Goal: Complete application form: Complete application form

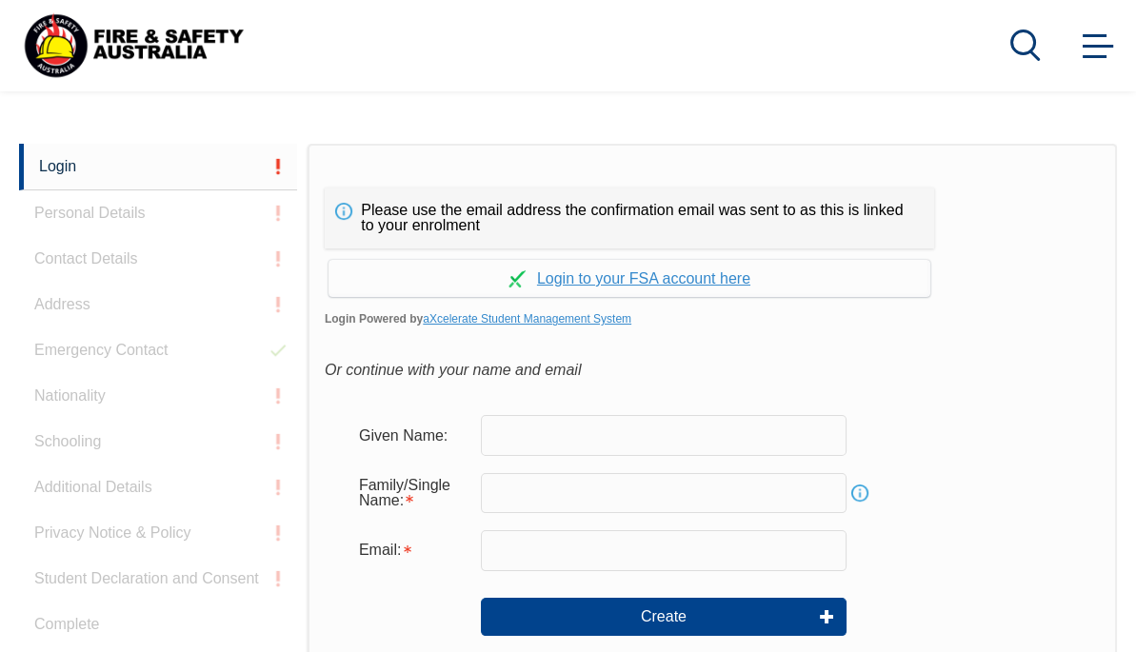
scroll to position [449, 0]
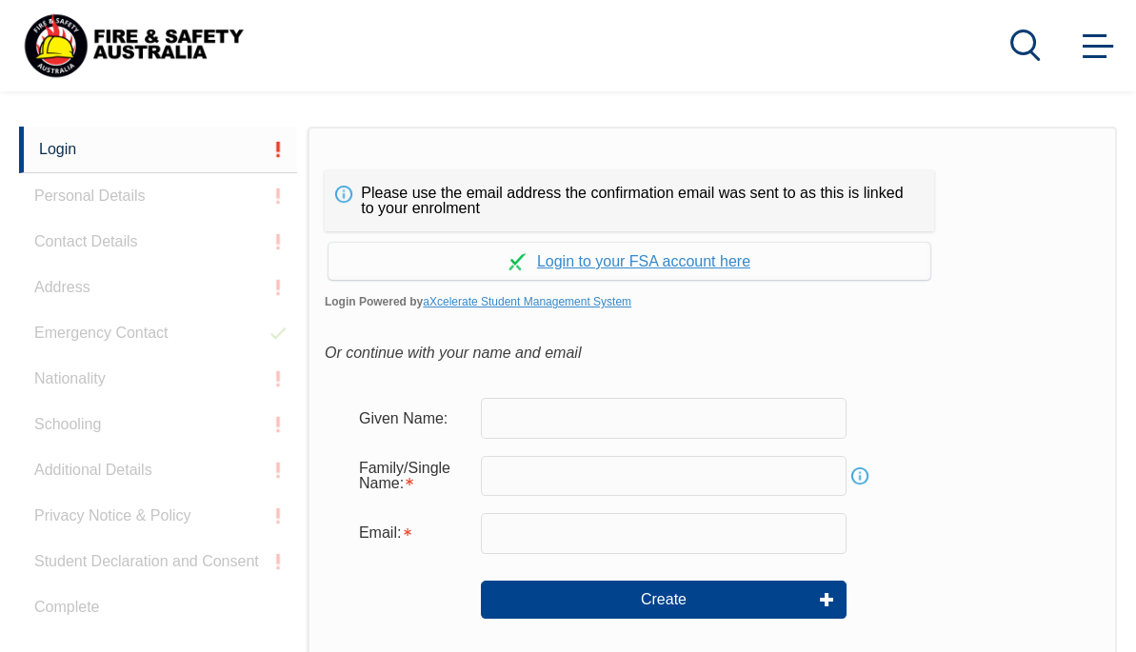
click at [553, 409] on input "text" at bounding box center [664, 418] width 366 height 40
type input "[PERSON_NAME]"
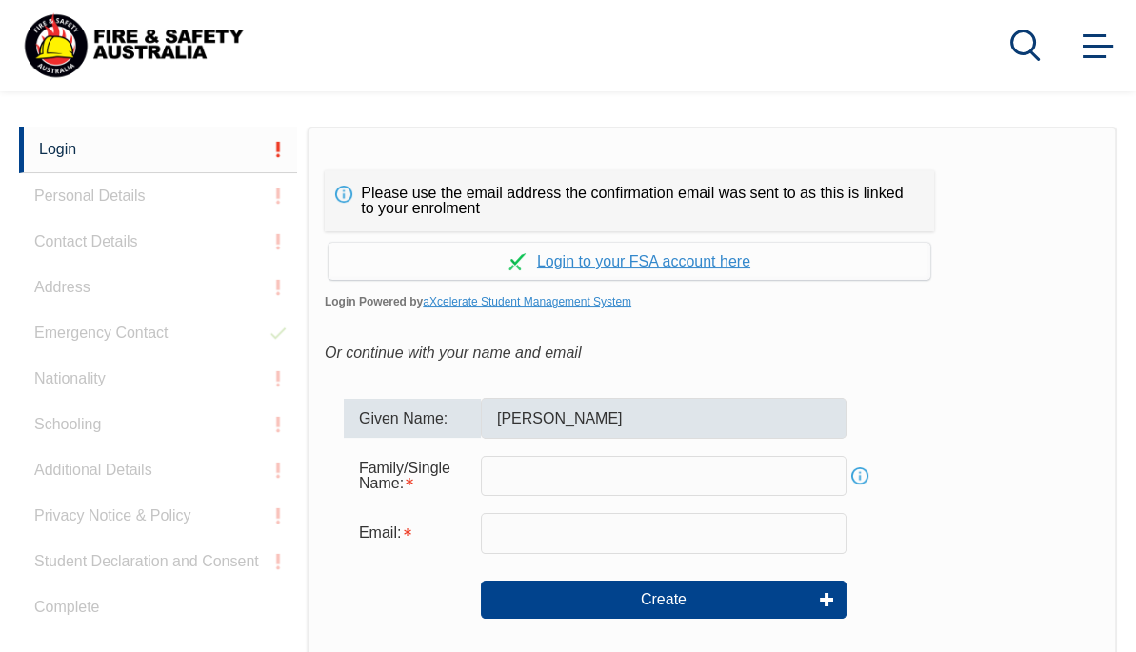
type input "[PERSON_NAME]"
type input "[EMAIL_ADDRESS][DOMAIN_NAME]"
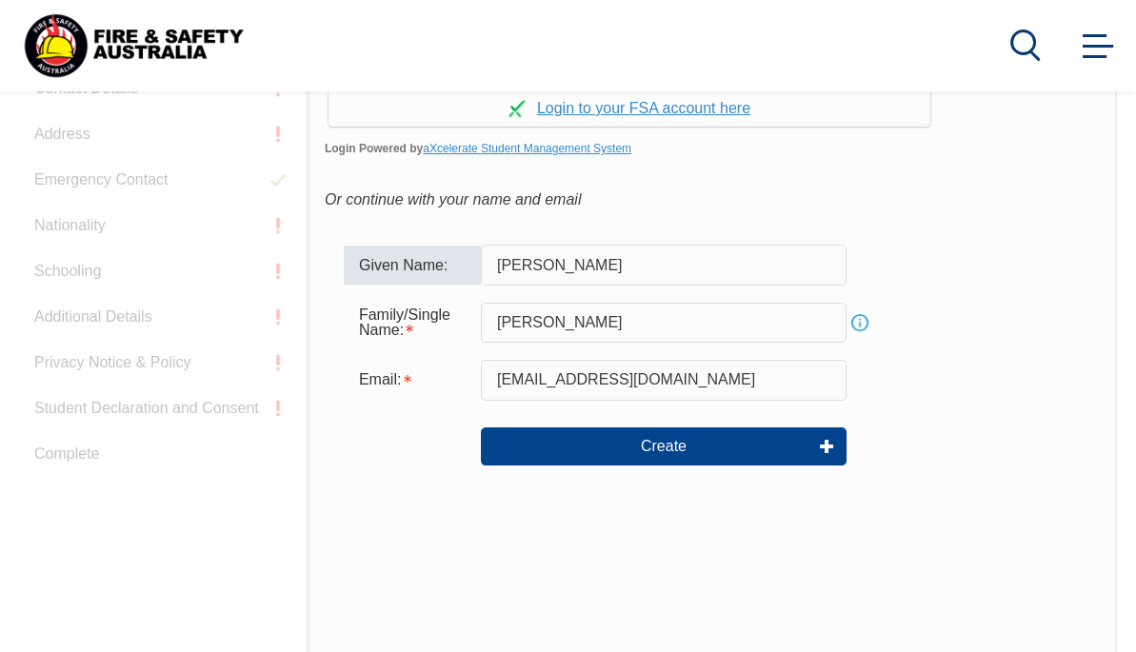
scroll to position [545, 0]
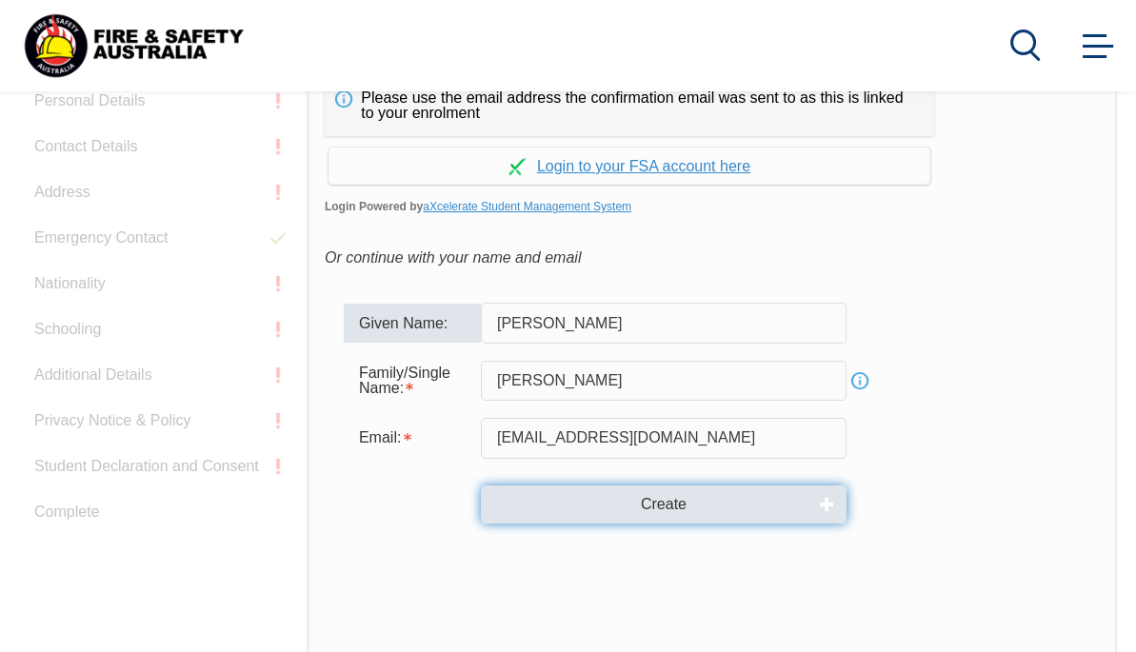
click at [701, 513] on button "Create" at bounding box center [664, 505] width 366 height 38
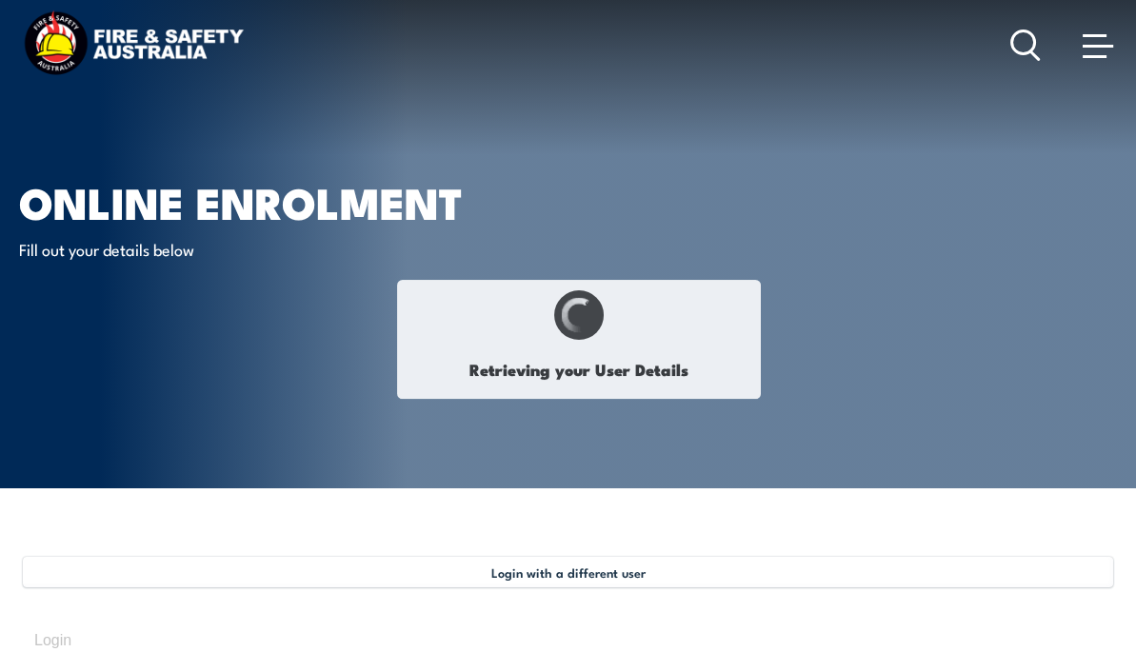
type input "[PERSON_NAME]"
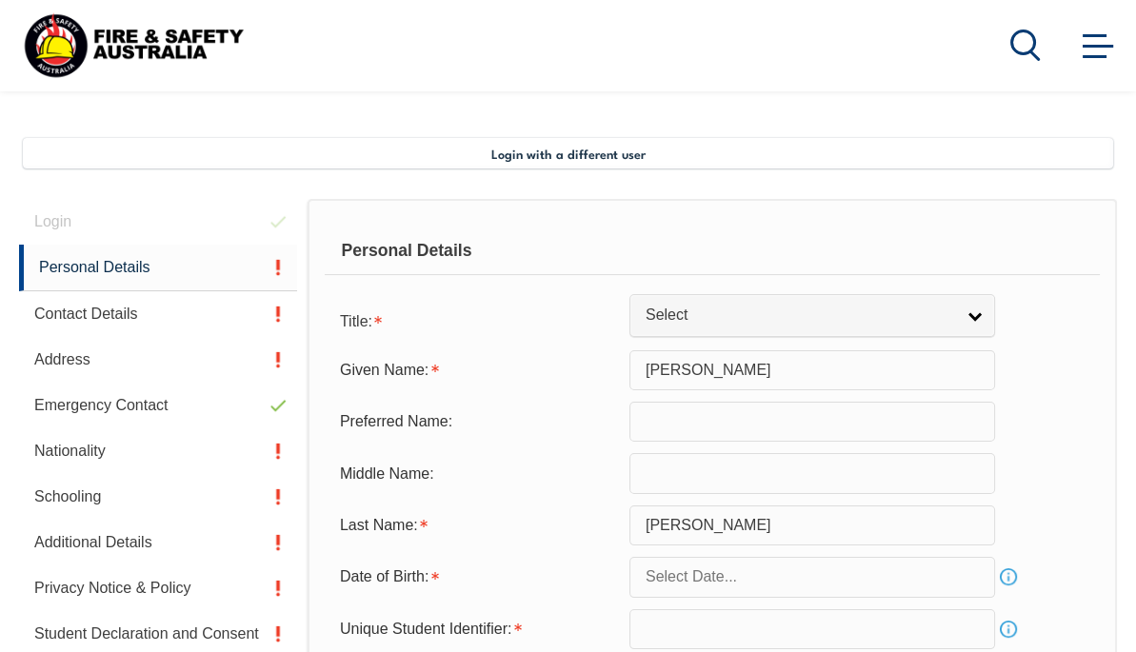
scroll to position [461, 0]
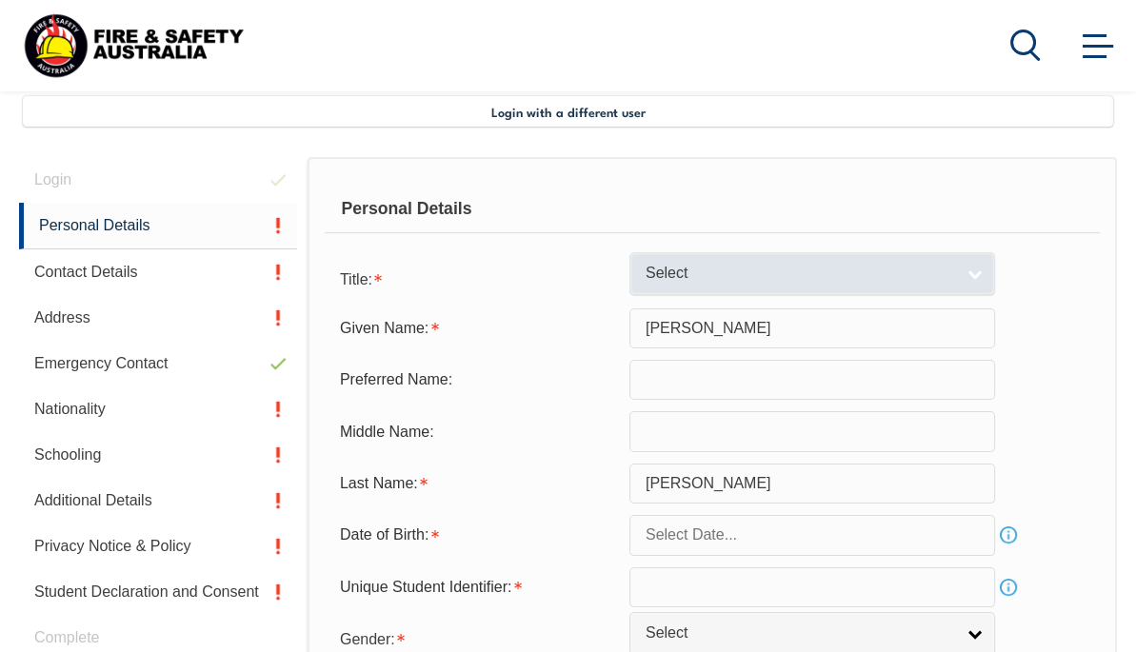
click at [969, 269] on link "Select" at bounding box center [812, 273] width 366 height 43
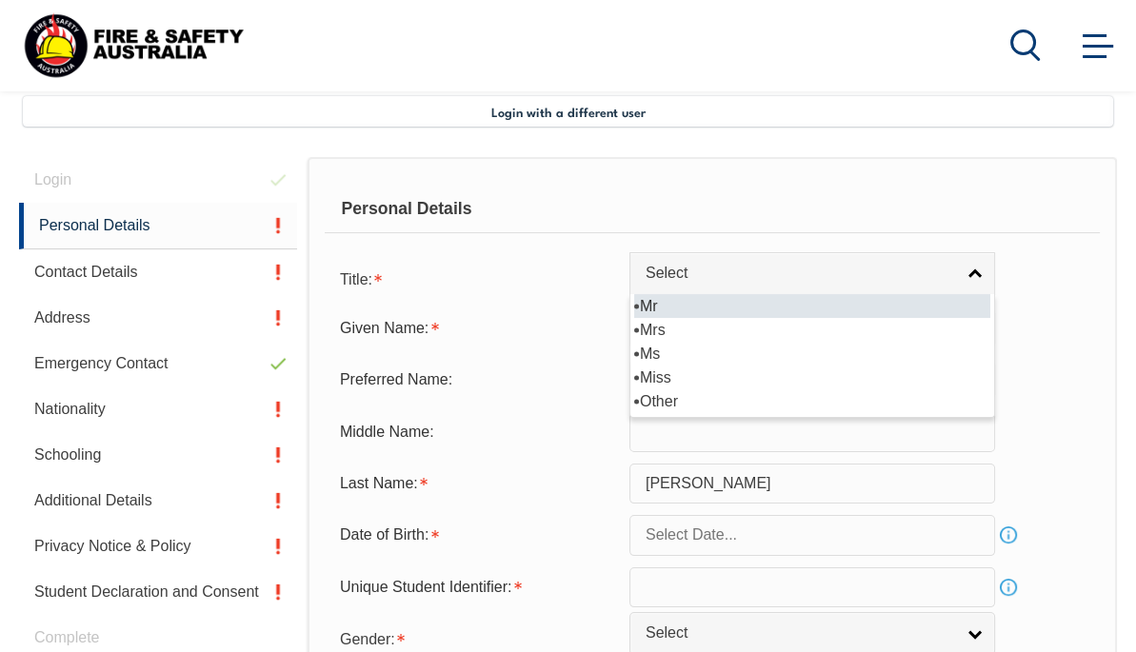
click at [735, 308] on li "Mr" at bounding box center [812, 306] width 356 height 24
select select "Mr"
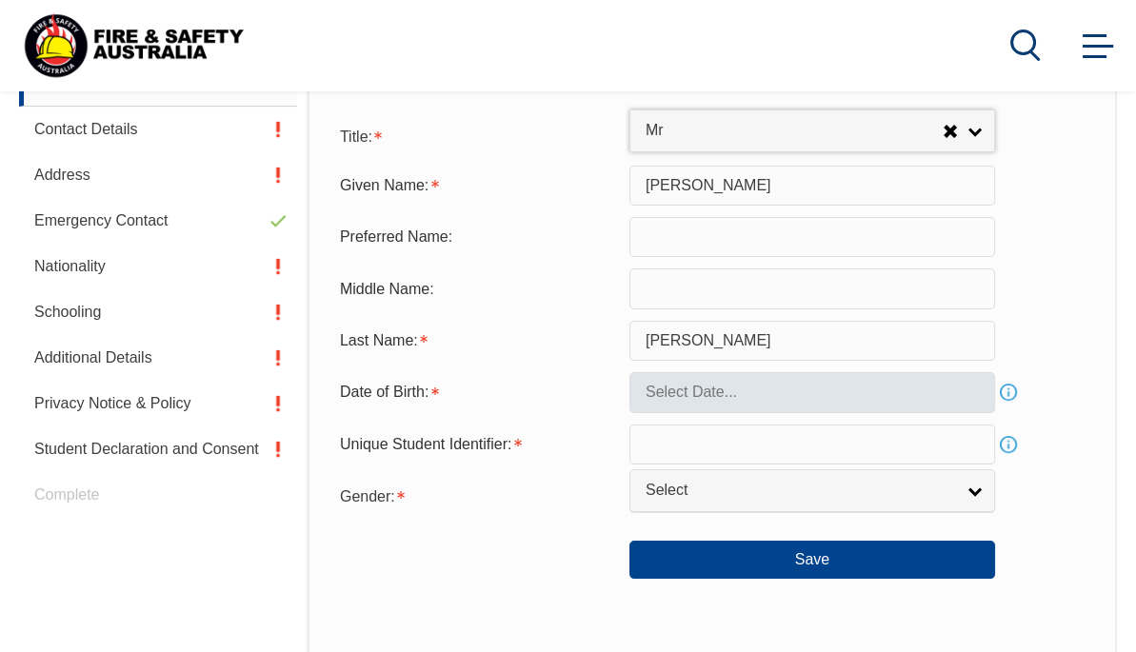
scroll to position [651, 0]
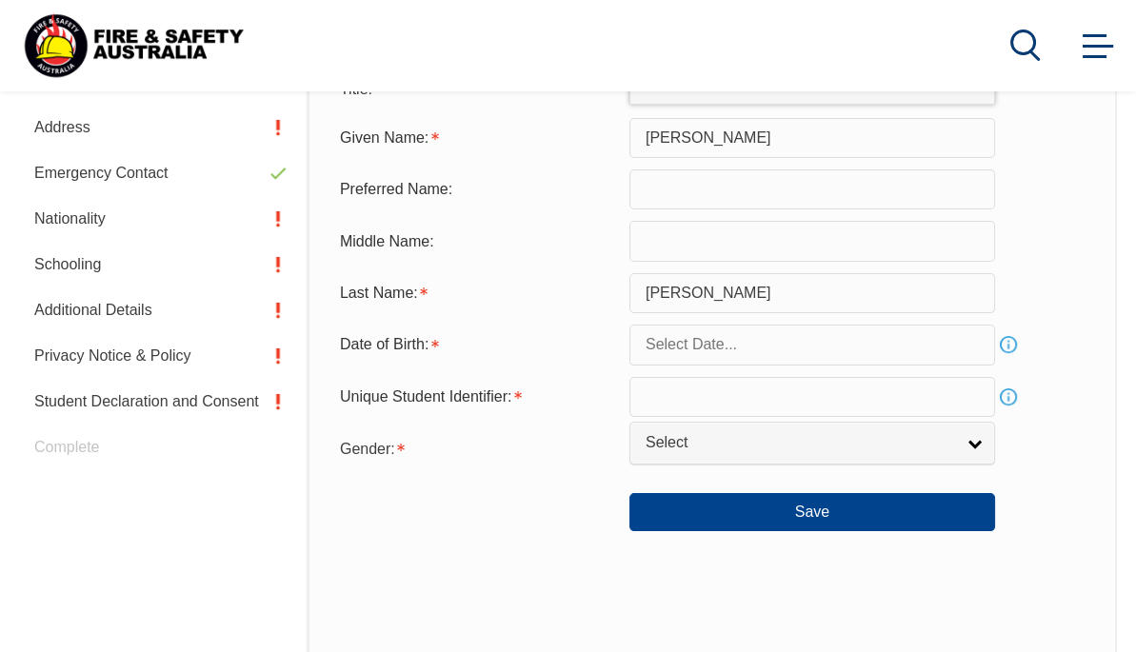
click at [797, 353] on input "text" at bounding box center [812, 345] width 366 height 40
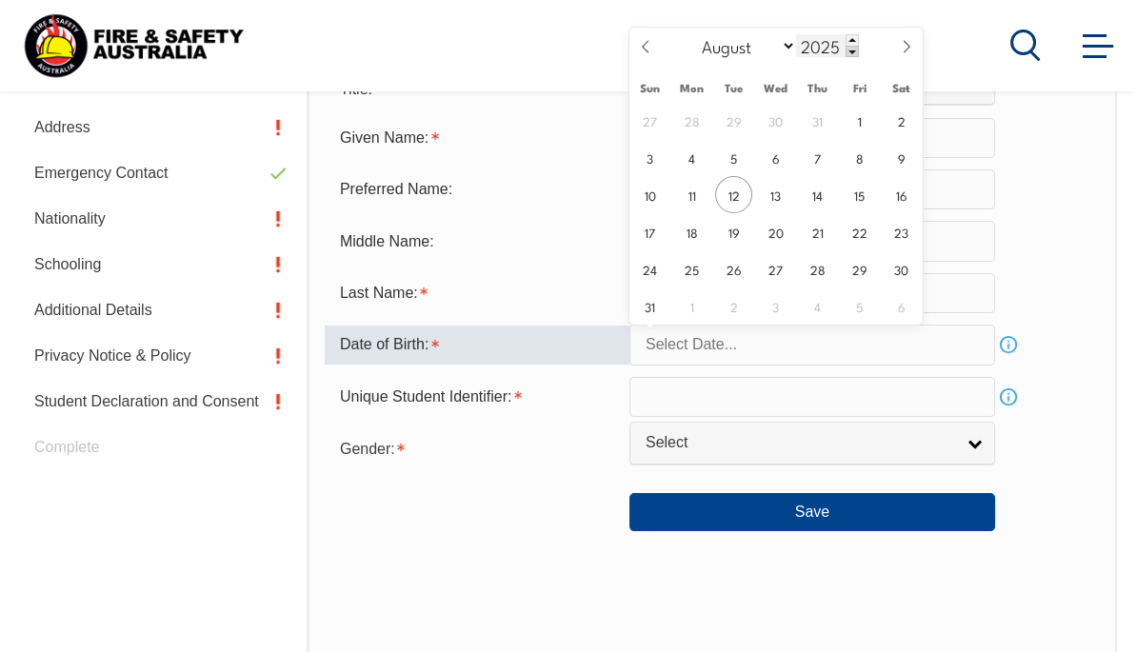
click at [852, 50] on span at bounding box center [851, 51] width 13 height 11
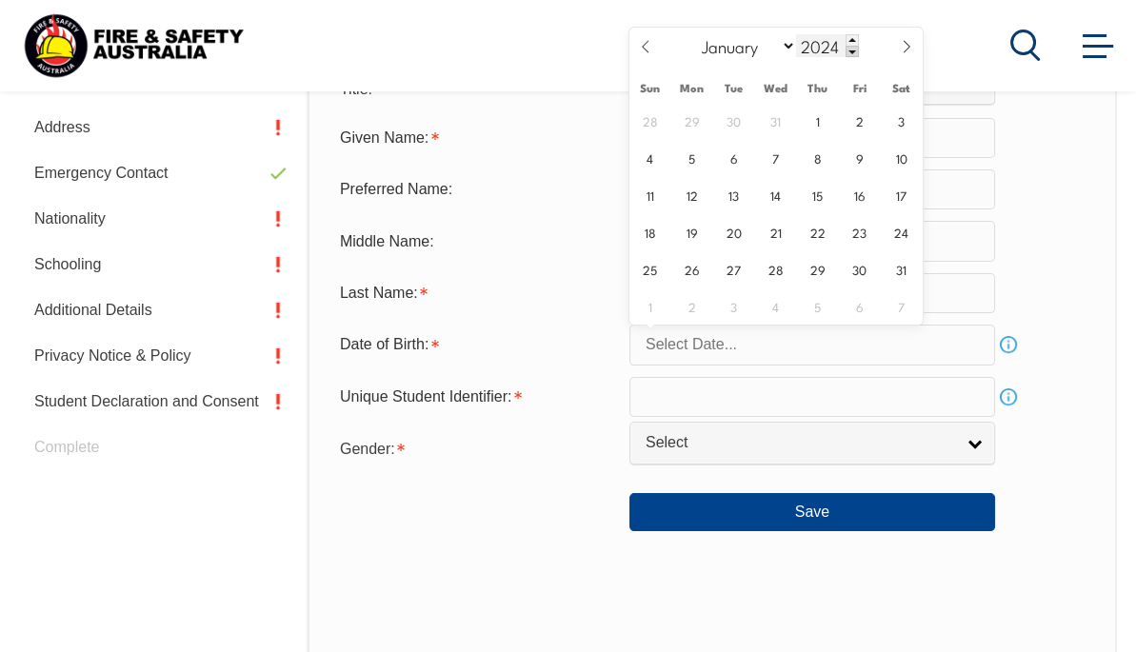
click at [852, 50] on span at bounding box center [851, 51] width 13 height 11
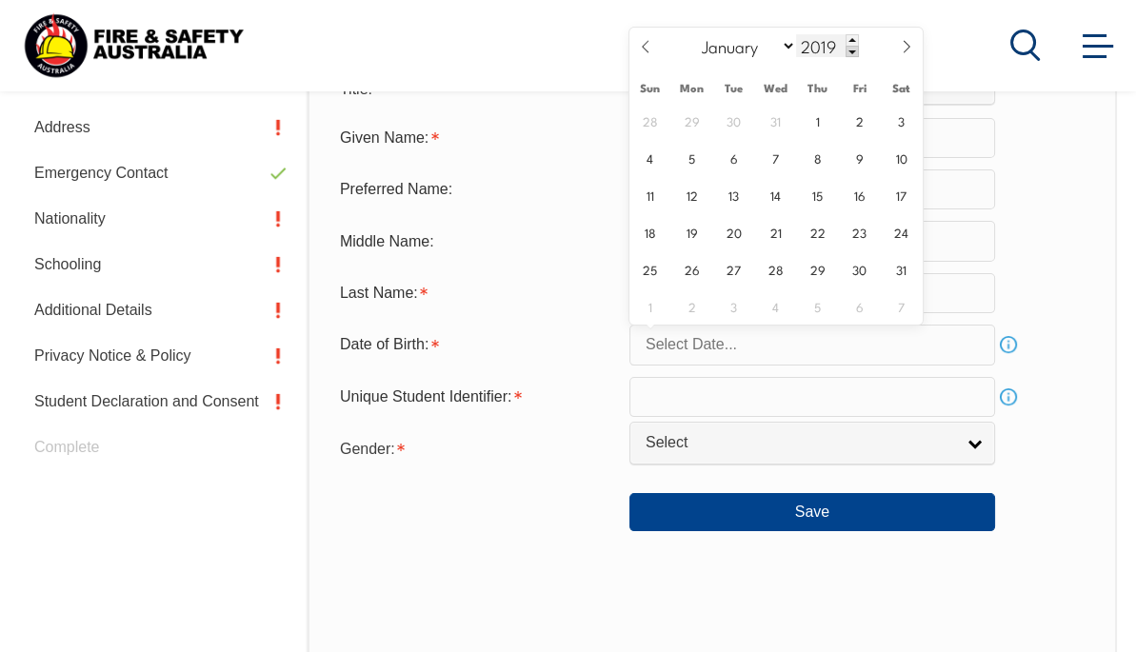
click at [852, 50] on span at bounding box center [851, 51] width 13 height 11
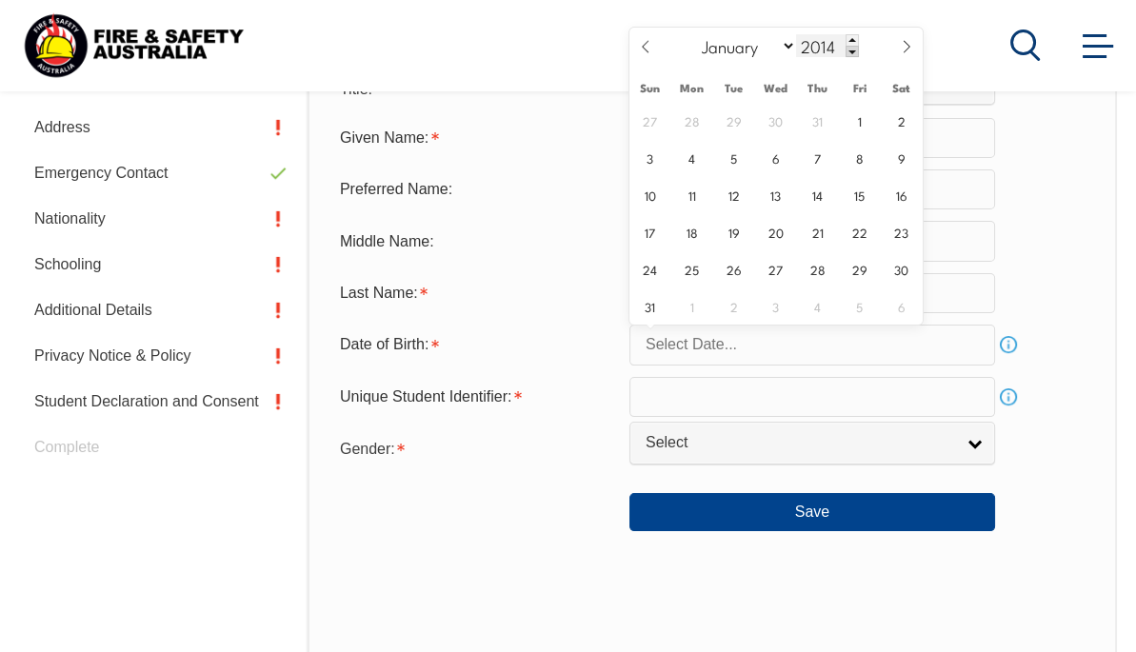
click at [852, 50] on span at bounding box center [851, 51] width 13 height 11
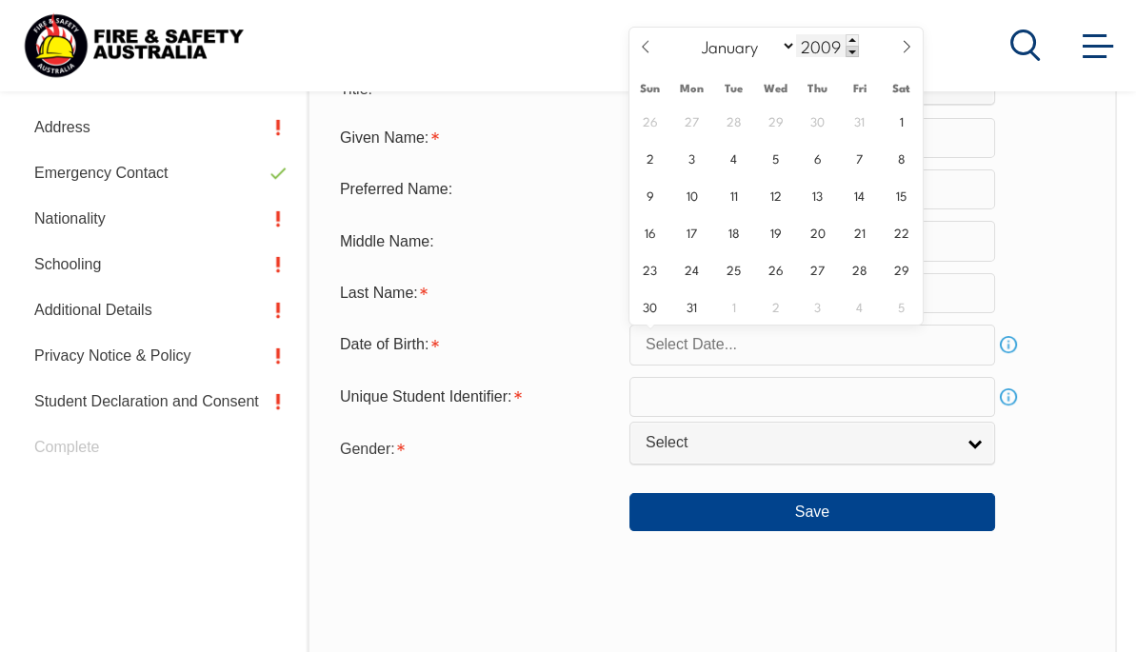
click at [852, 50] on span at bounding box center [851, 51] width 13 height 11
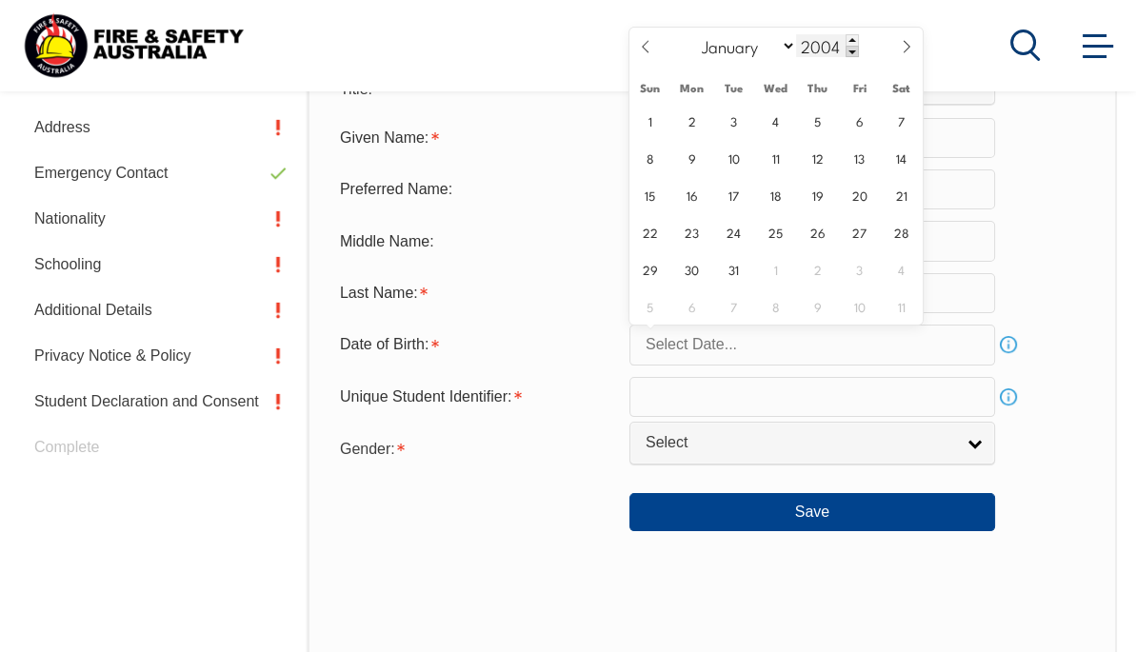
click at [852, 50] on span at bounding box center [851, 51] width 13 height 11
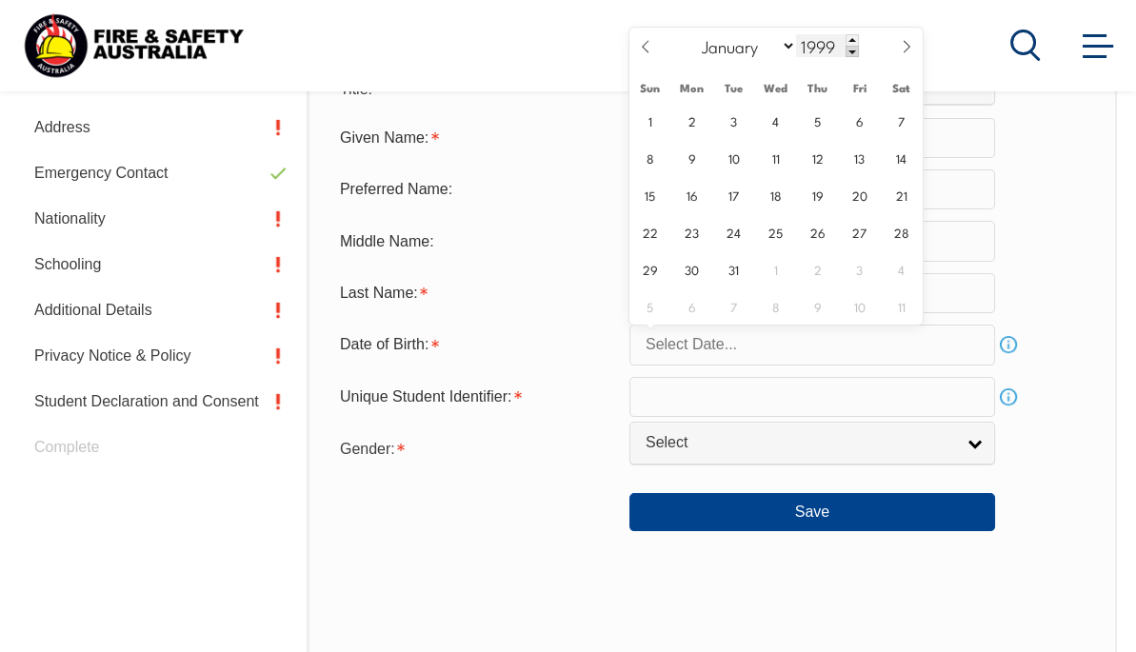
click at [852, 50] on span at bounding box center [851, 51] width 13 height 11
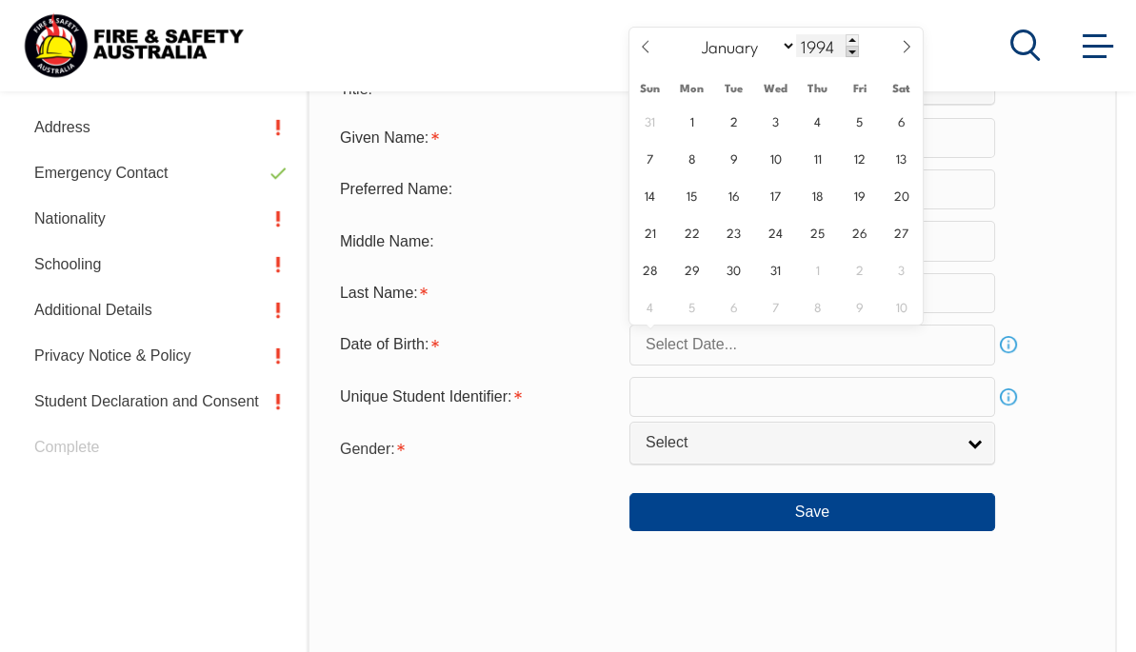
click at [852, 50] on span at bounding box center [851, 51] width 13 height 11
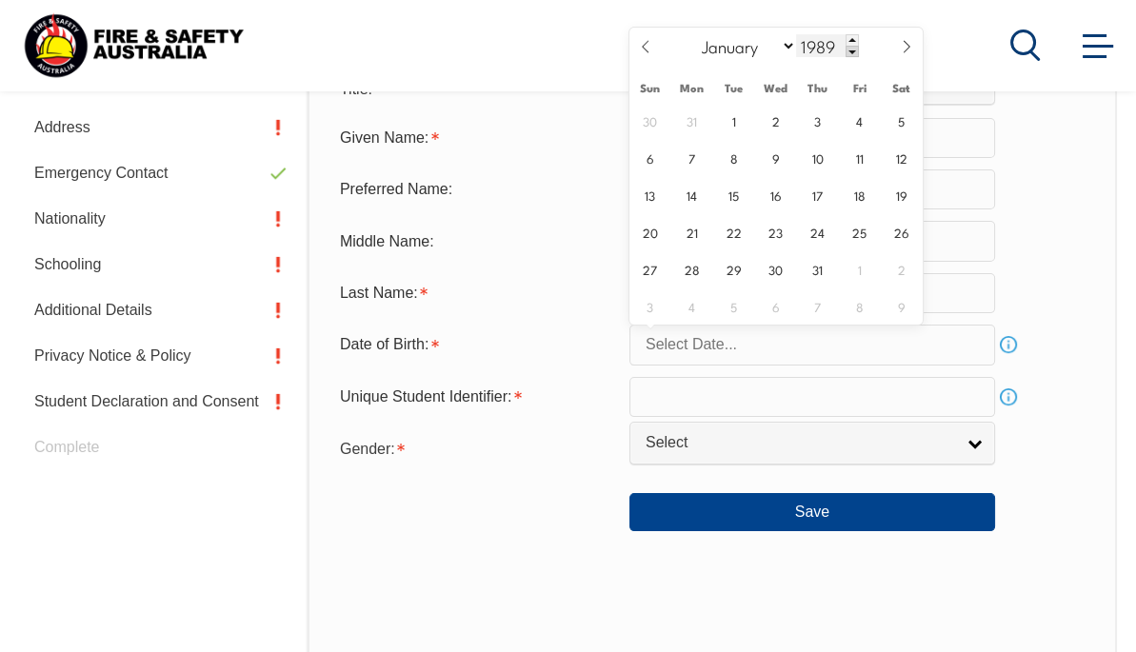
click at [852, 50] on span at bounding box center [851, 51] width 13 height 11
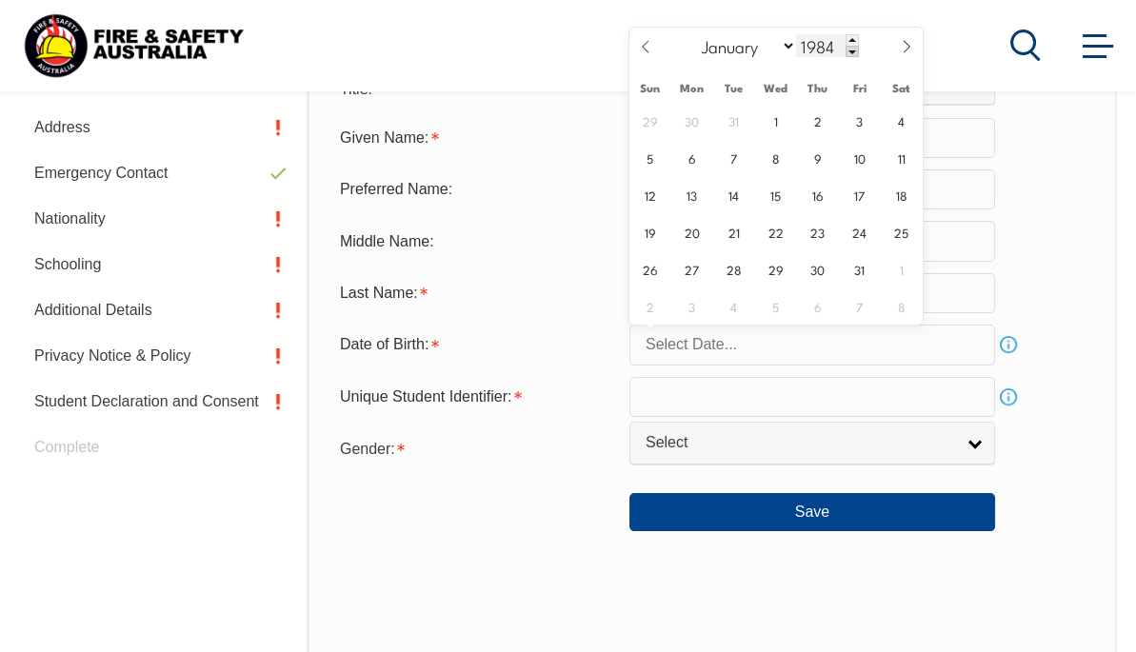
click at [852, 50] on span at bounding box center [851, 51] width 13 height 11
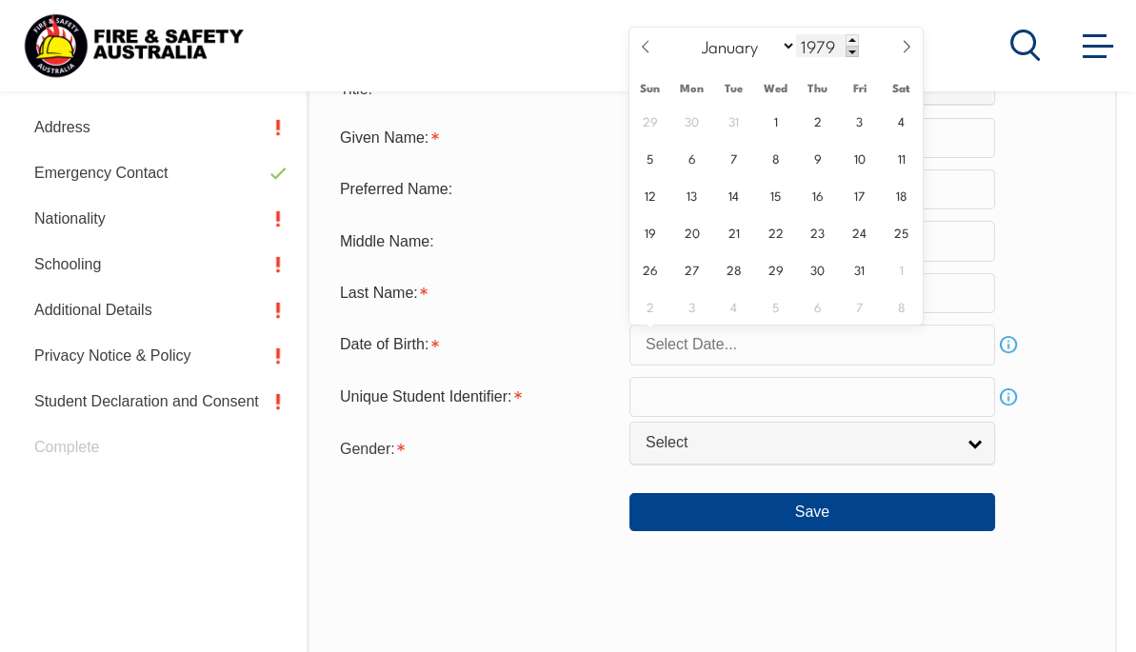
click at [852, 50] on span at bounding box center [851, 51] width 13 height 11
type input "1975"
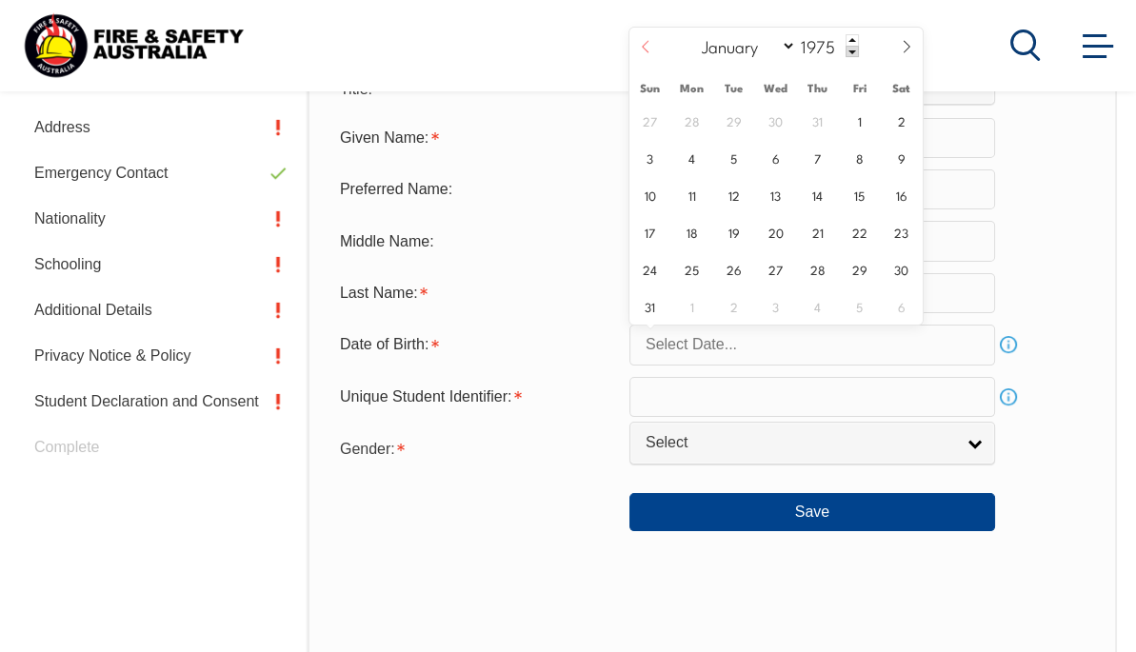
click at [644, 51] on icon at bounding box center [645, 46] width 13 height 13
select select "6"
click at [853, 121] on span "4" at bounding box center [859, 120] width 37 height 37
type input "July 4, 1975"
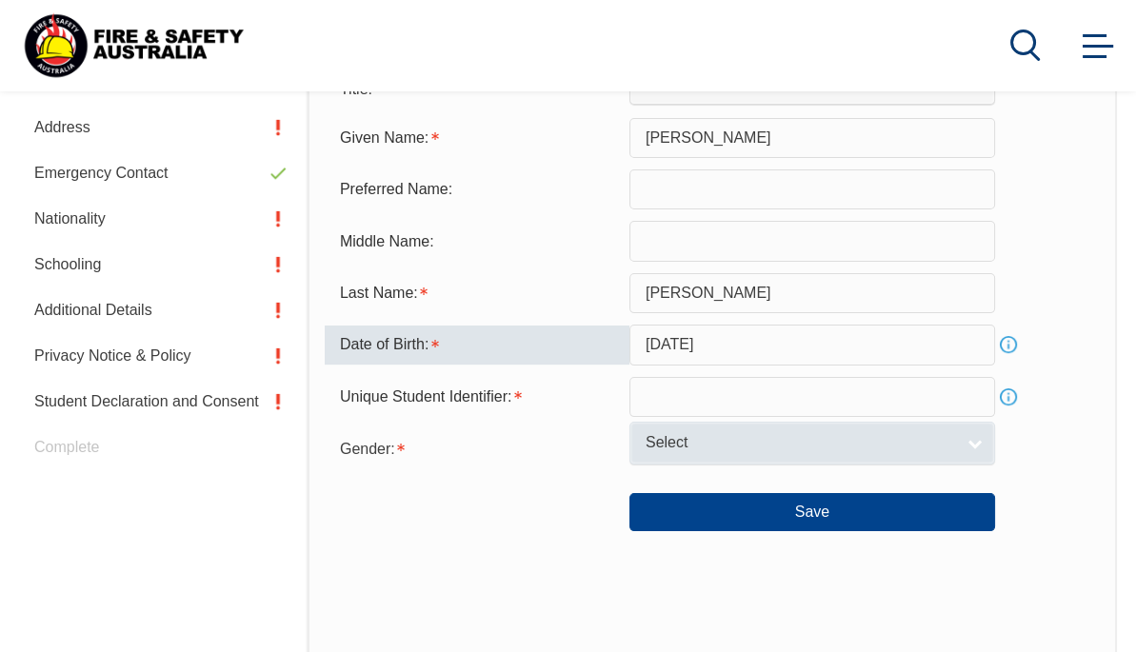
click at [713, 448] on span "Select" at bounding box center [799, 443] width 308 height 20
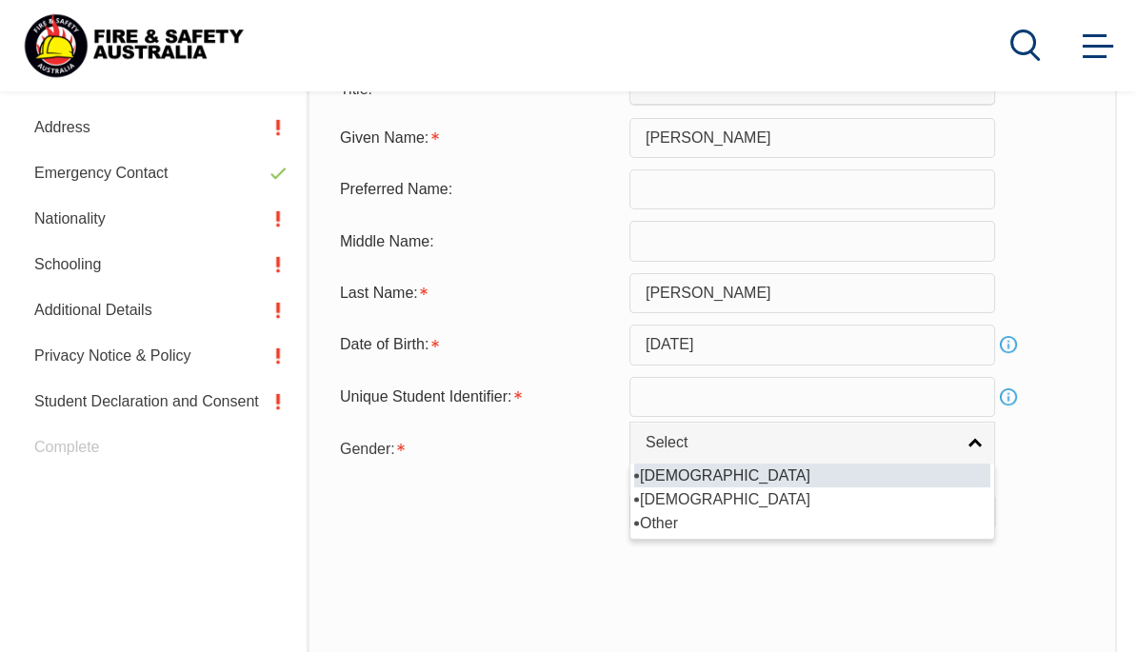
click at [674, 472] on li "[DEMOGRAPHIC_DATA]" at bounding box center [812, 476] width 356 height 24
select select "M"
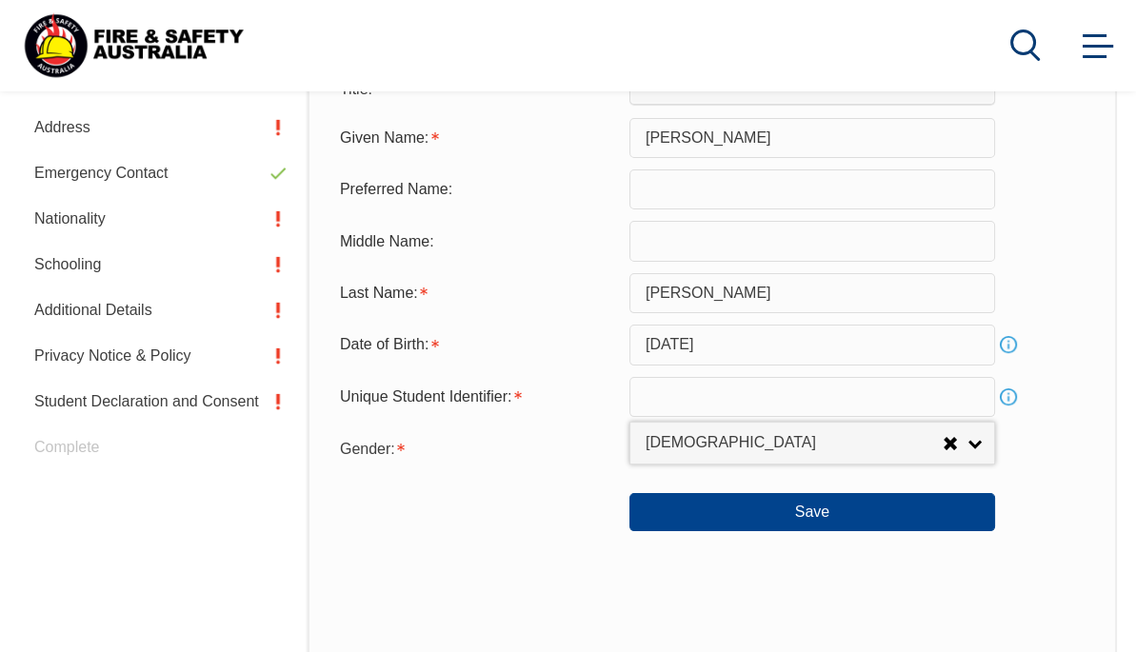
click at [708, 396] on input "text" at bounding box center [812, 397] width 366 height 40
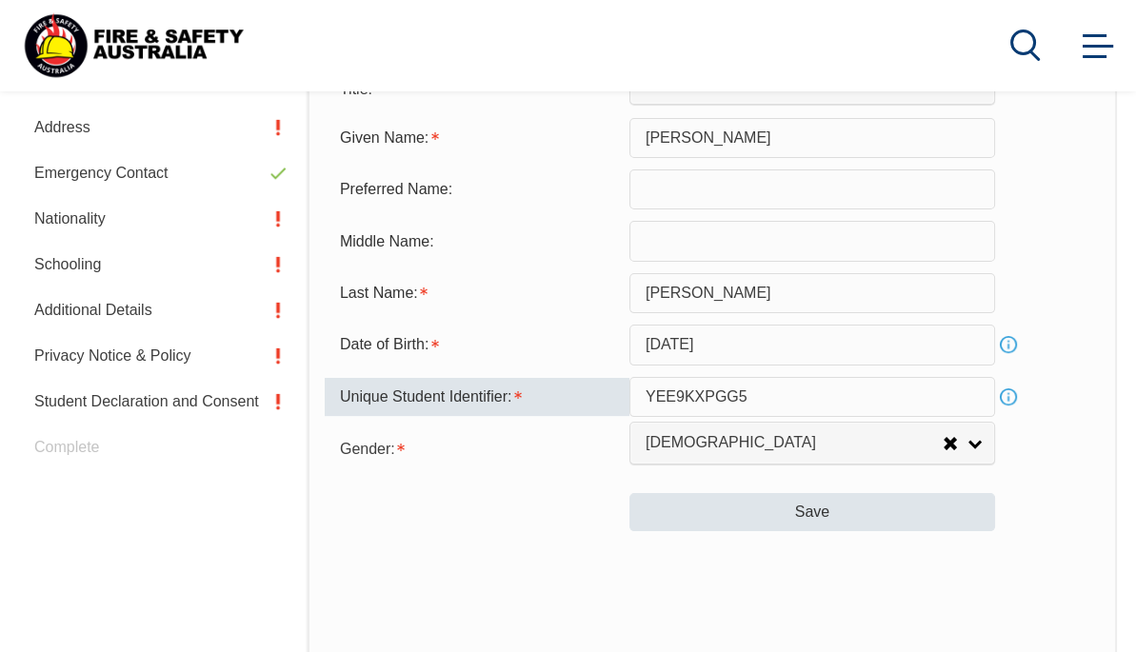
type input "YEE9KXPGG5"
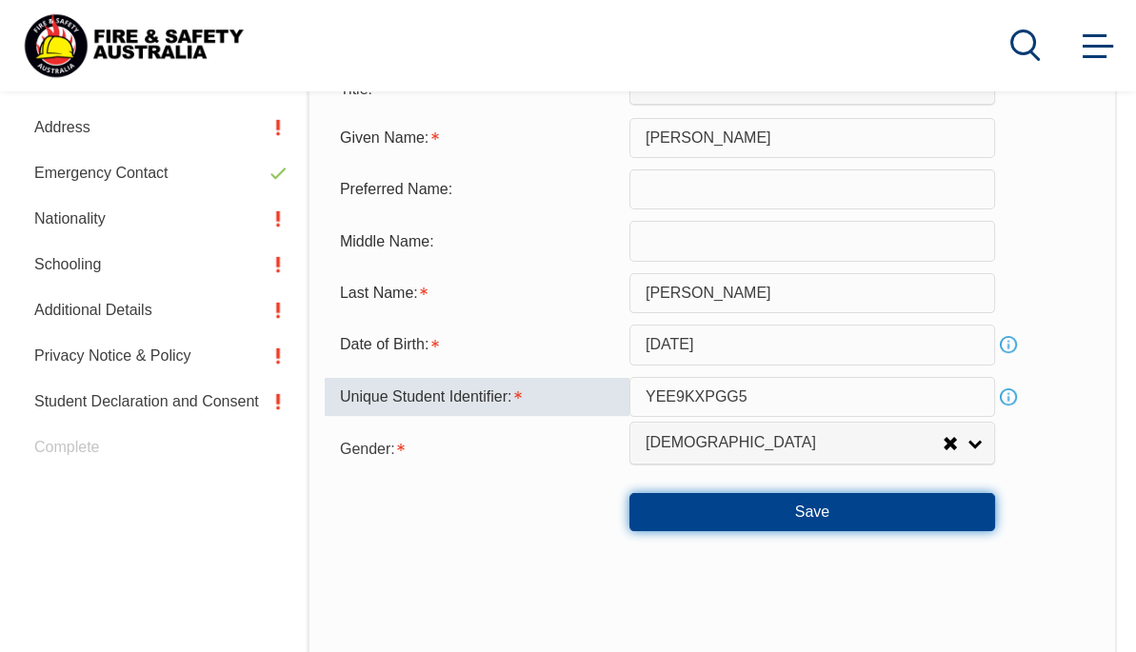
click at [804, 504] on button "Save" at bounding box center [812, 512] width 366 height 38
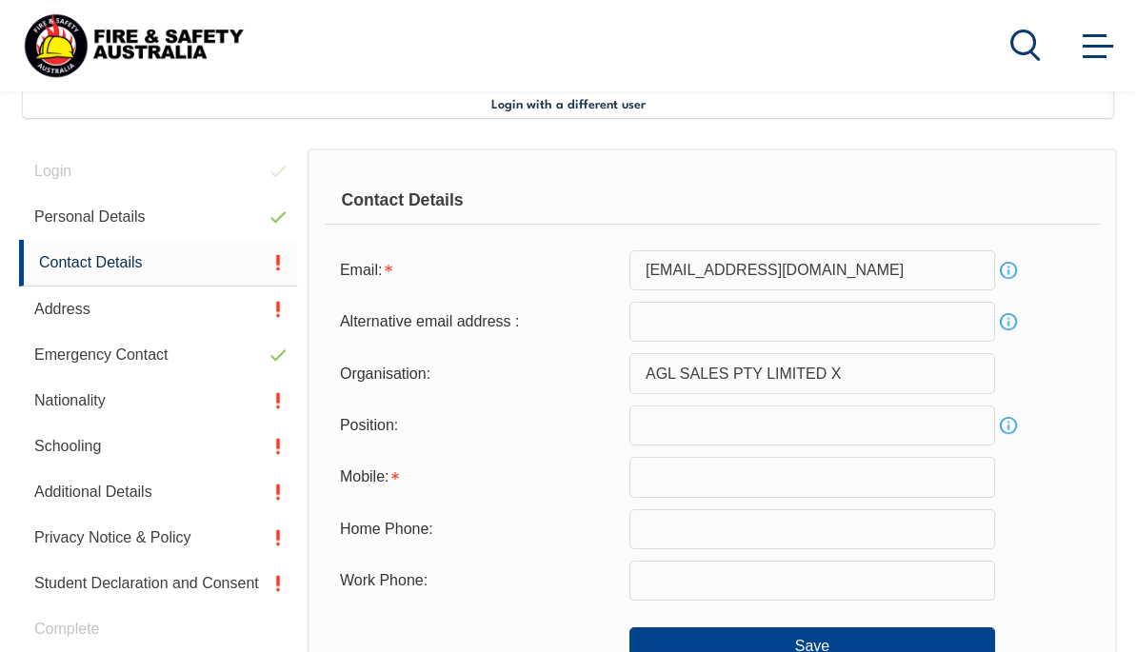
scroll to position [461, 0]
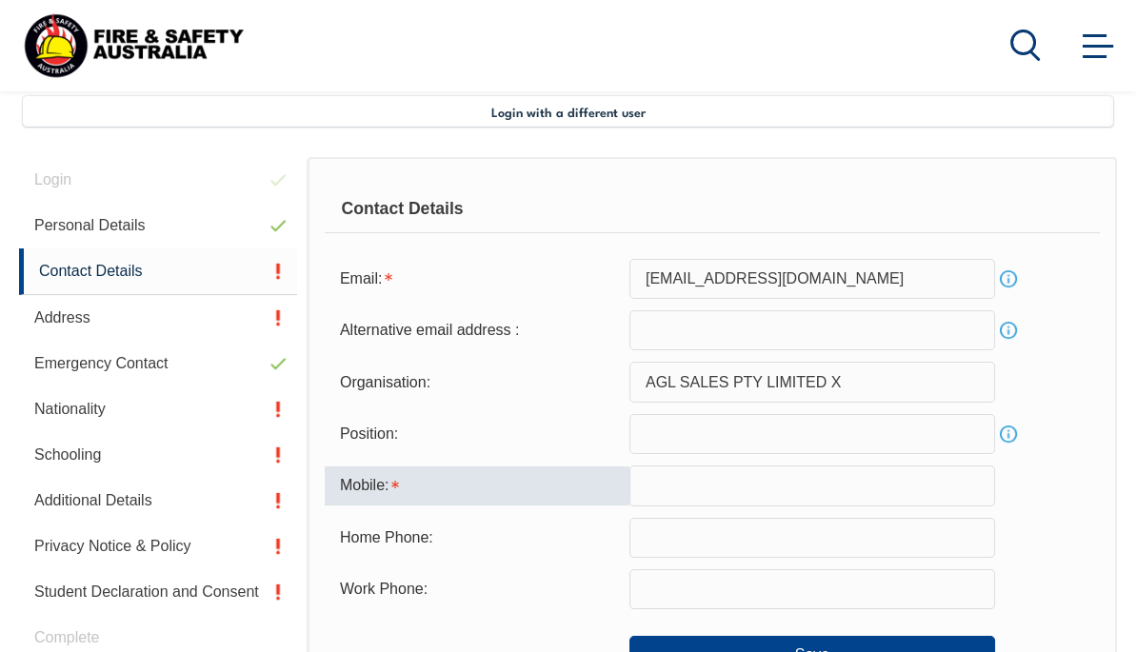
click at [703, 488] on input "text" at bounding box center [812, 486] width 366 height 40
type input "0498684616"
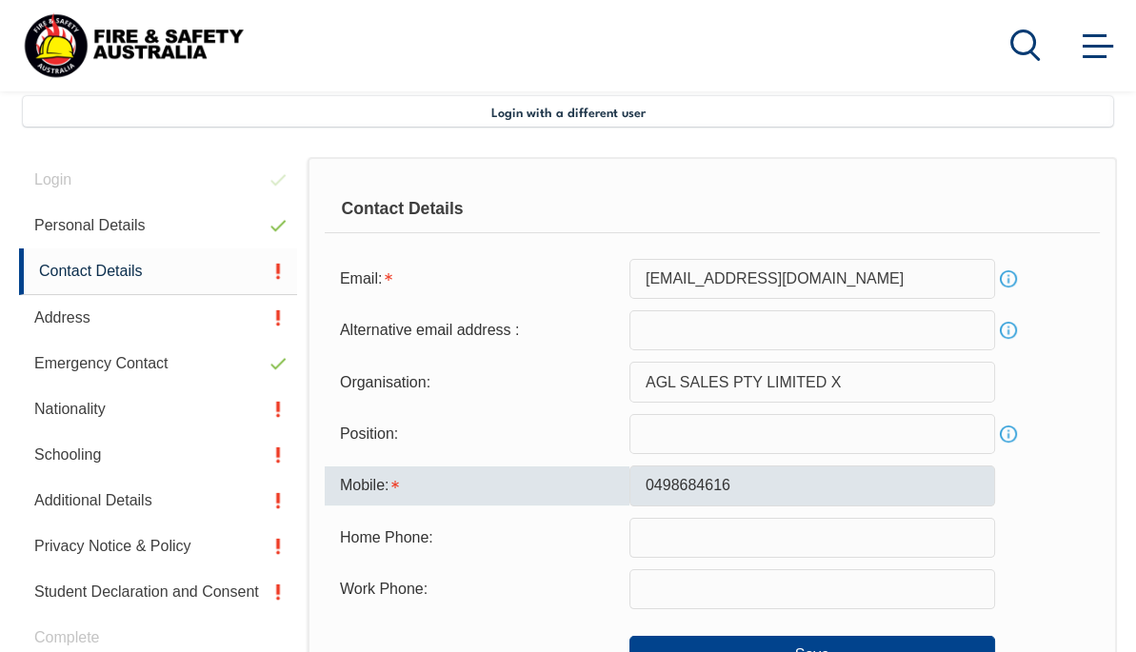
type input "[EMAIL_ADDRESS][DOMAIN_NAME]"
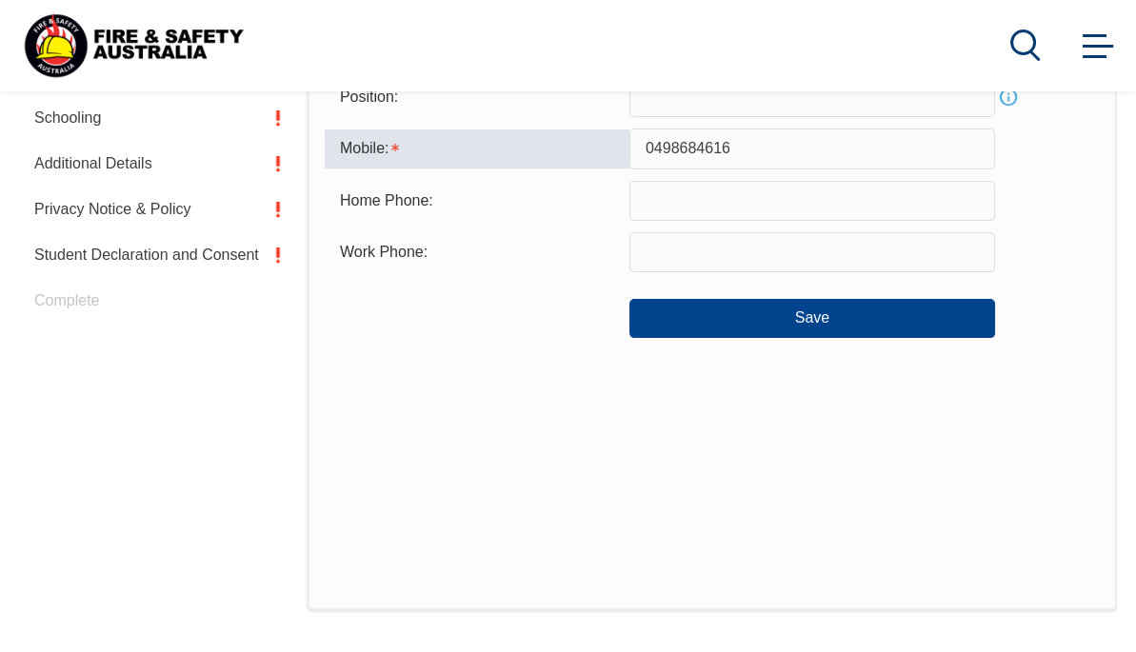
scroll to position [746, 0]
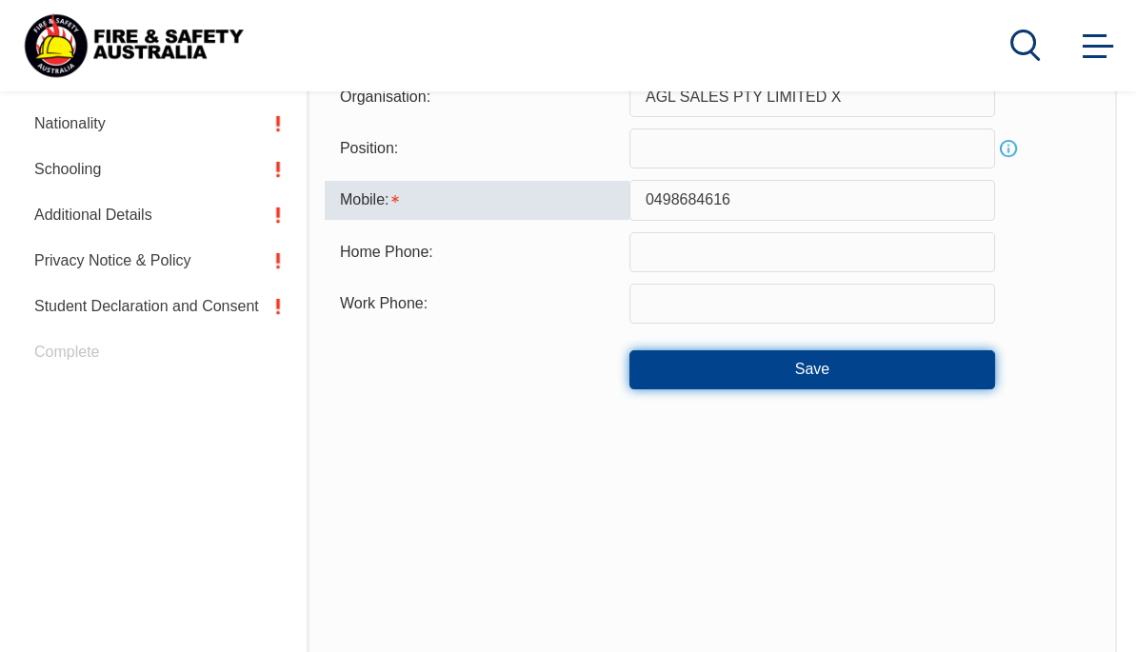
click at [819, 367] on button "Save" at bounding box center [812, 369] width 366 height 38
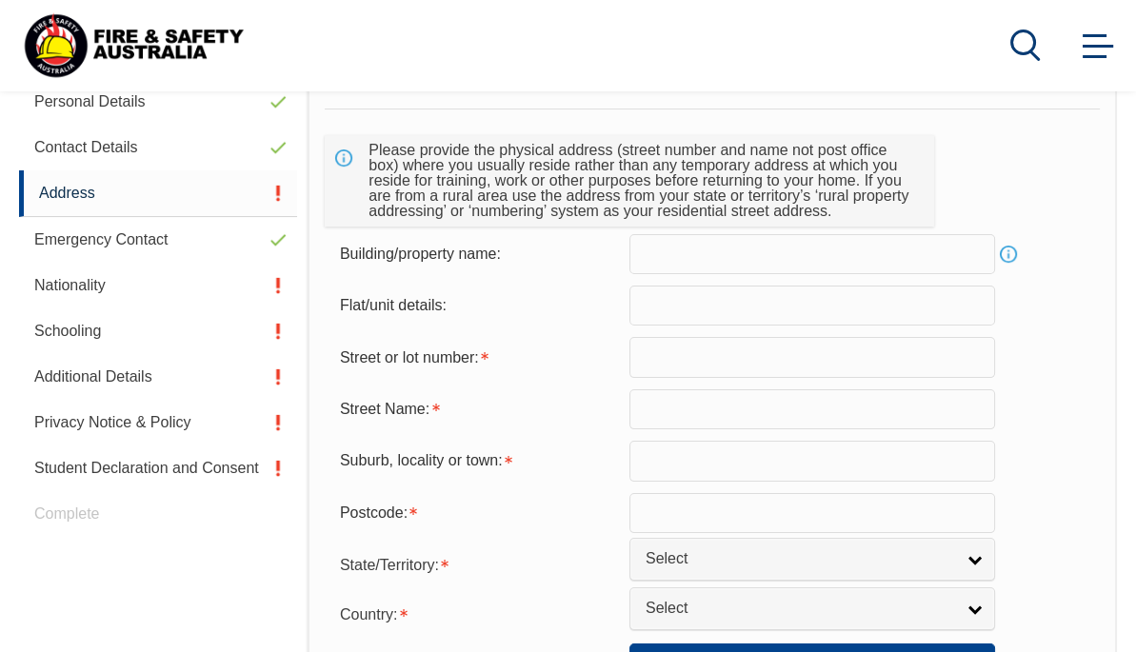
scroll to position [461, 0]
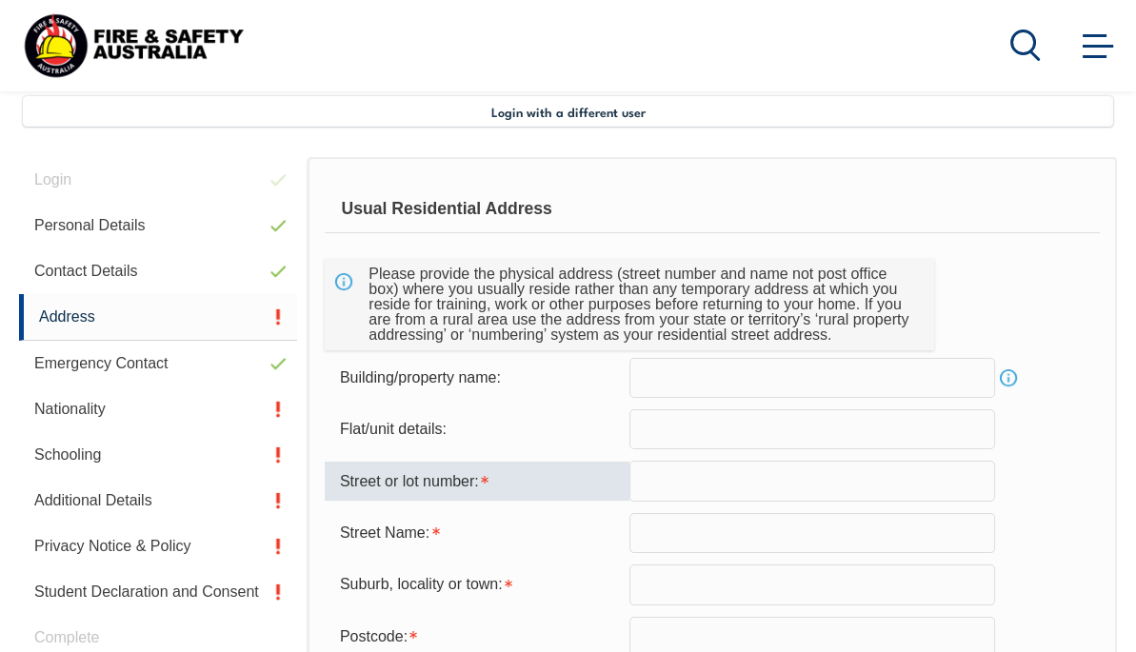
click at [668, 486] on input "text" at bounding box center [812, 481] width 366 height 40
type input "64"
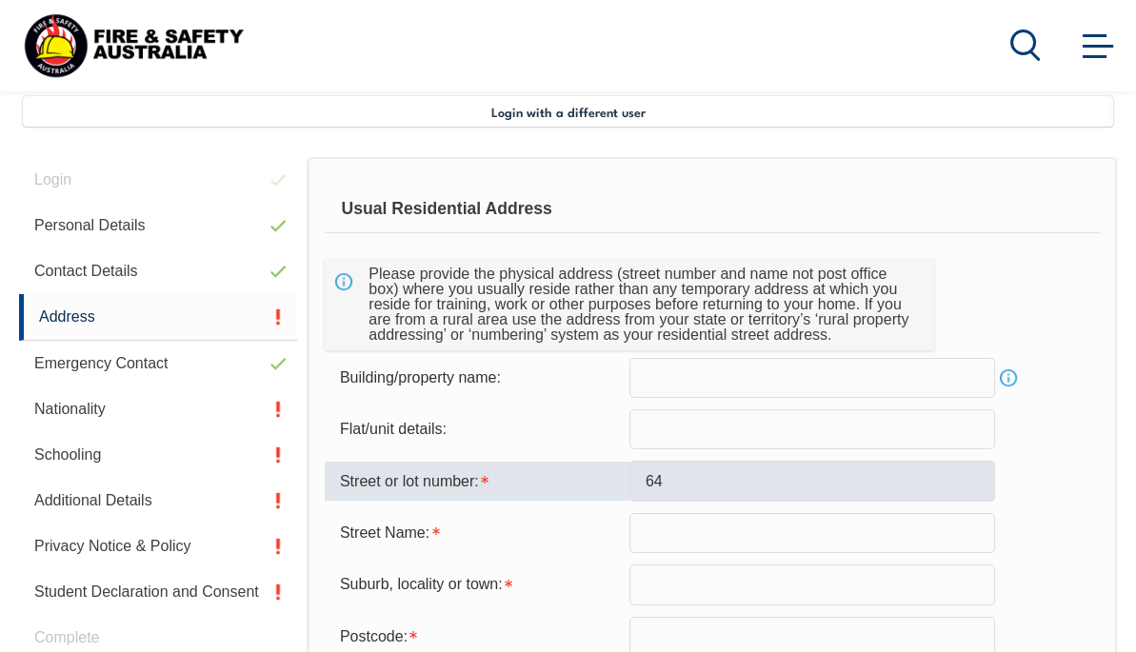
type input "Jennings Rd"
type input "Hamilton"
type input "3300"
select select "VIC"
select select "1101"
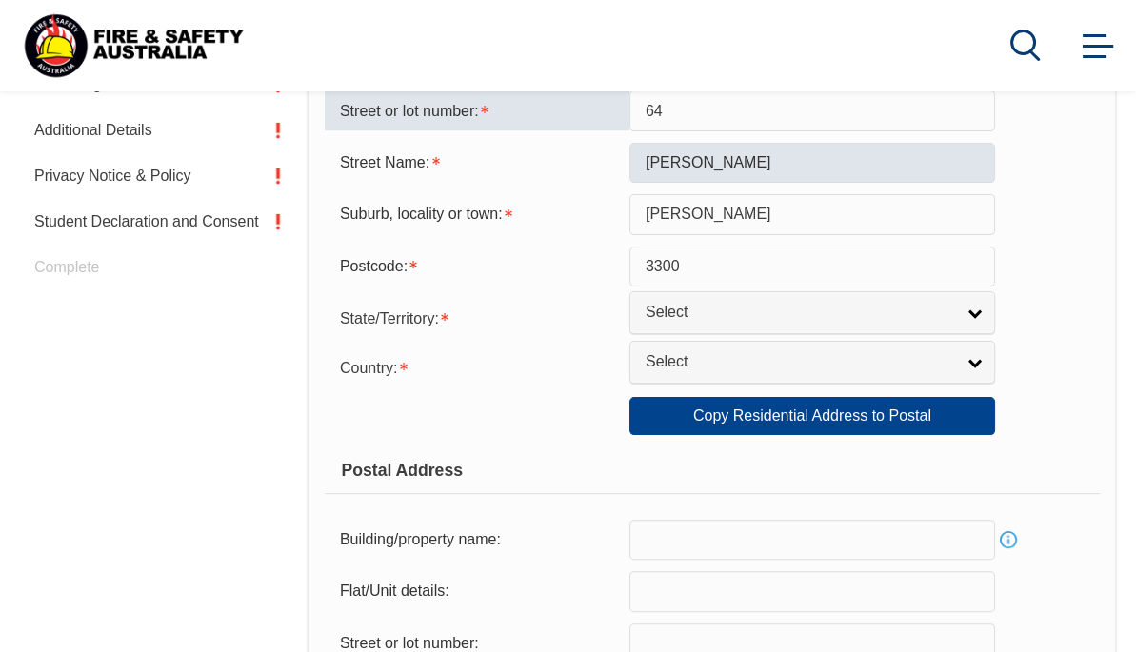
scroll to position [842, 0]
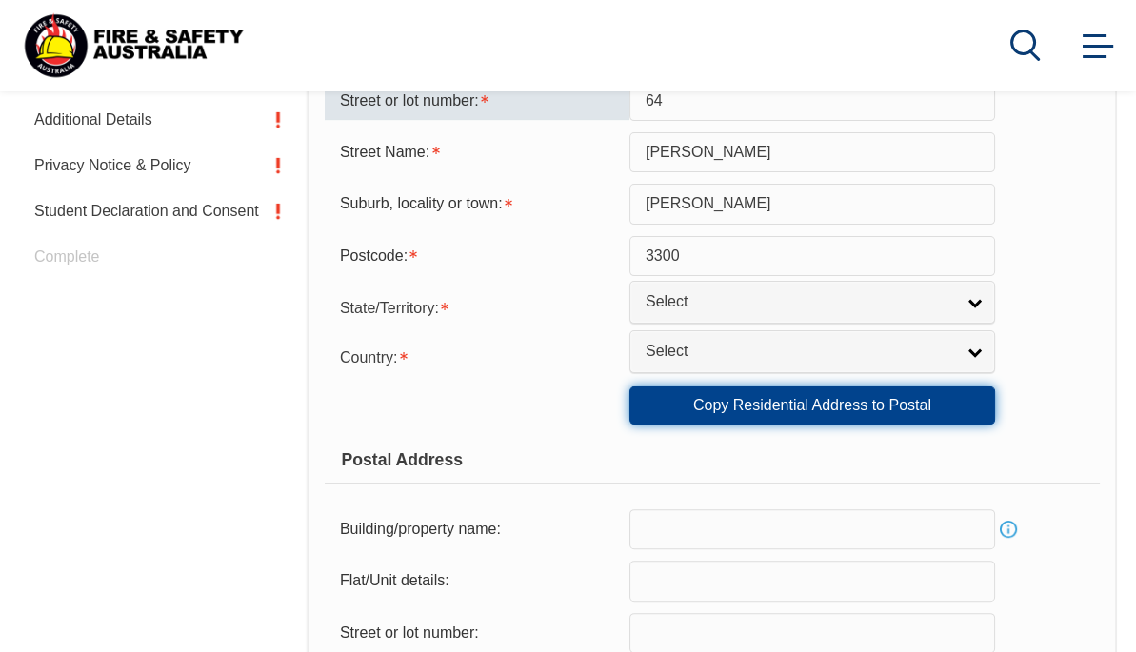
click at [784, 408] on link "Copy Residential Address to Postal" at bounding box center [812, 406] width 366 height 38
type input "64"
type input "Jennings Rd"
type input "Hamilton"
select select "VIC"
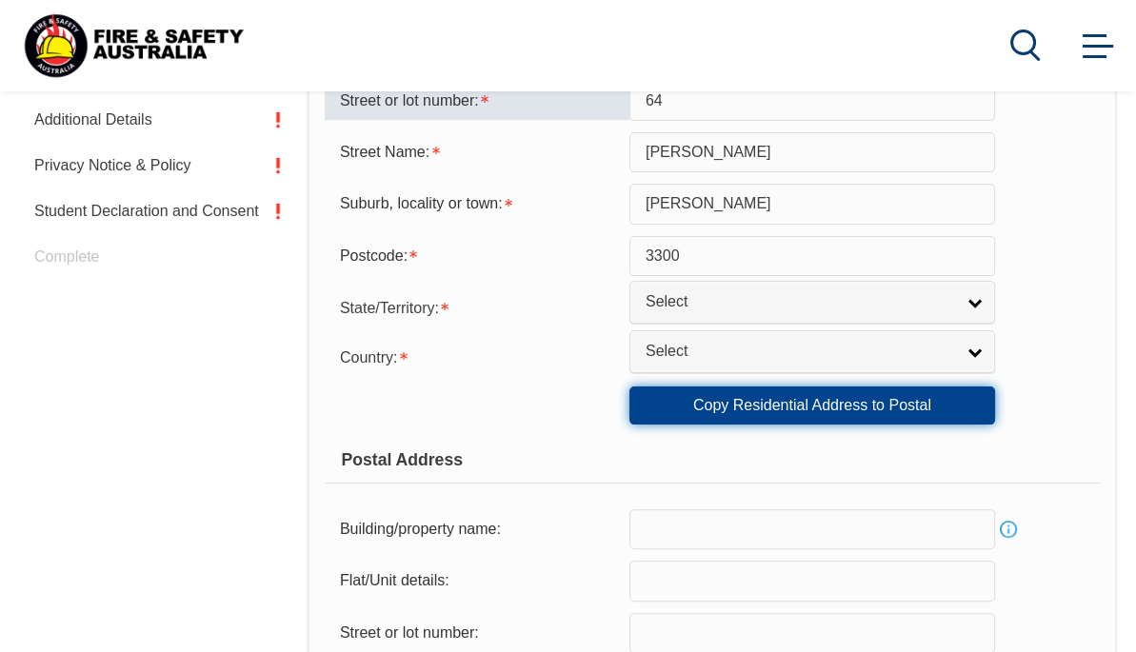
type input "3300"
select select "1101"
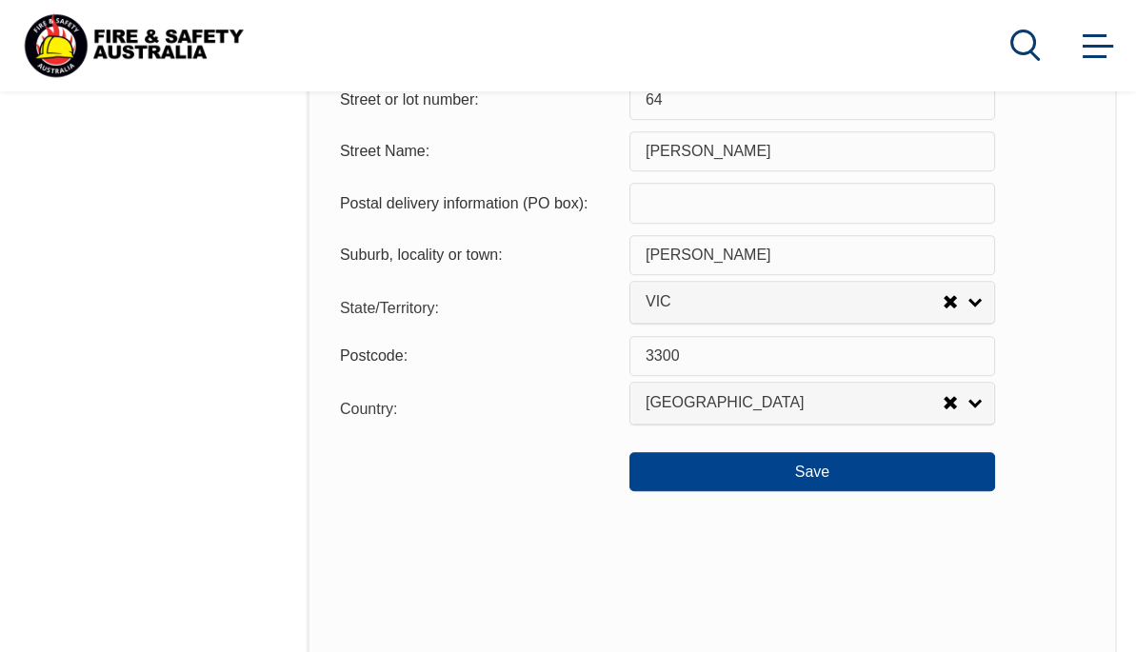
scroll to position [1413, 0]
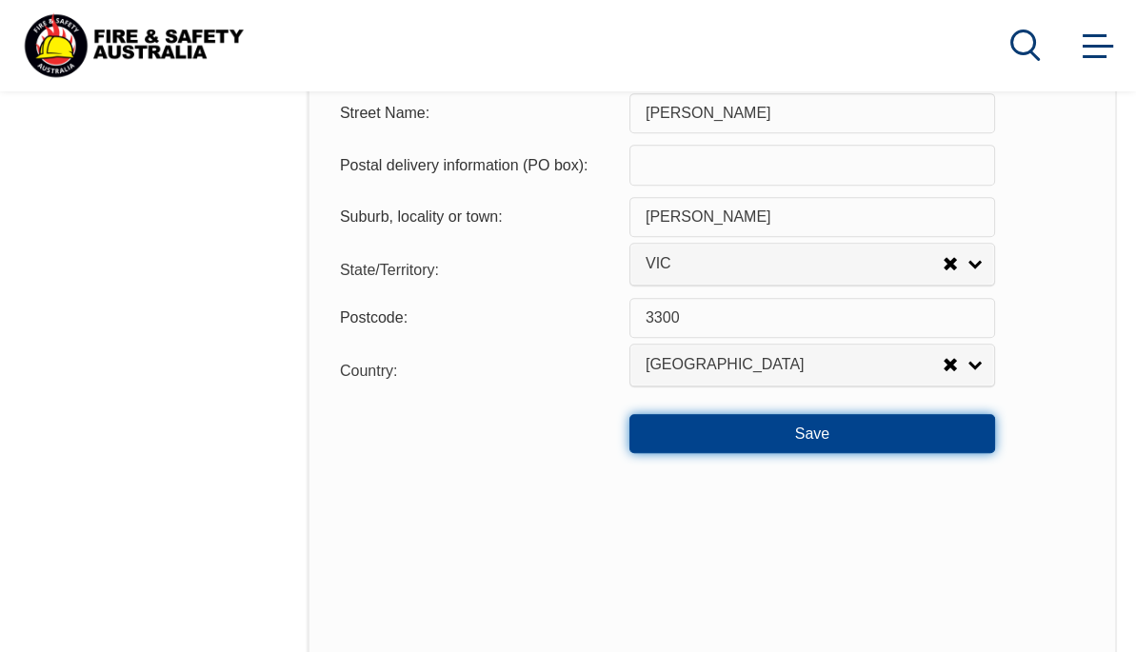
click at [809, 433] on button "Save" at bounding box center [812, 433] width 366 height 38
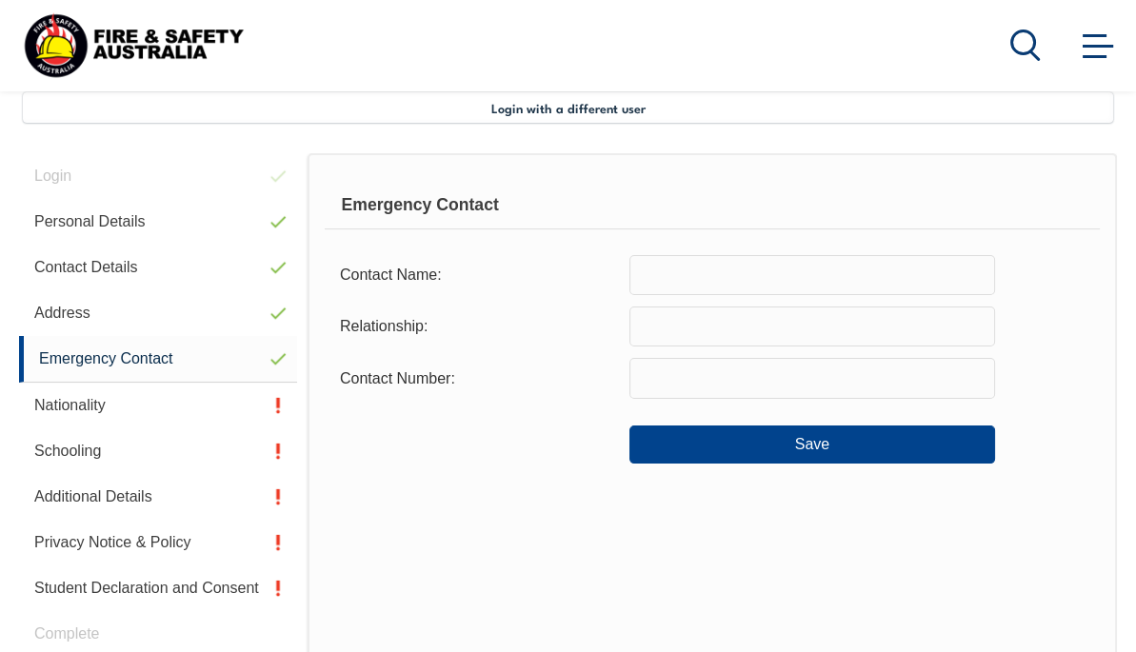
scroll to position [461, 0]
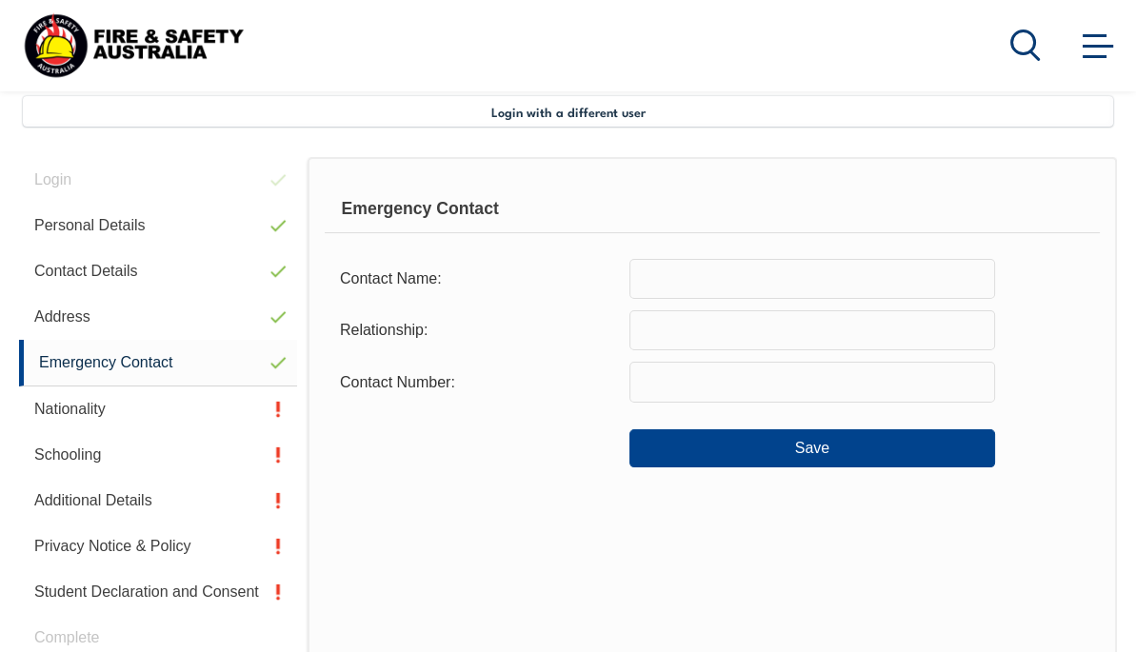
click at [752, 279] on input "text" at bounding box center [812, 279] width 366 height 40
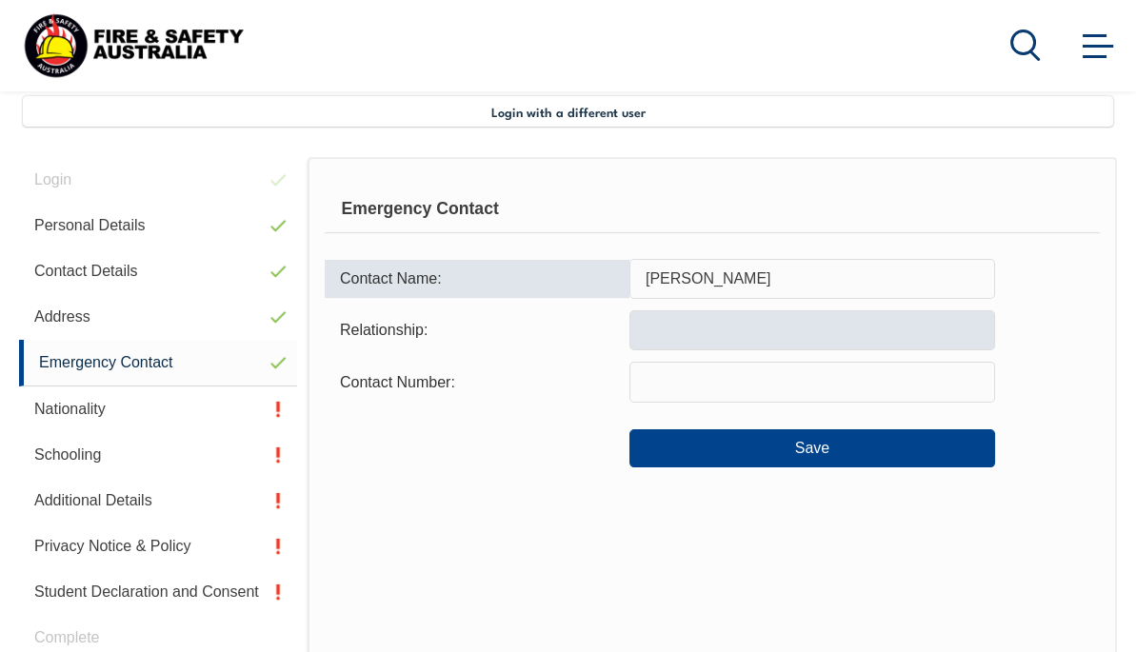
type input "Terryl Maddocks"
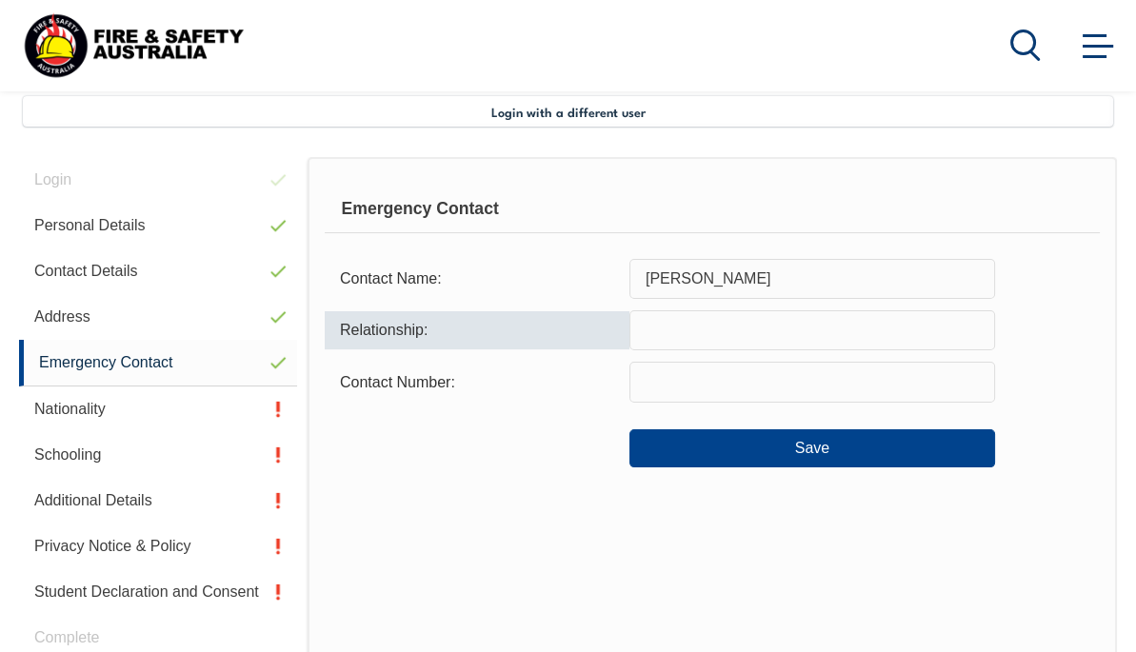
click at [709, 338] on input "text" at bounding box center [812, 330] width 366 height 40
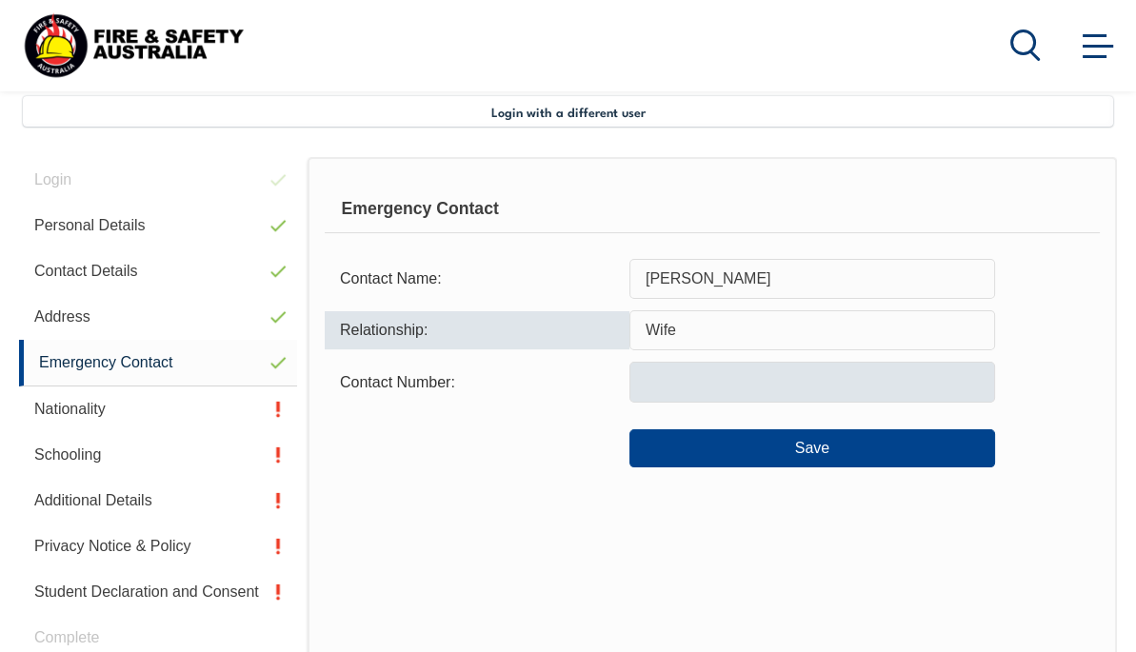
type input "Wife"
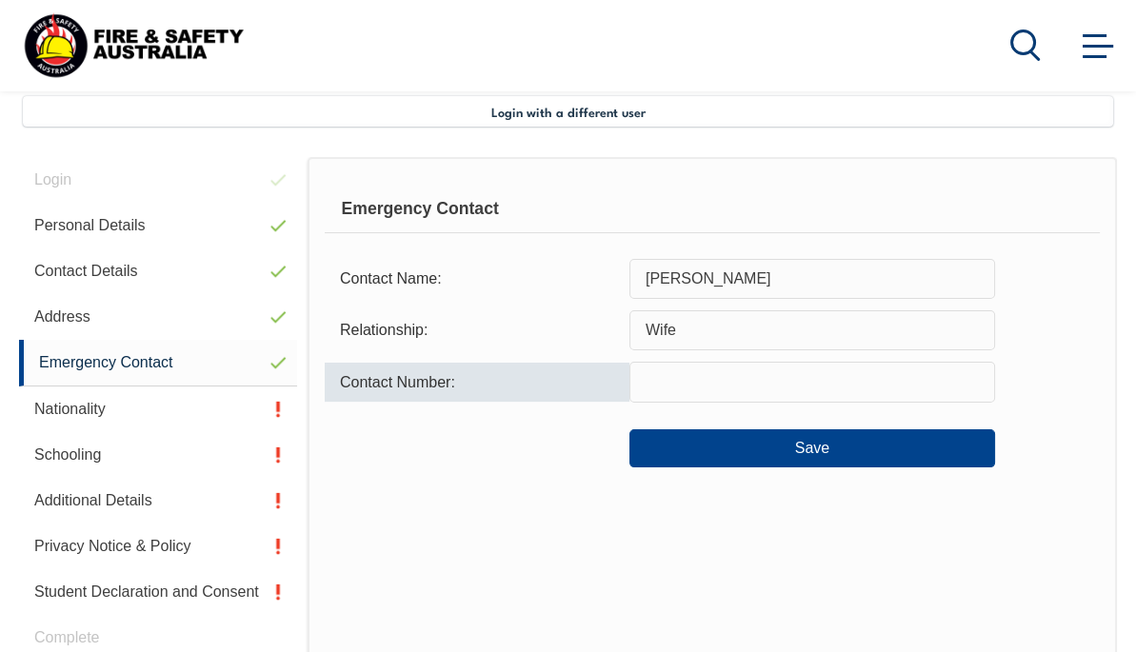
click at [678, 394] on input "text" at bounding box center [812, 382] width 366 height 40
type input "0427565453"
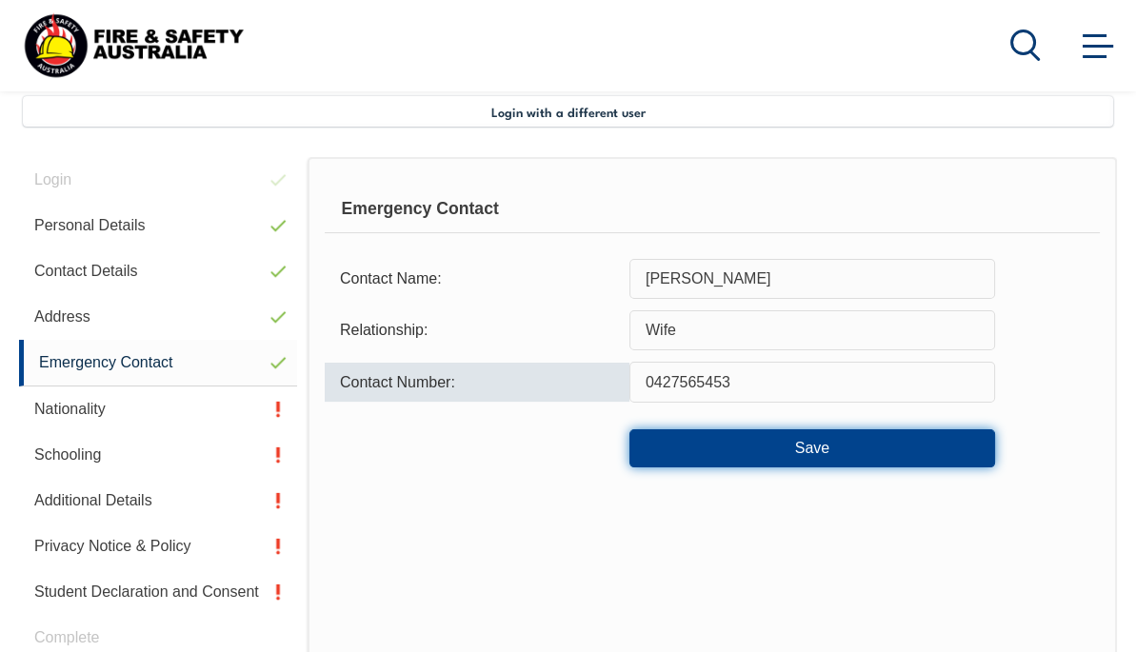
click at [803, 438] on button "Save" at bounding box center [812, 448] width 366 height 38
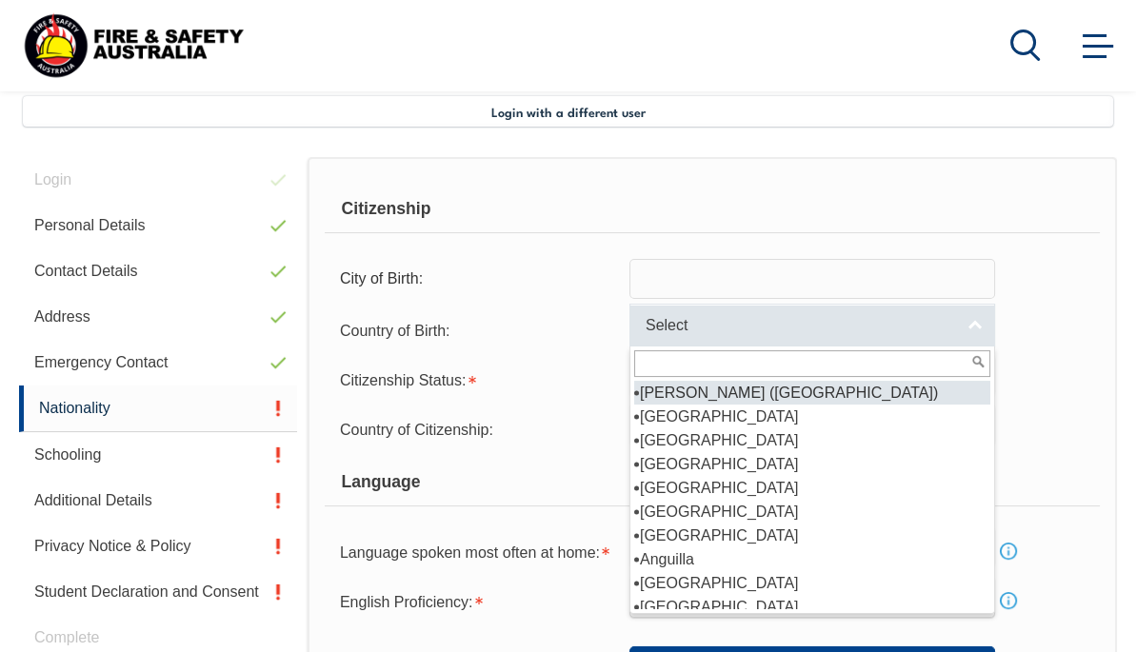
click at [981, 327] on link "Select" at bounding box center [812, 325] width 366 height 43
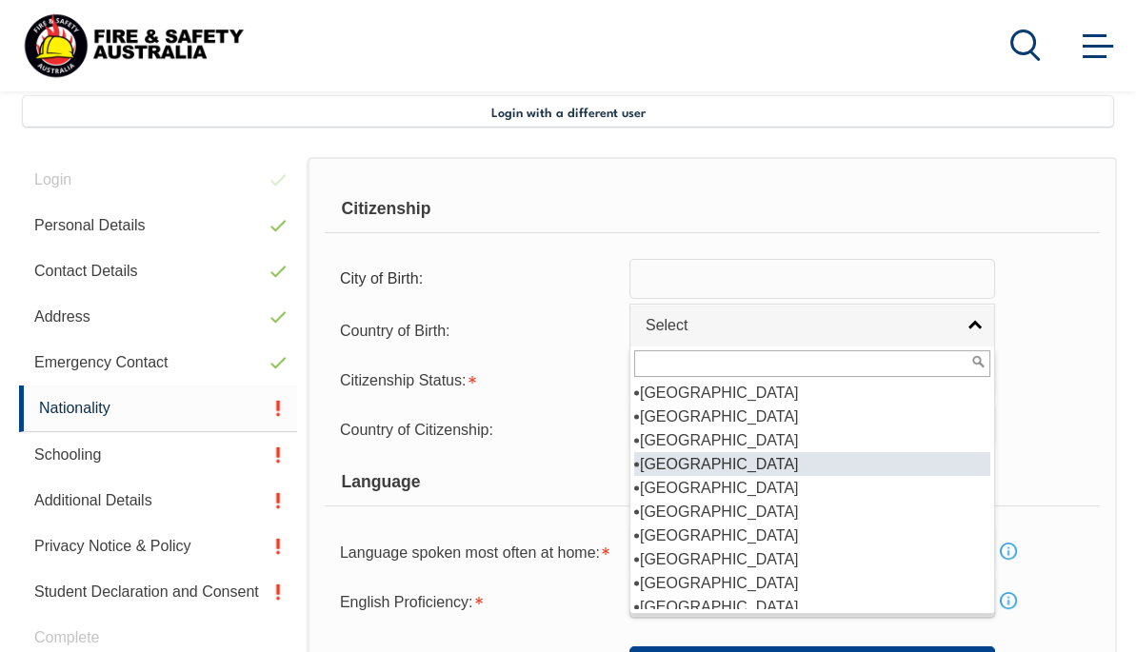
scroll to position [286, 0]
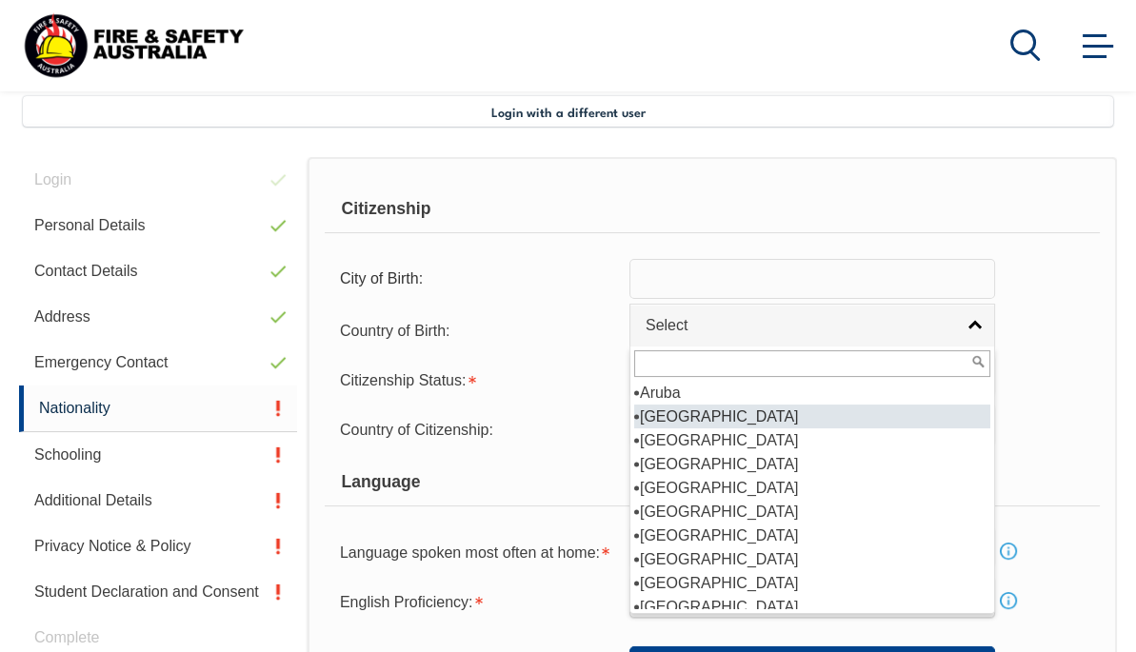
click at [690, 413] on li "[GEOGRAPHIC_DATA]" at bounding box center [812, 417] width 356 height 24
select select "1101"
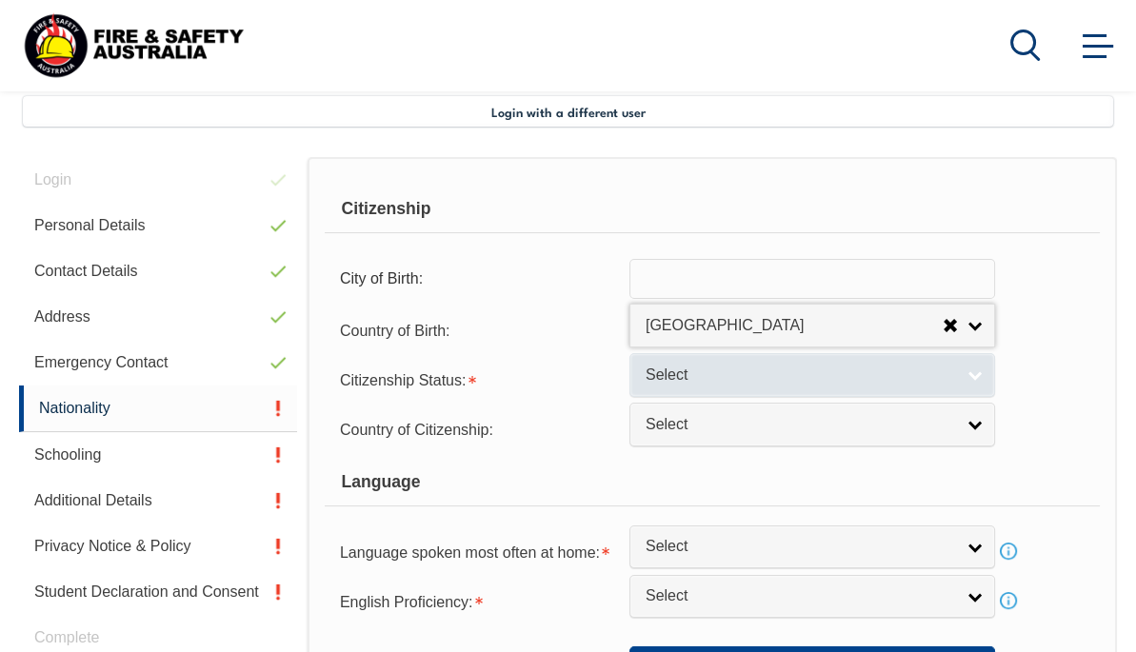
click at [973, 378] on link "Select" at bounding box center [812, 374] width 366 height 43
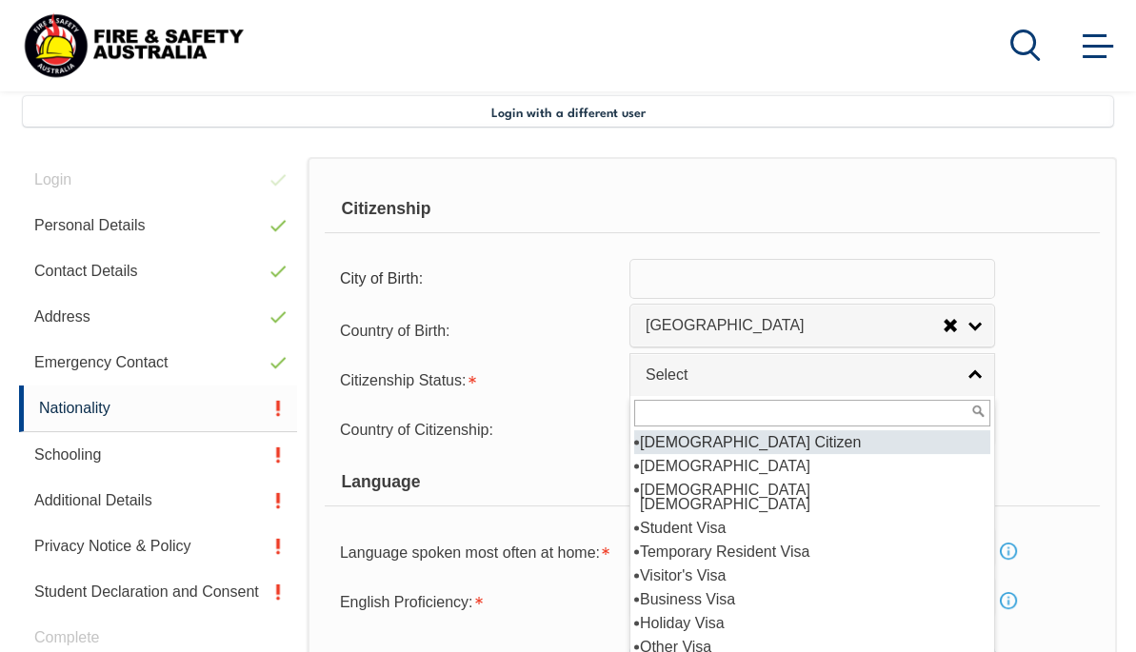
click at [784, 445] on li "[DEMOGRAPHIC_DATA] Citizen" at bounding box center [812, 442] width 356 height 24
select select "1"
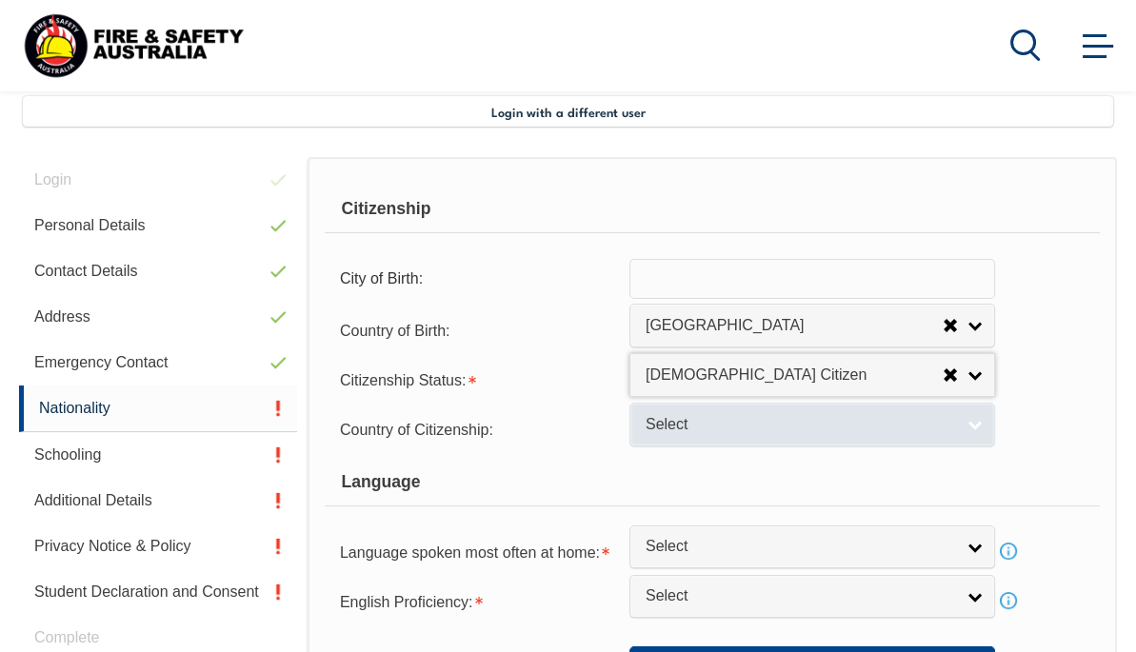
click at [975, 428] on link "Select" at bounding box center [812, 424] width 366 height 43
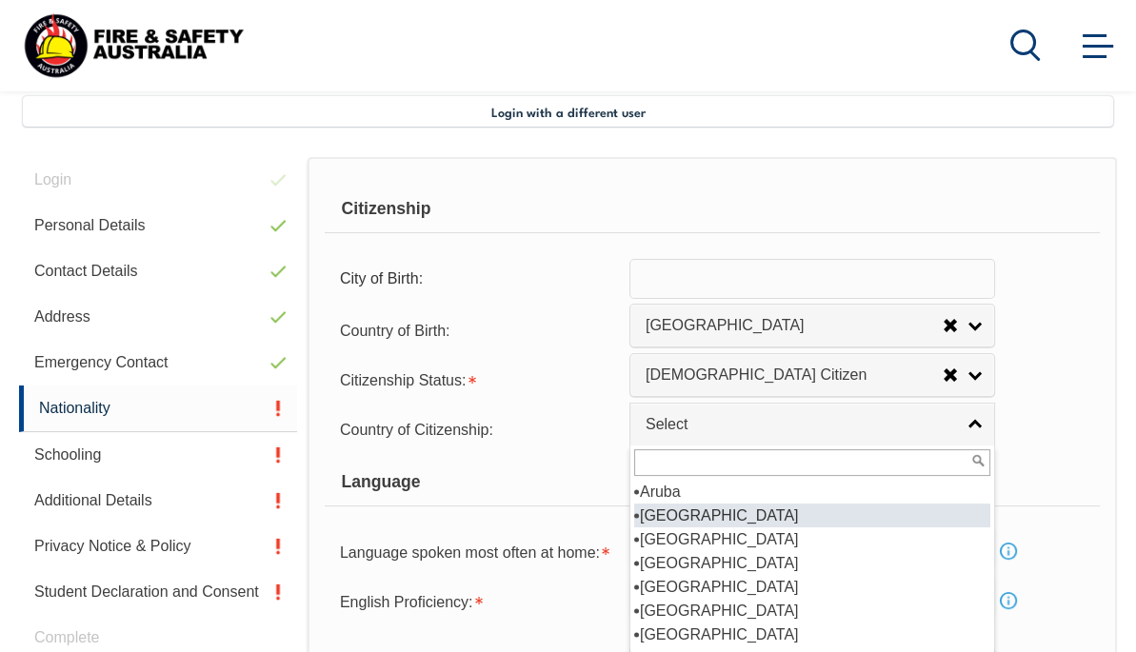
click at [726, 510] on li "[GEOGRAPHIC_DATA]" at bounding box center [812, 516] width 356 height 24
select select "1101"
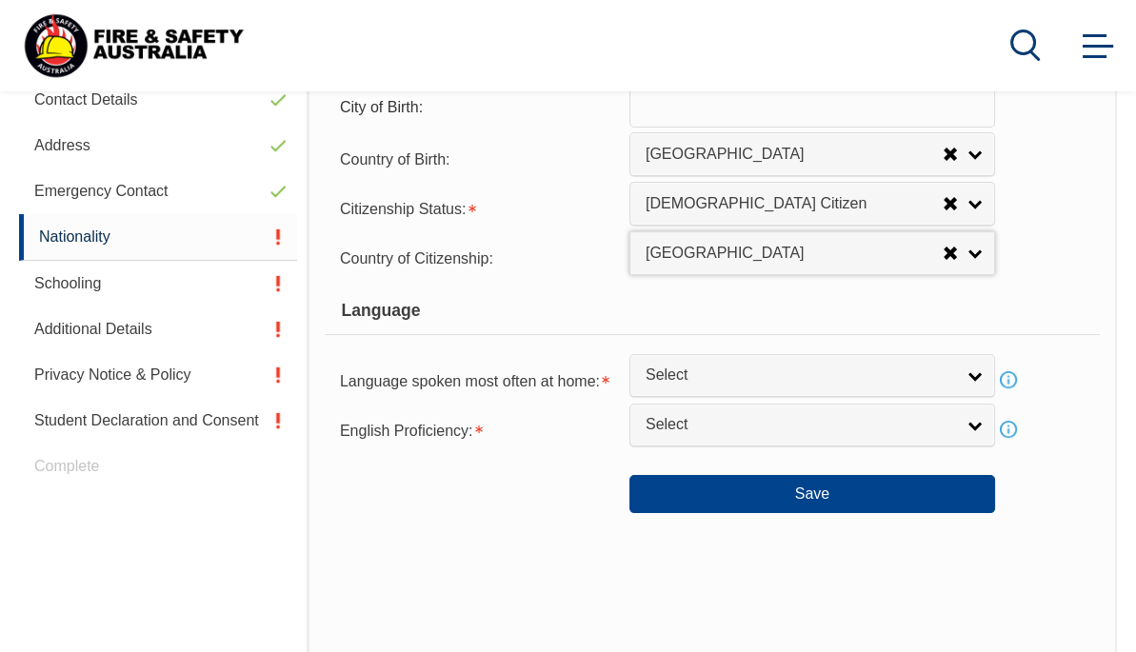
scroll to position [651, 0]
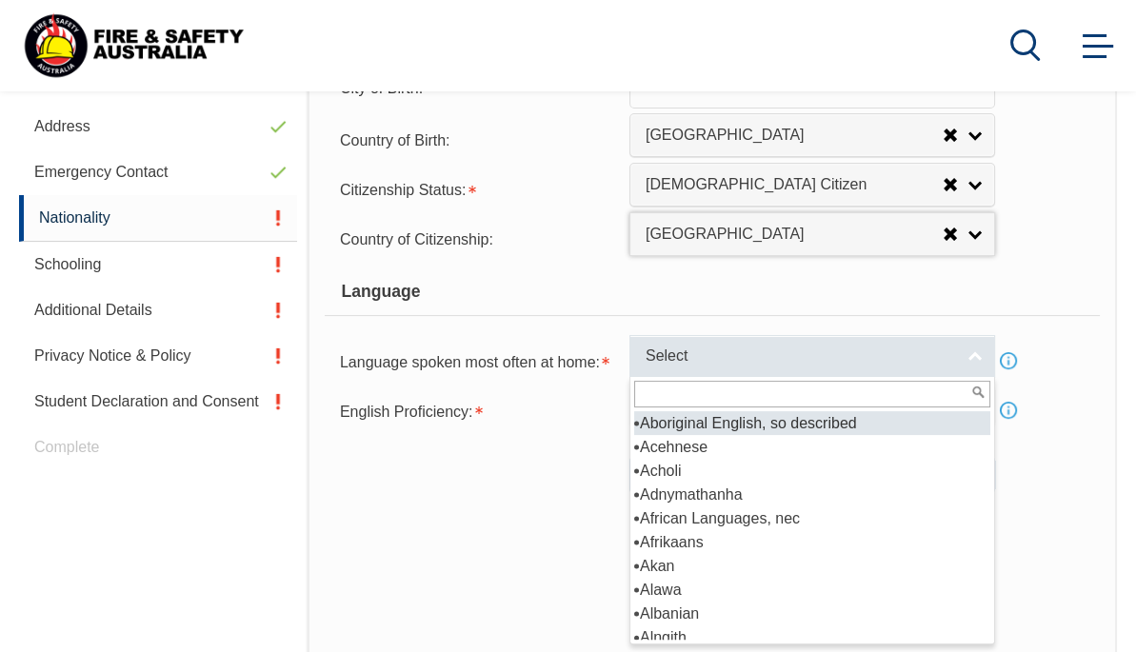
click at [974, 358] on link "Select" at bounding box center [812, 356] width 366 height 43
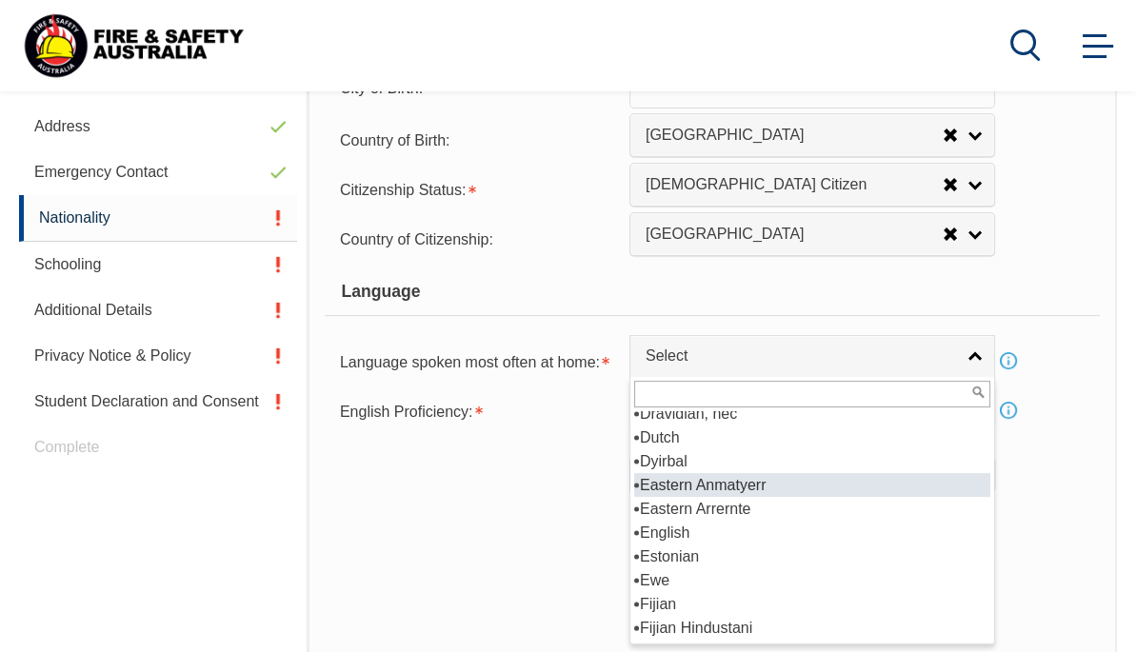
scroll to position [2380, 0]
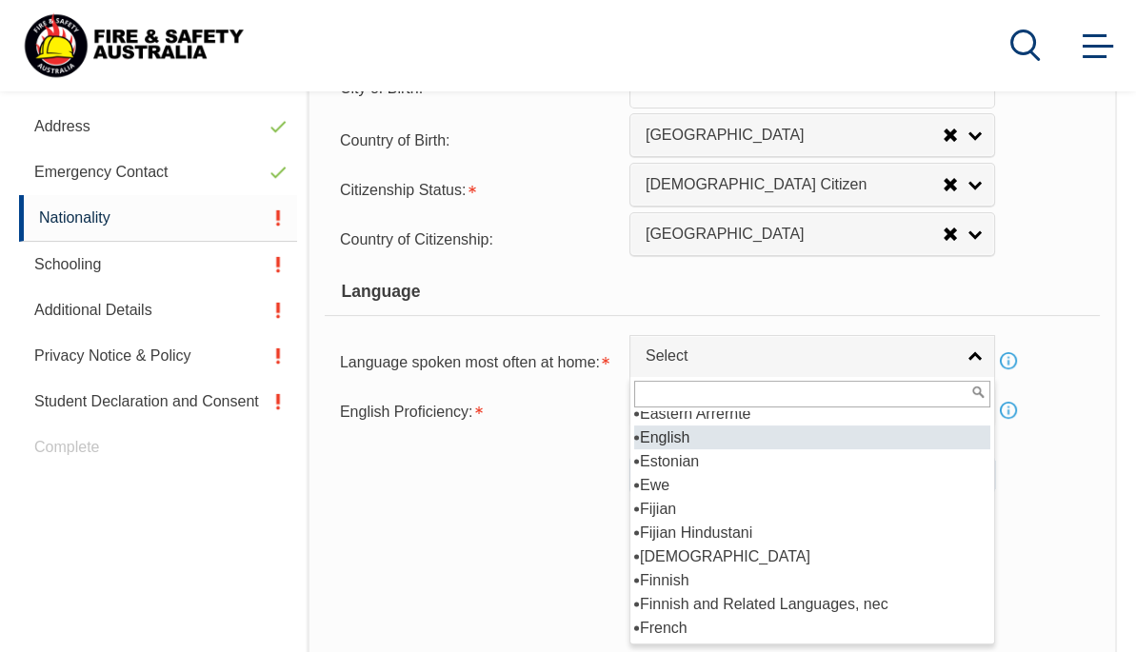
click at [704, 439] on li "English" at bounding box center [812, 438] width 356 height 24
select select "1201"
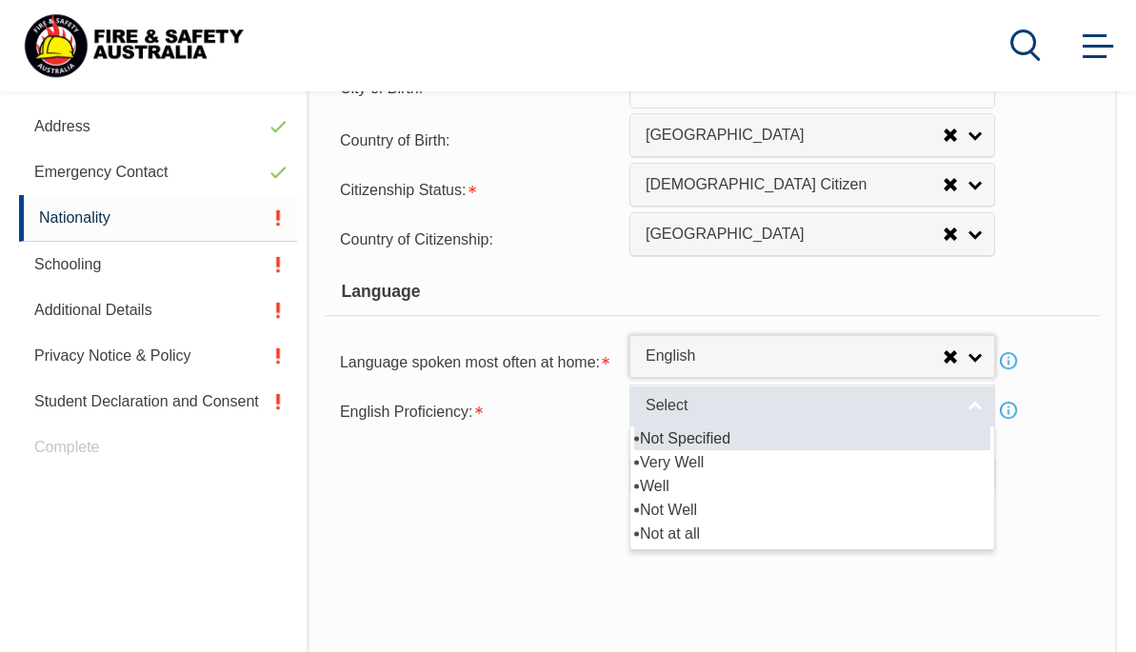
click at [975, 407] on link "Select" at bounding box center [812, 406] width 366 height 43
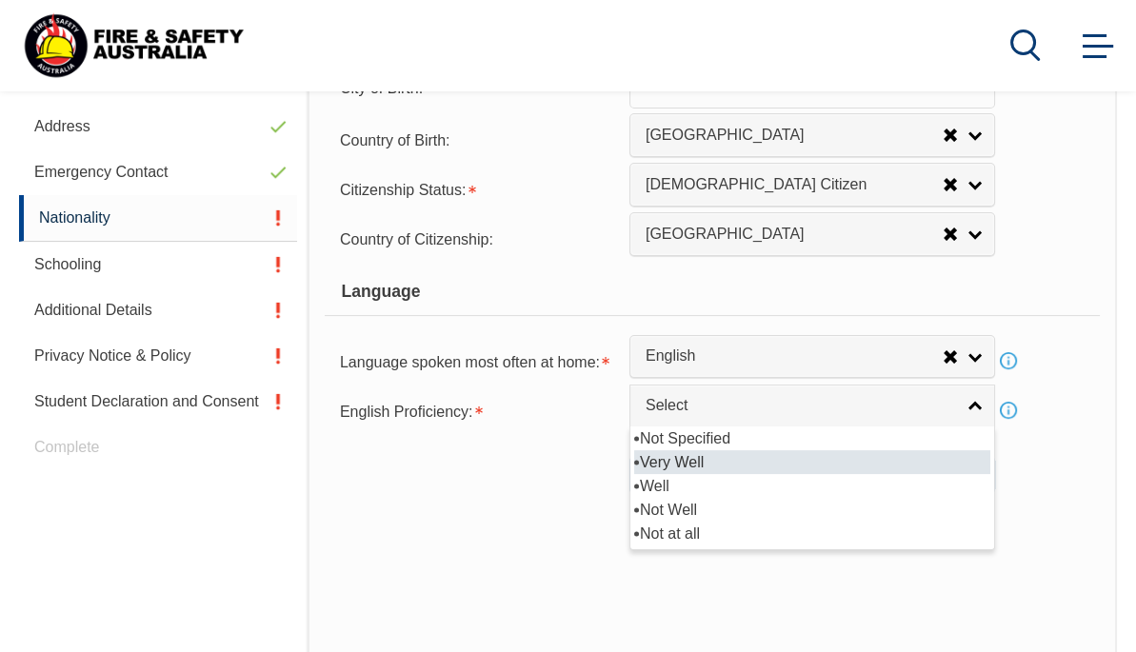
click at [738, 459] on li "Very Well" at bounding box center [812, 462] width 356 height 24
select select "1"
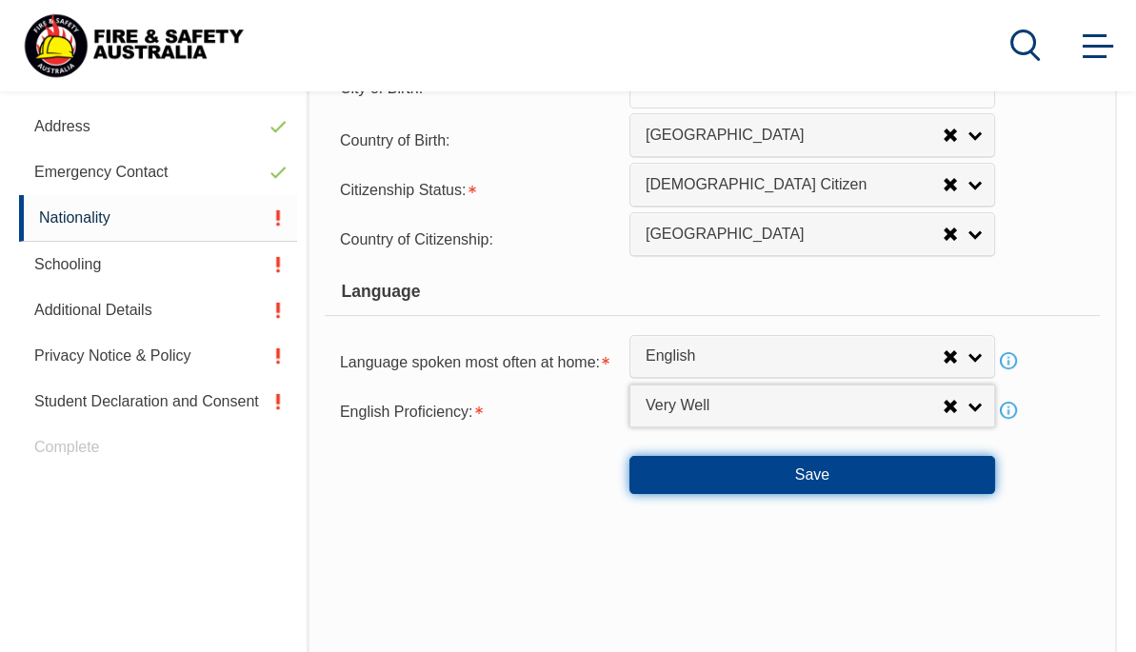
click at [820, 476] on button "Save" at bounding box center [812, 475] width 366 height 38
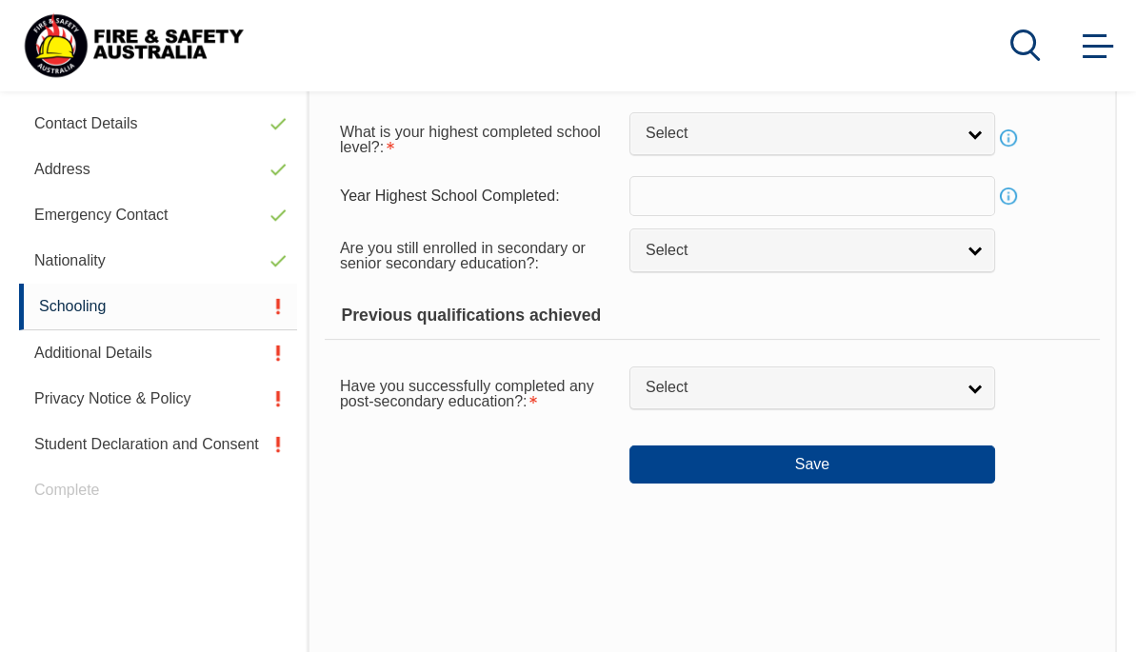
scroll to position [461, 0]
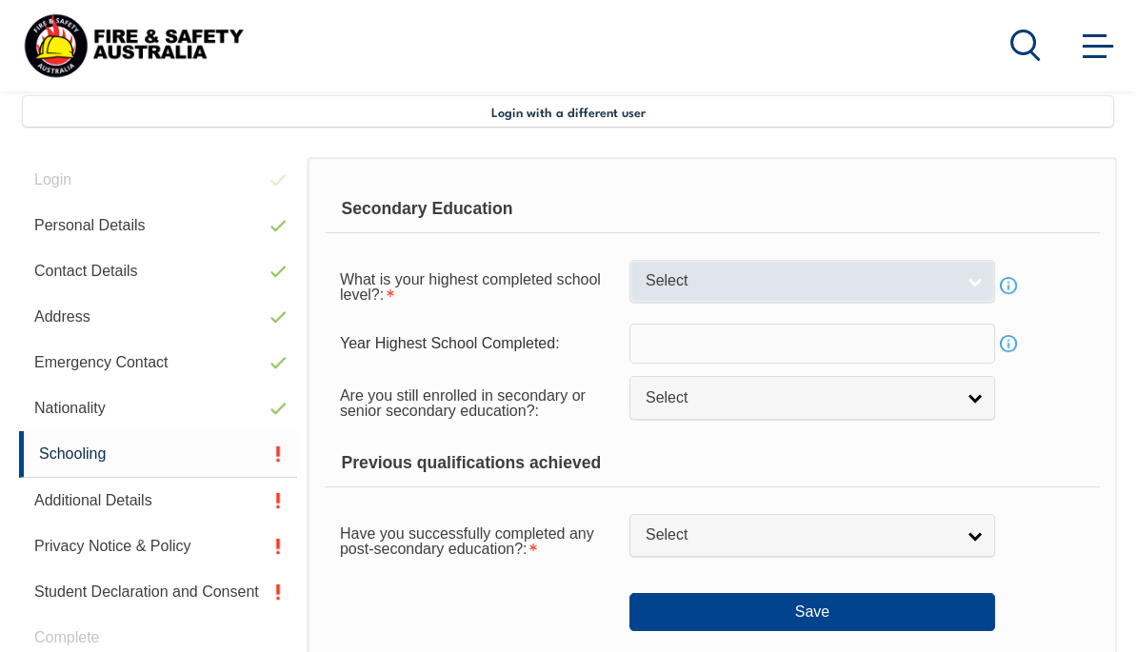
click at [968, 278] on link "Select" at bounding box center [812, 281] width 366 height 43
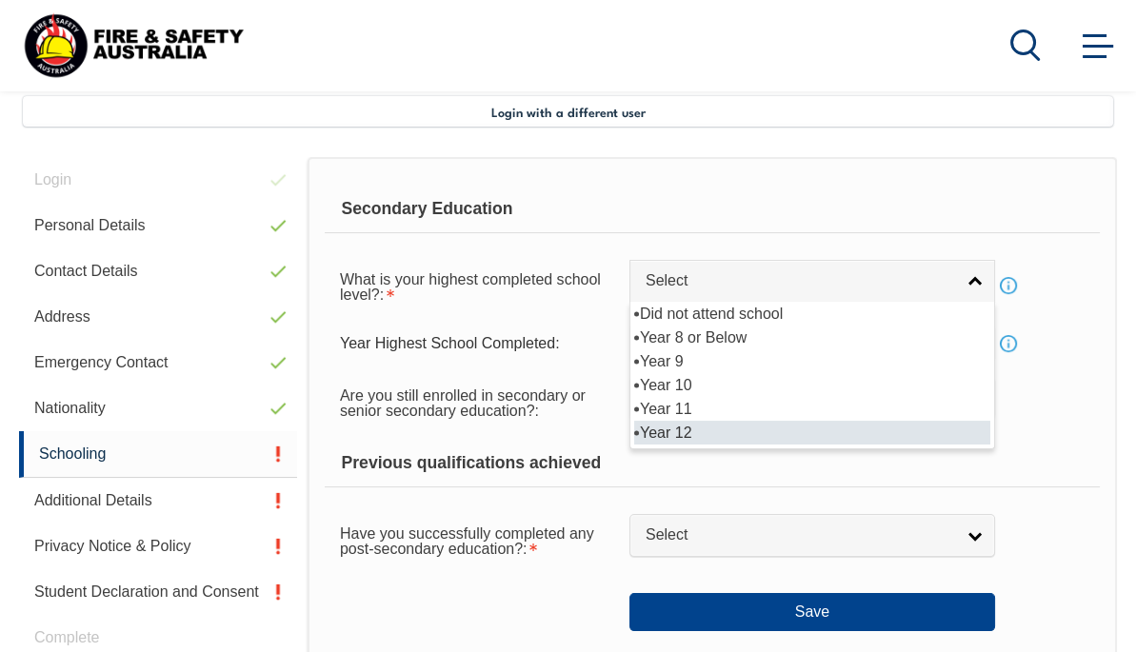
click at [704, 428] on li "Year 12" at bounding box center [812, 433] width 356 height 24
select select "12"
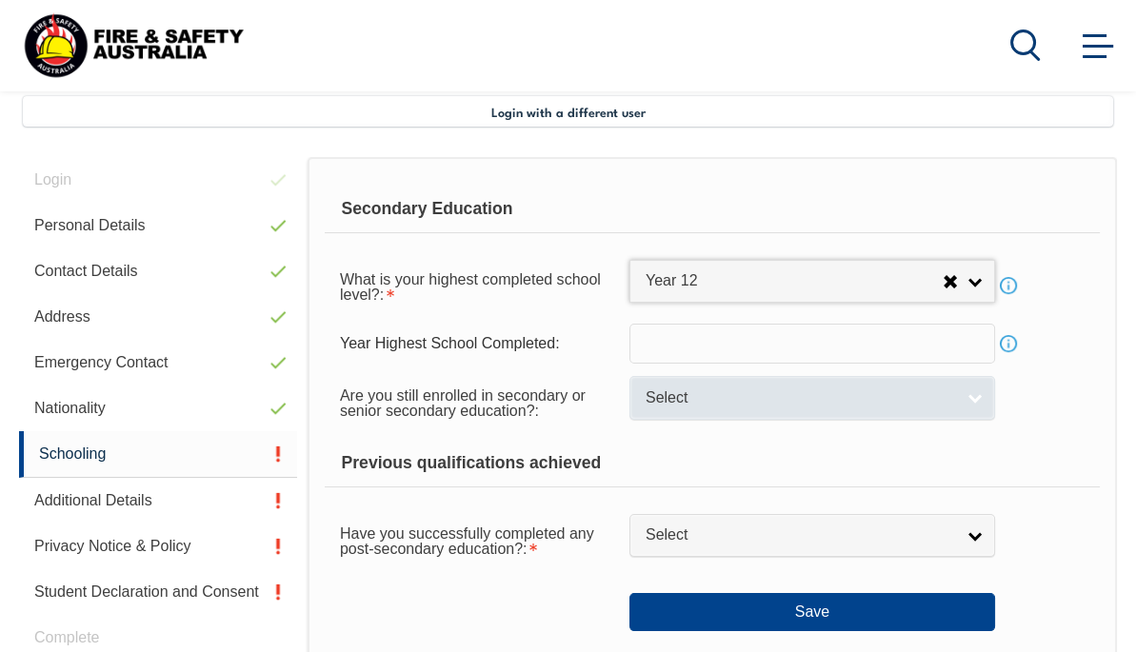
click at [971, 395] on link "Select" at bounding box center [812, 397] width 366 height 43
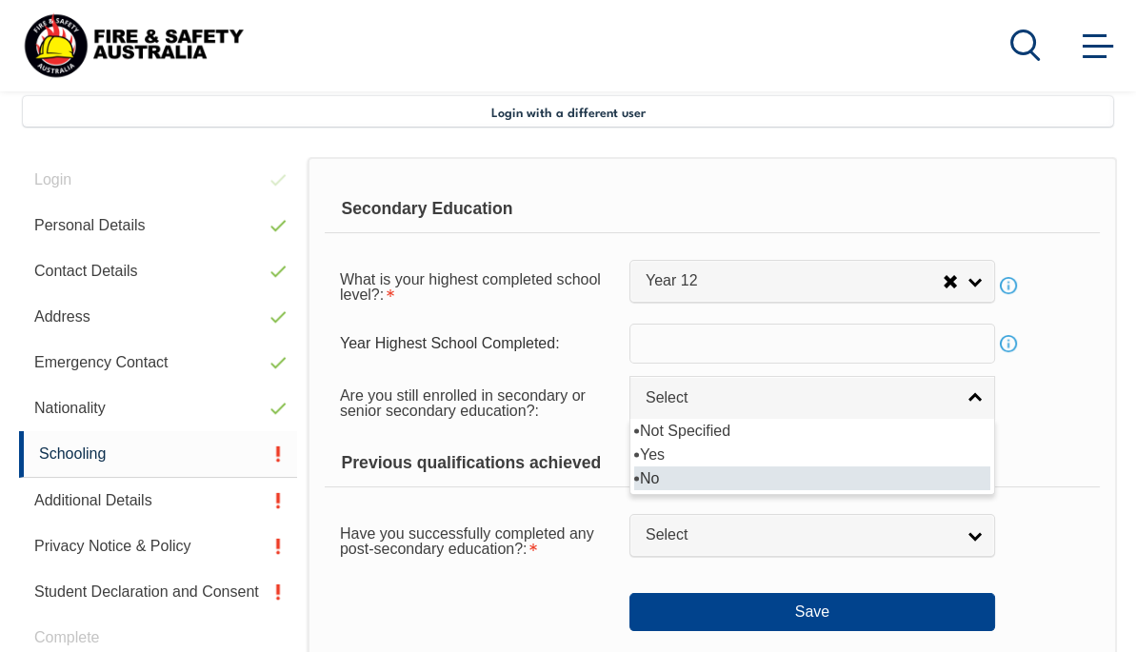
click at [733, 474] on li "No" at bounding box center [812, 478] width 356 height 24
select select "false"
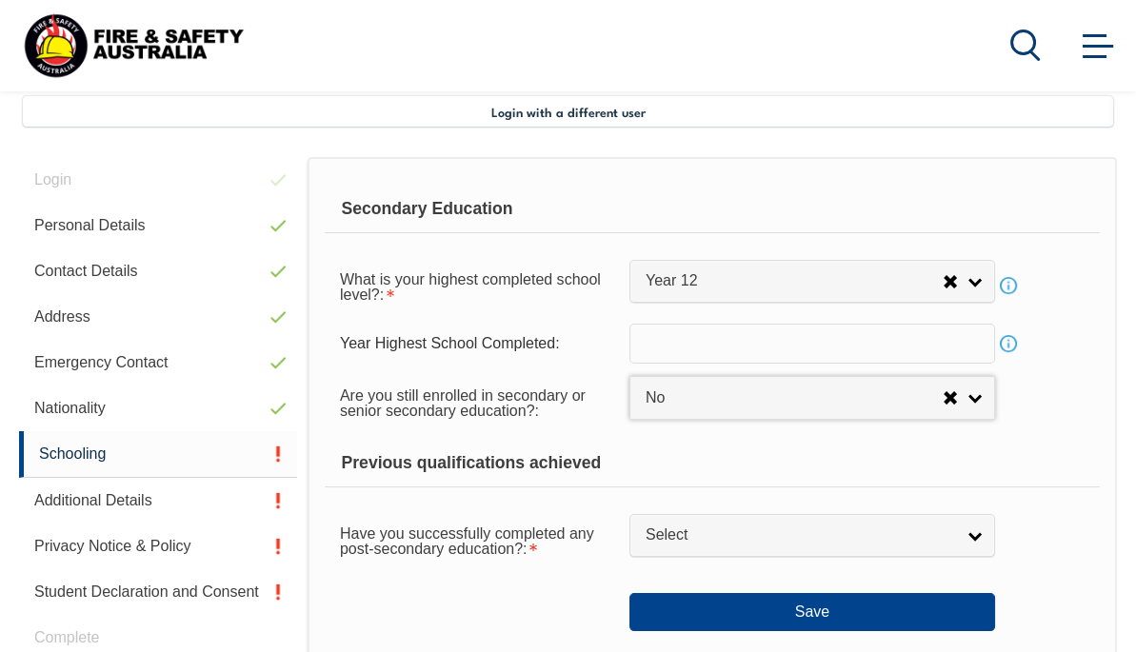
scroll to position [556, 0]
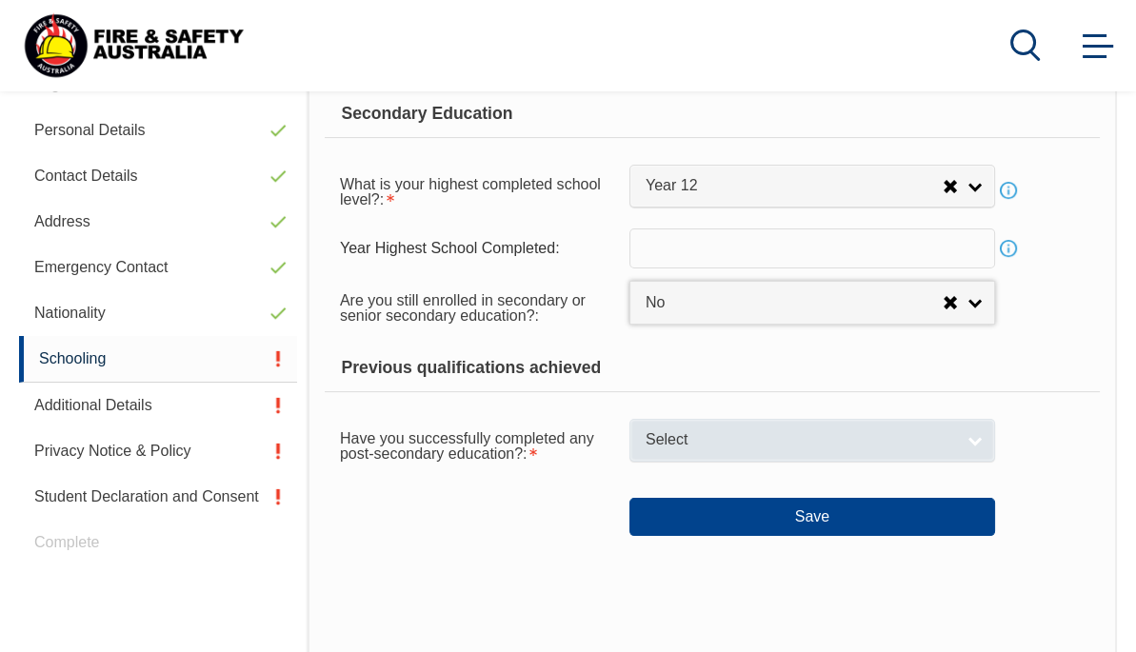
click at [970, 434] on link "Select" at bounding box center [812, 440] width 366 height 43
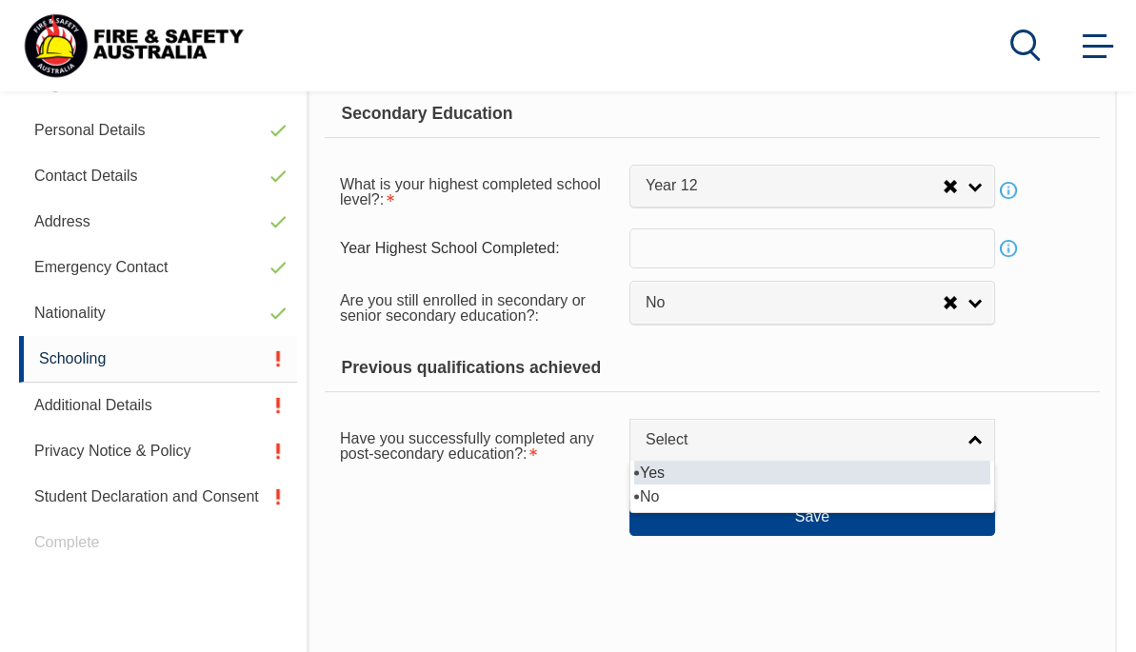
click at [673, 472] on li "Yes" at bounding box center [812, 473] width 356 height 24
select select "true"
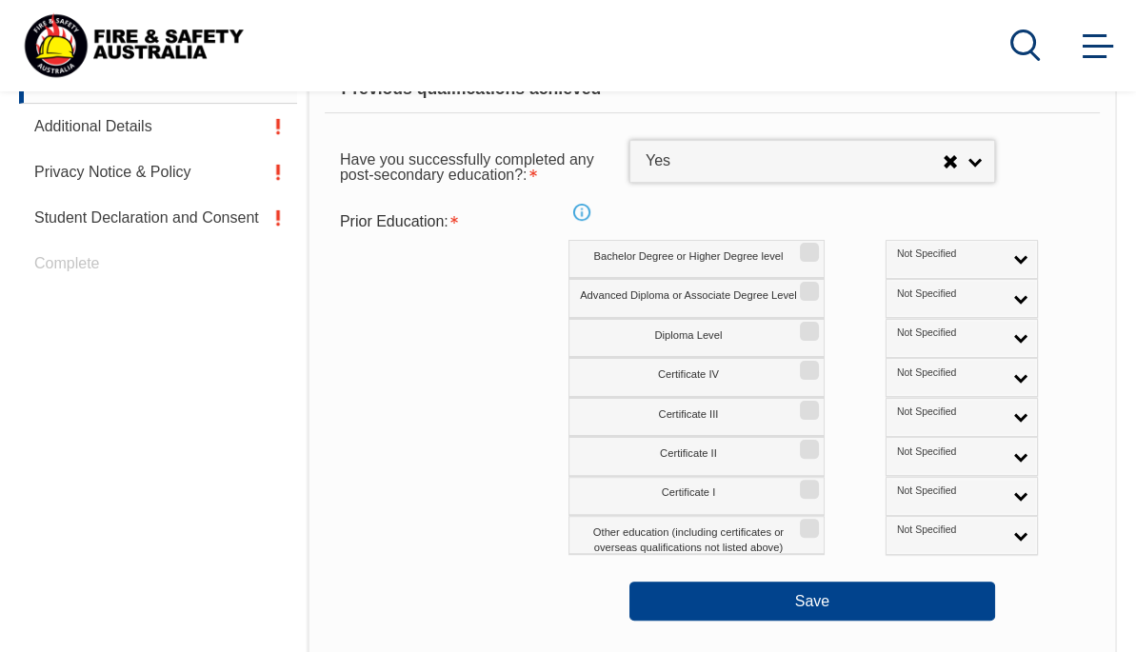
scroll to position [842, 0]
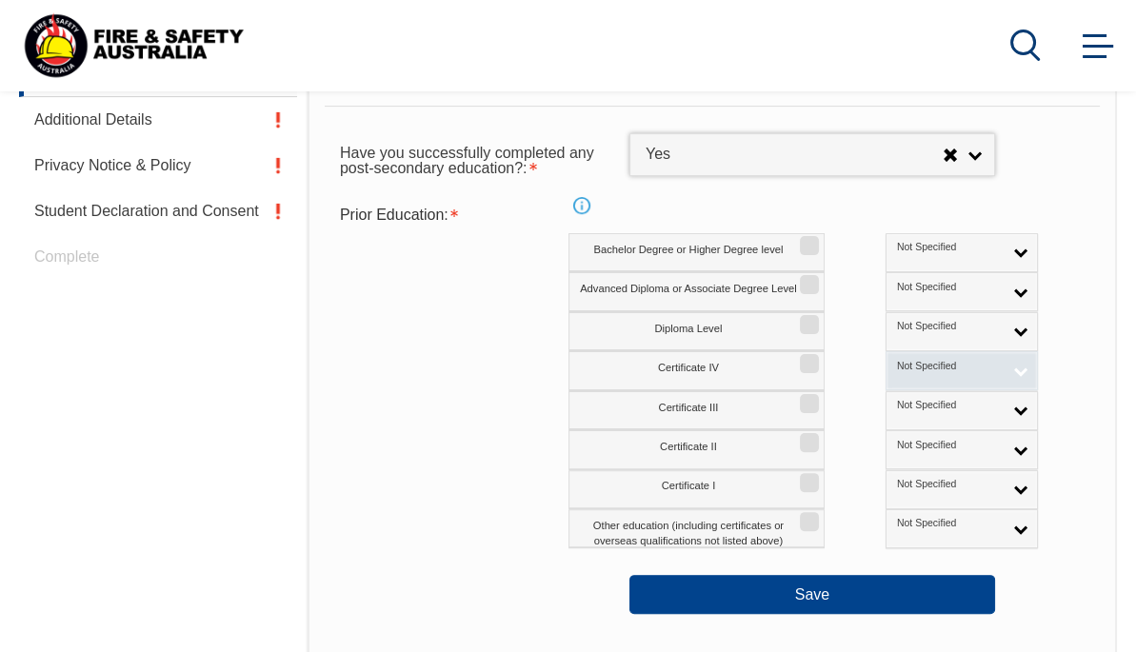
click at [948, 364] on link "Not Specified" at bounding box center [961, 370] width 152 height 39
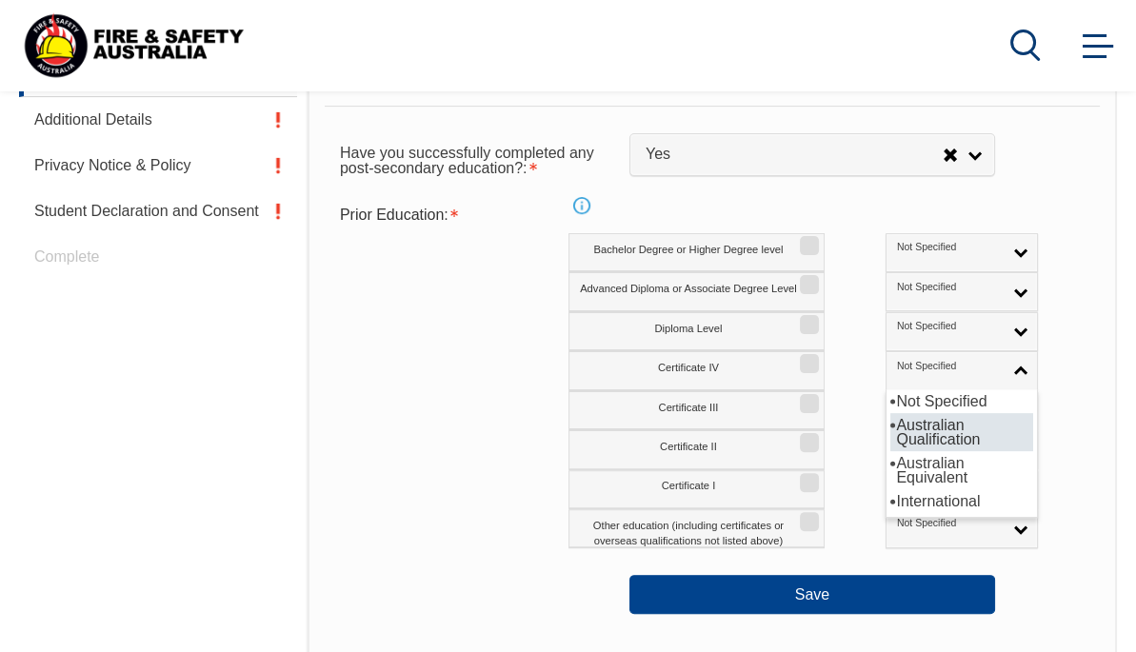
click at [905, 419] on li "Australian Qualification" at bounding box center [961, 432] width 143 height 38
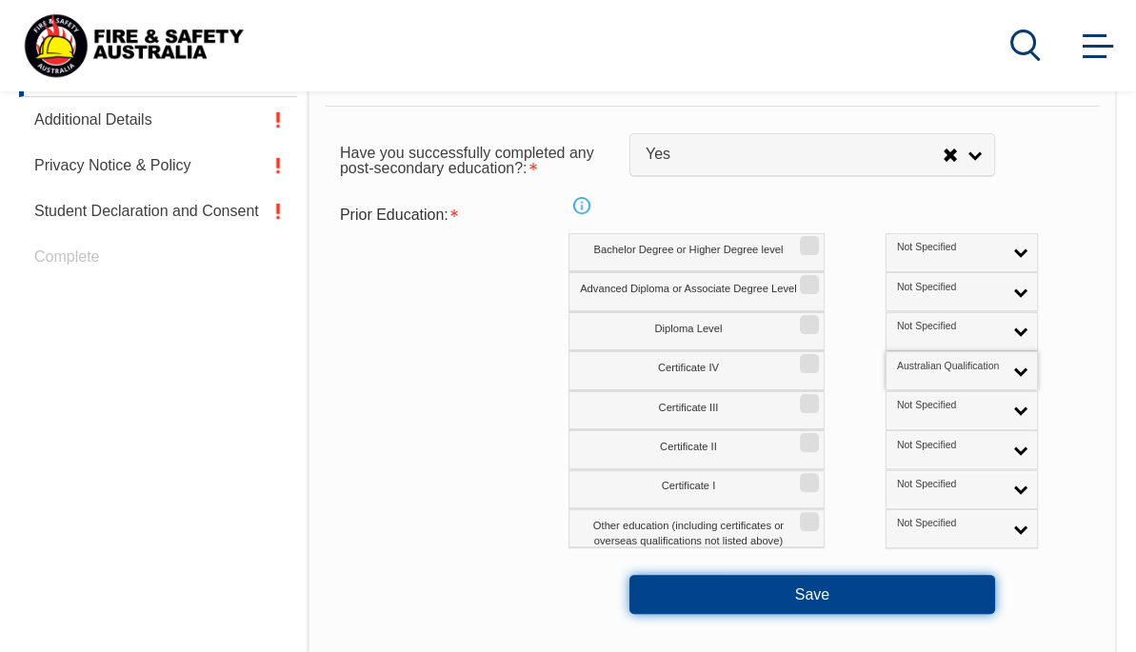
click at [815, 585] on button "Save" at bounding box center [812, 594] width 366 height 38
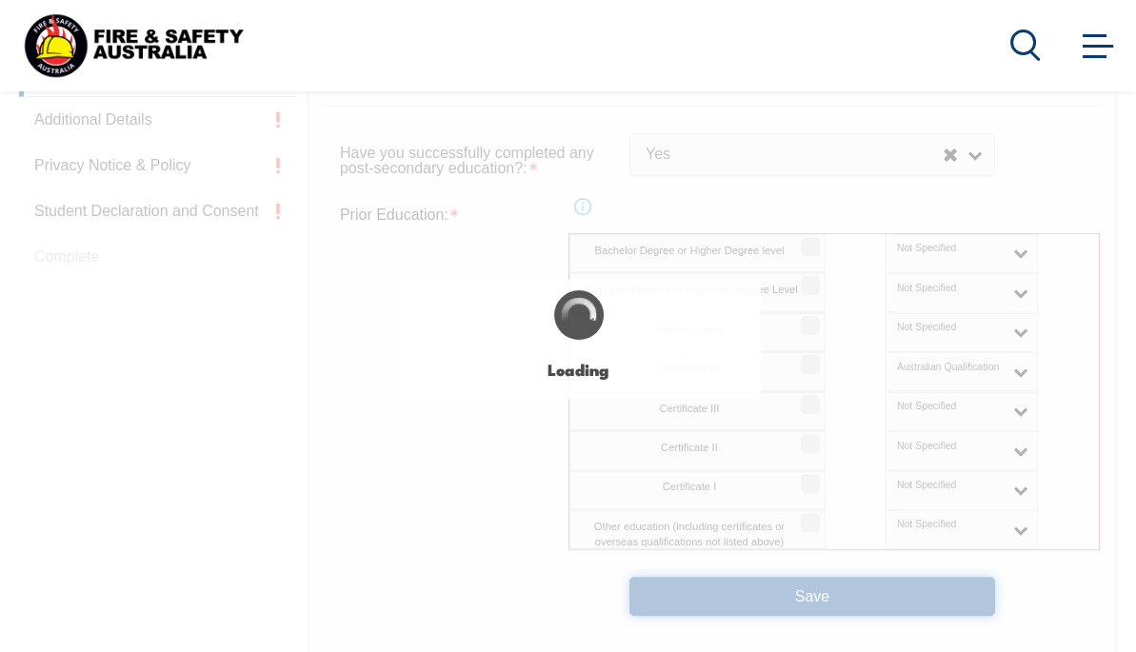
select select "false"
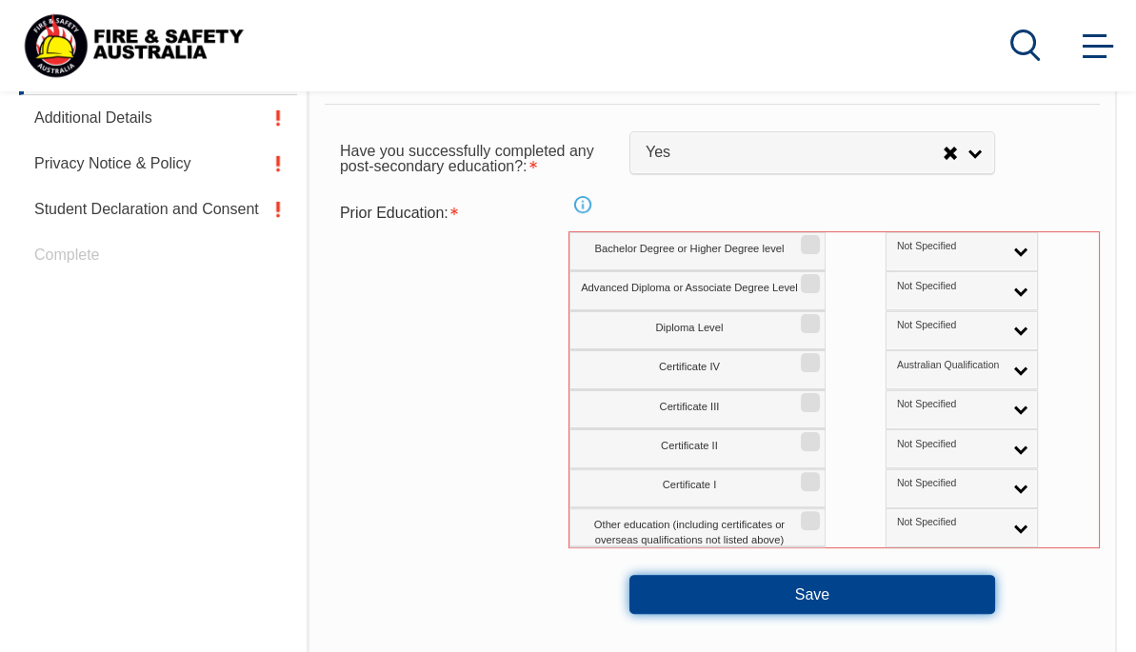
scroll to position [752, 0]
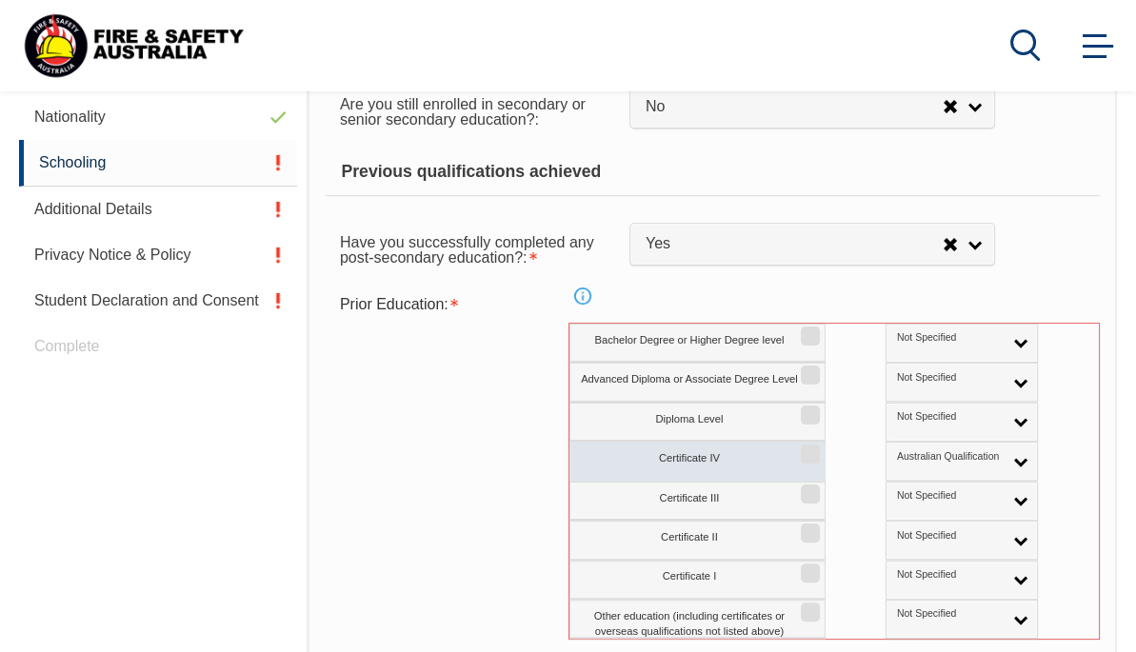
click at [808, 448] on input "Certificate IV" at bounding box center [807, 448] width 11 height 2
checkbox input "true"
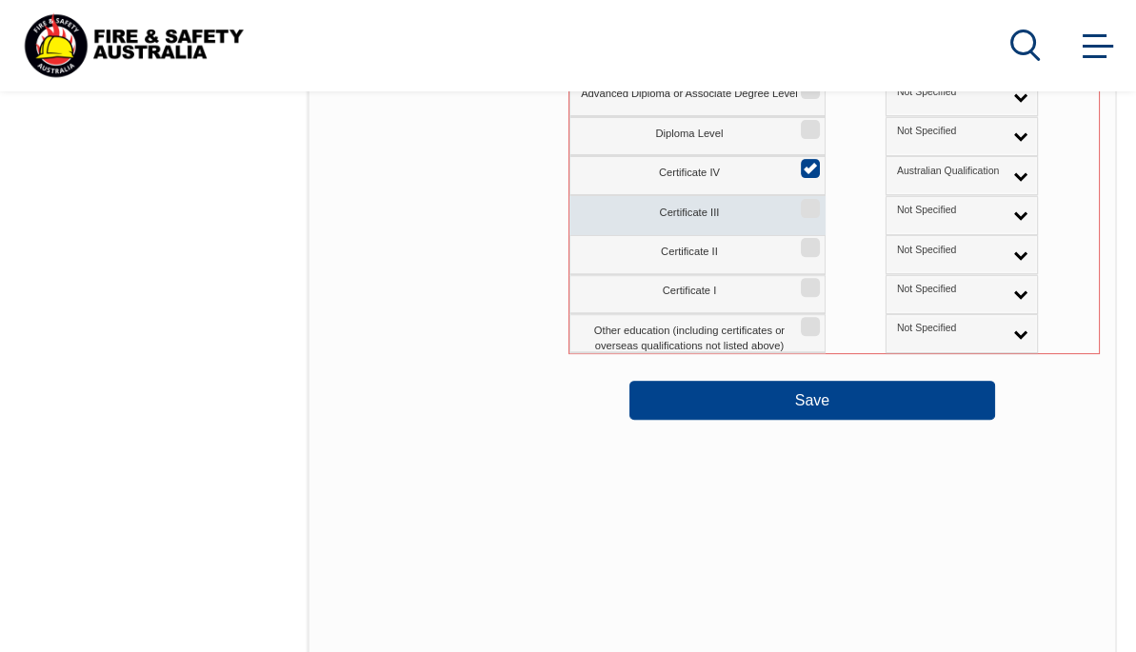
scroll to position [1038, 0]
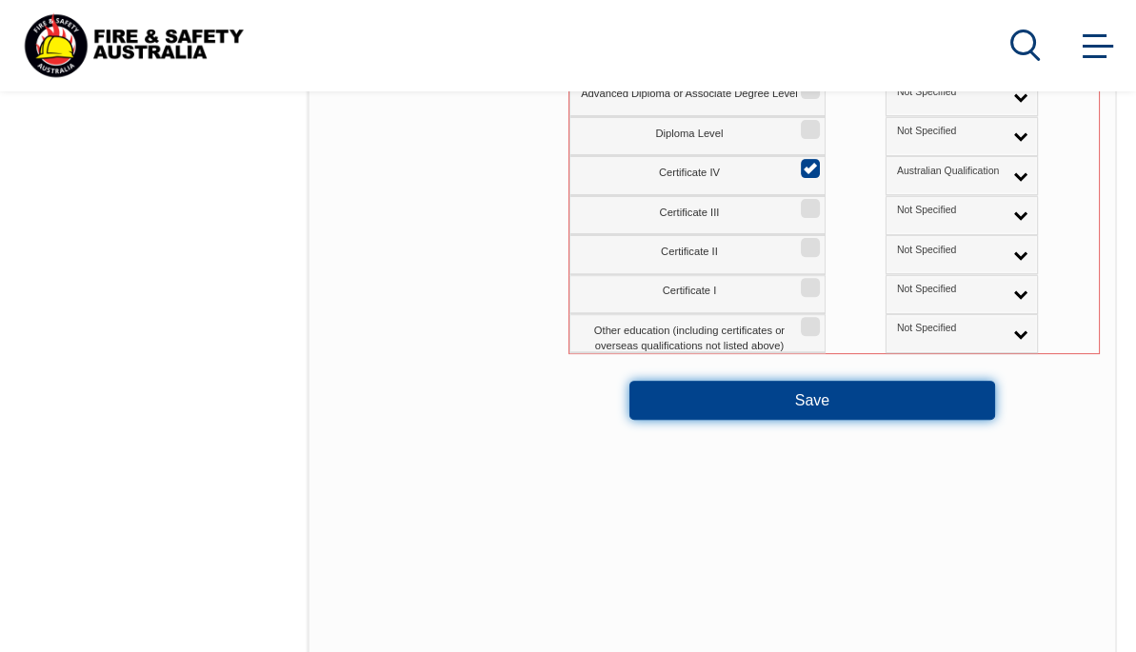
click at [821, 407] on button "Save" at bounding box center [812, 400] width 366 height 38
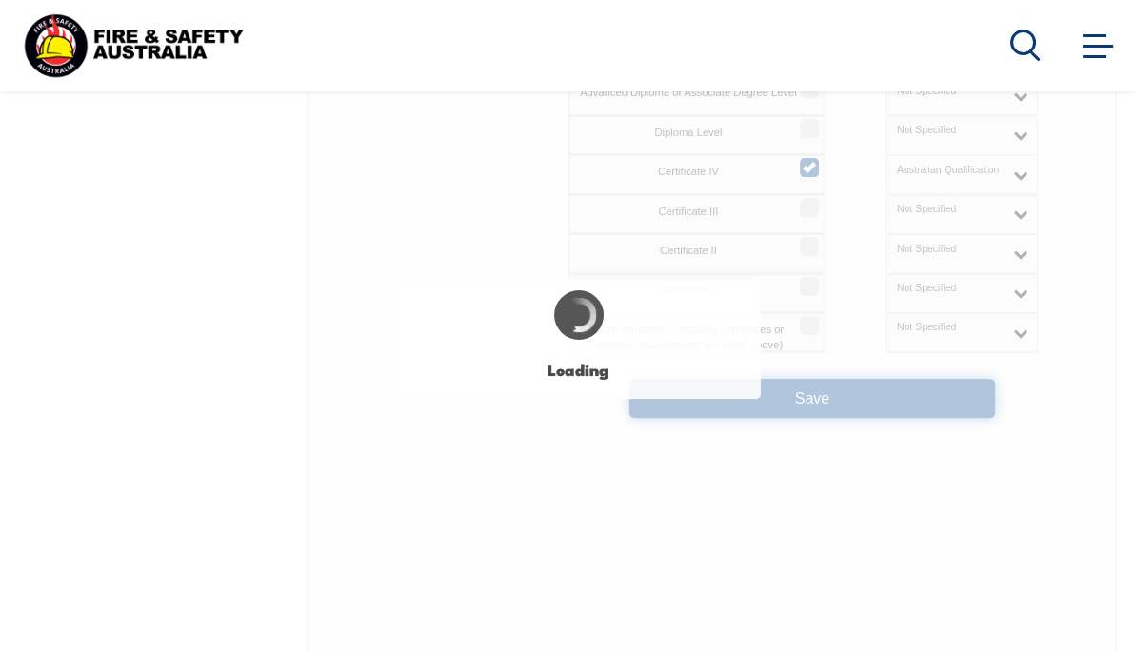
select select "false"
select select "true"
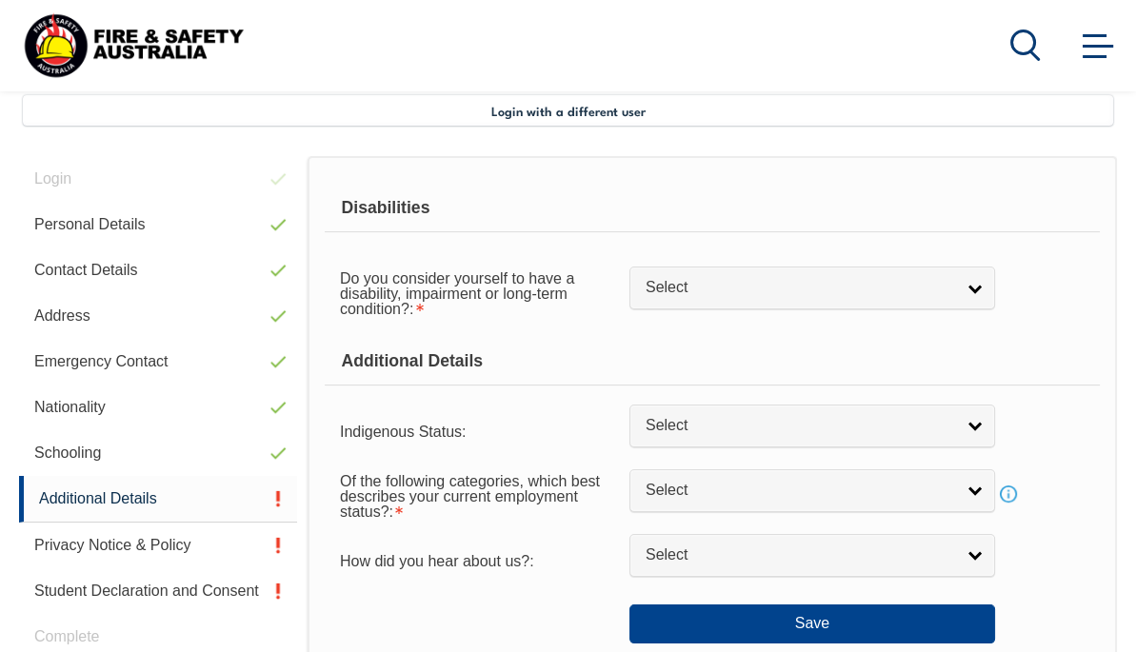
scroll to position [461, 0]
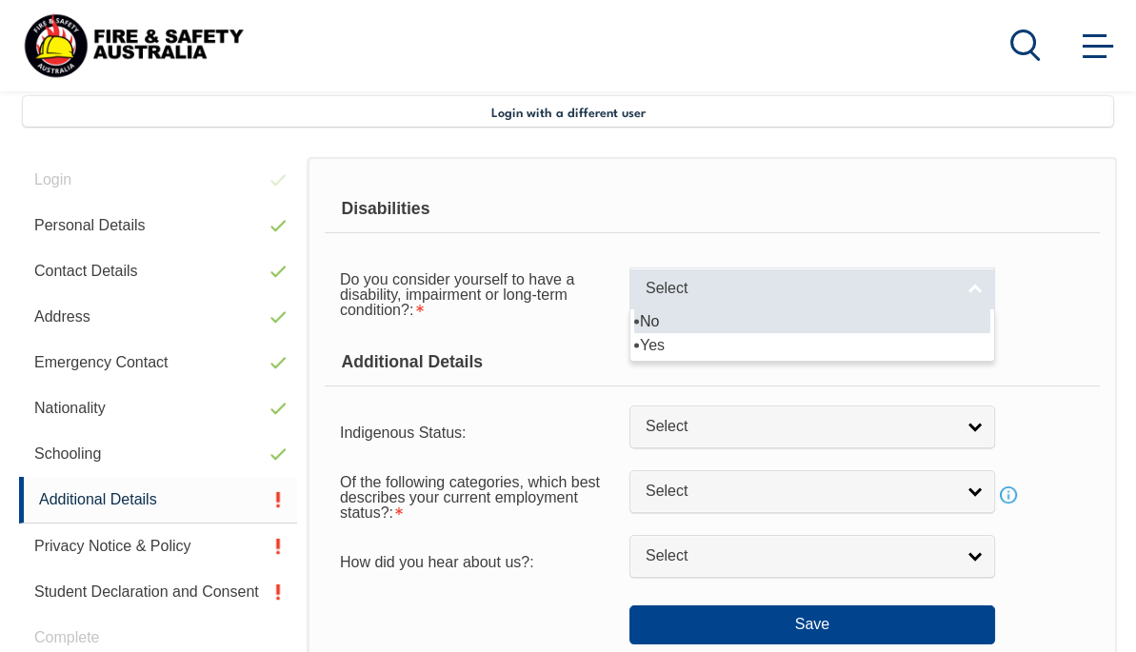
click at [975, 288] on link "Select" at bounding box center [812, 289] width 366 height 43
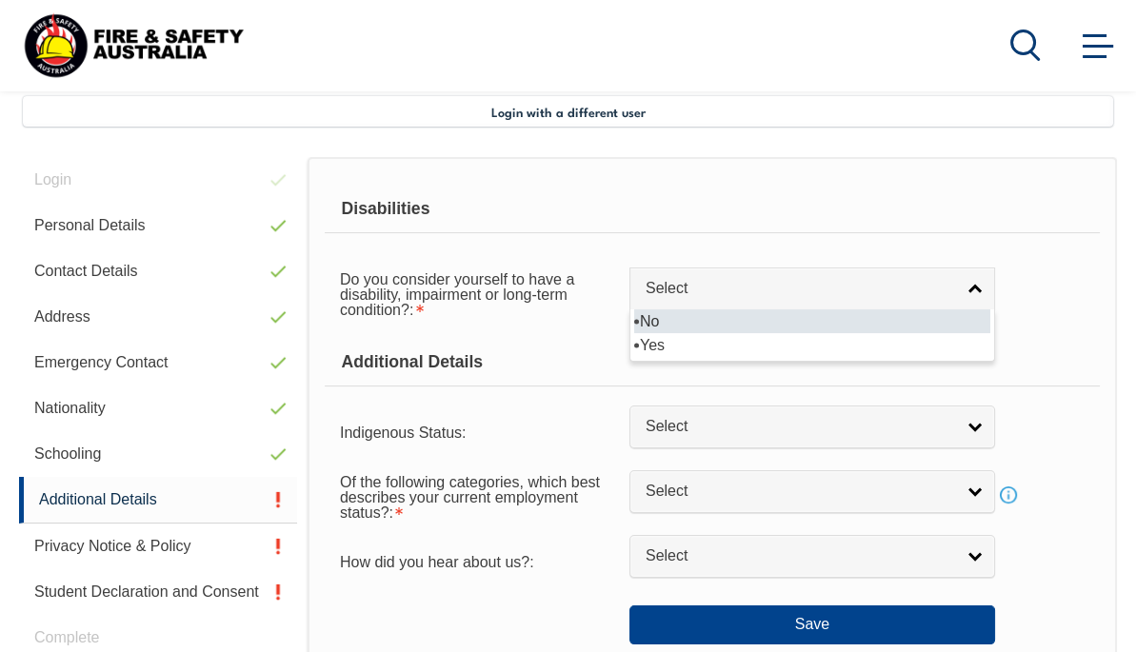
click at [795, 321] on li "No" at bounding box center [812, 321] width 356 height 24
select select "false"
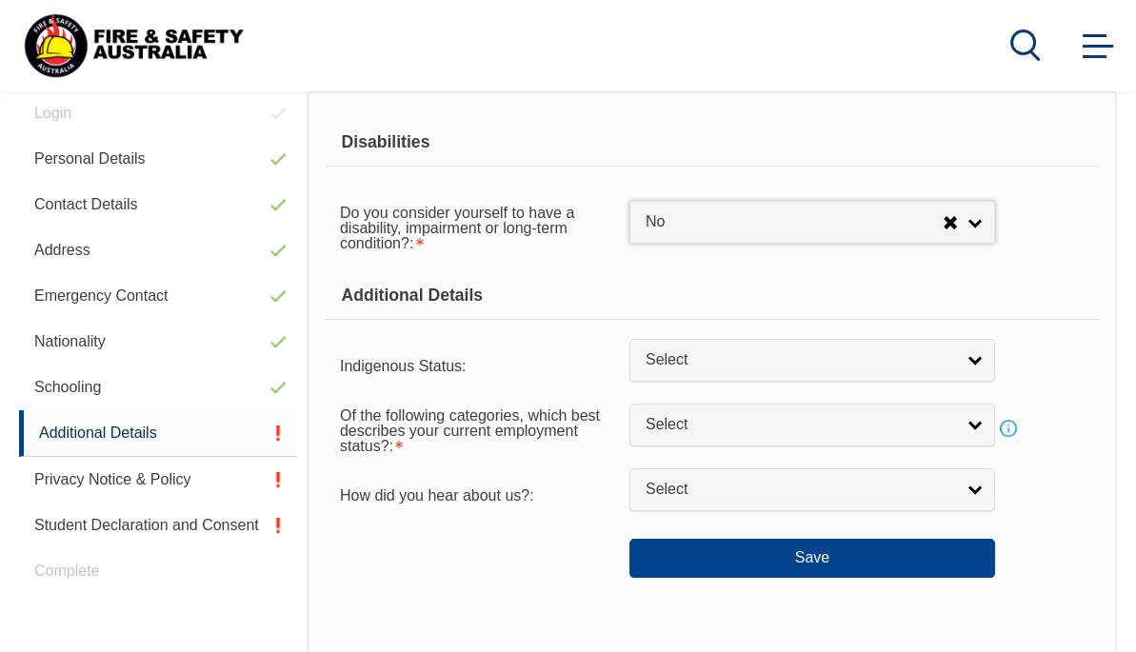
scroll to position [556, 0]
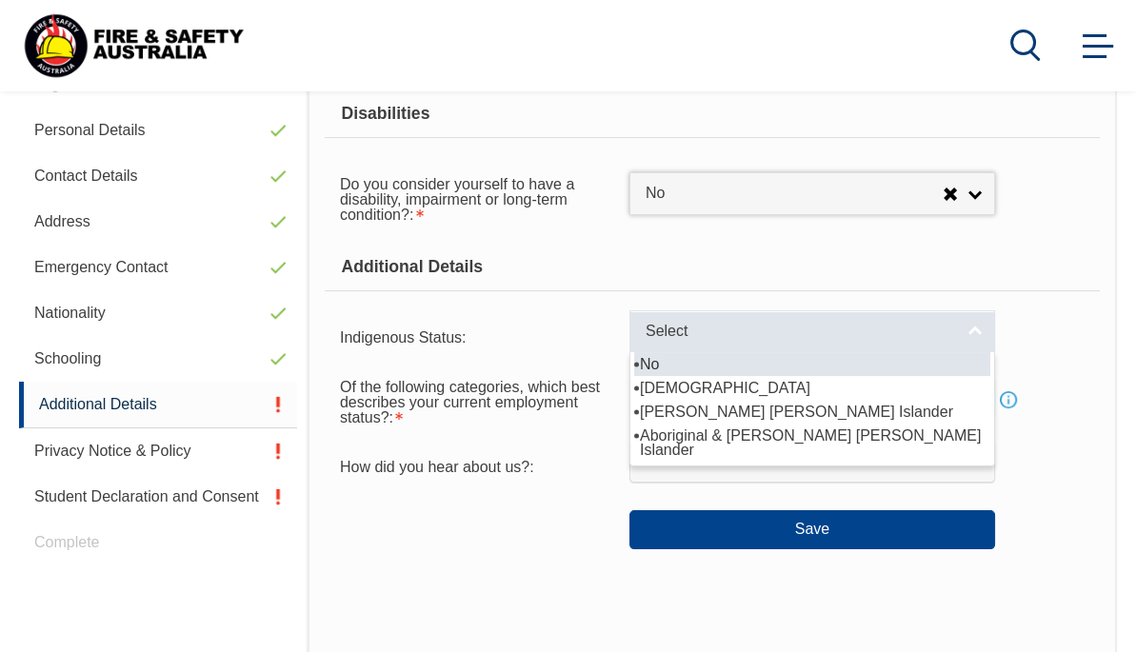
click at [981, 328] on link "Select" at bounding box center [812, 331] width 366 height 43
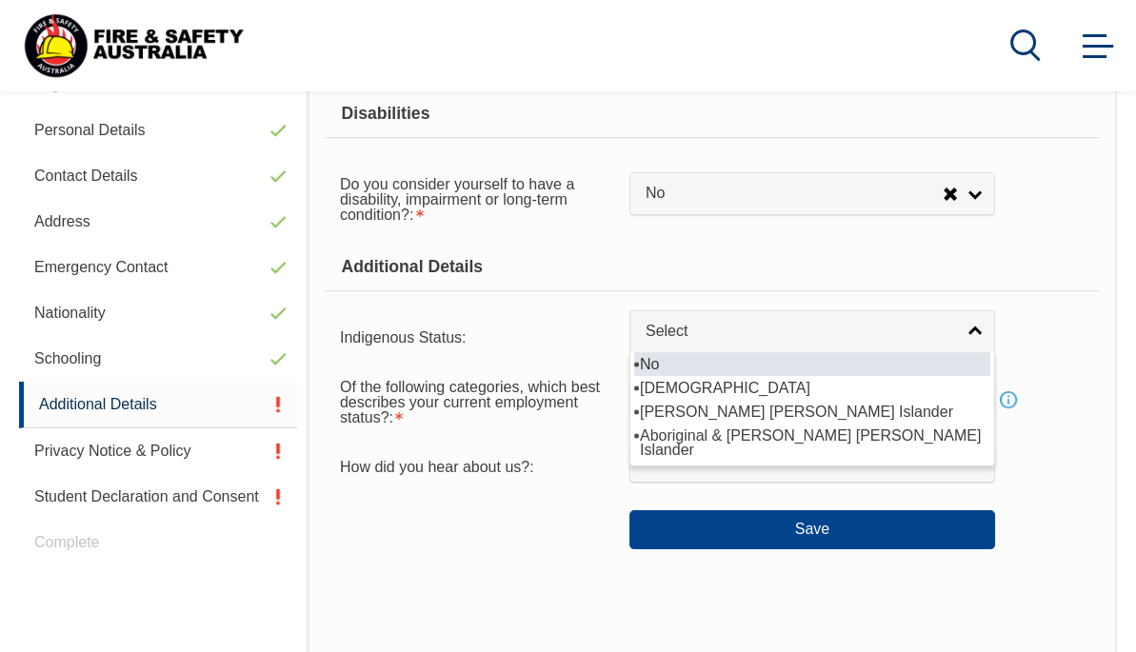
click at [784, 360] on li "No" at bounding box center [812, 364] width 356 height 24
select select "4"
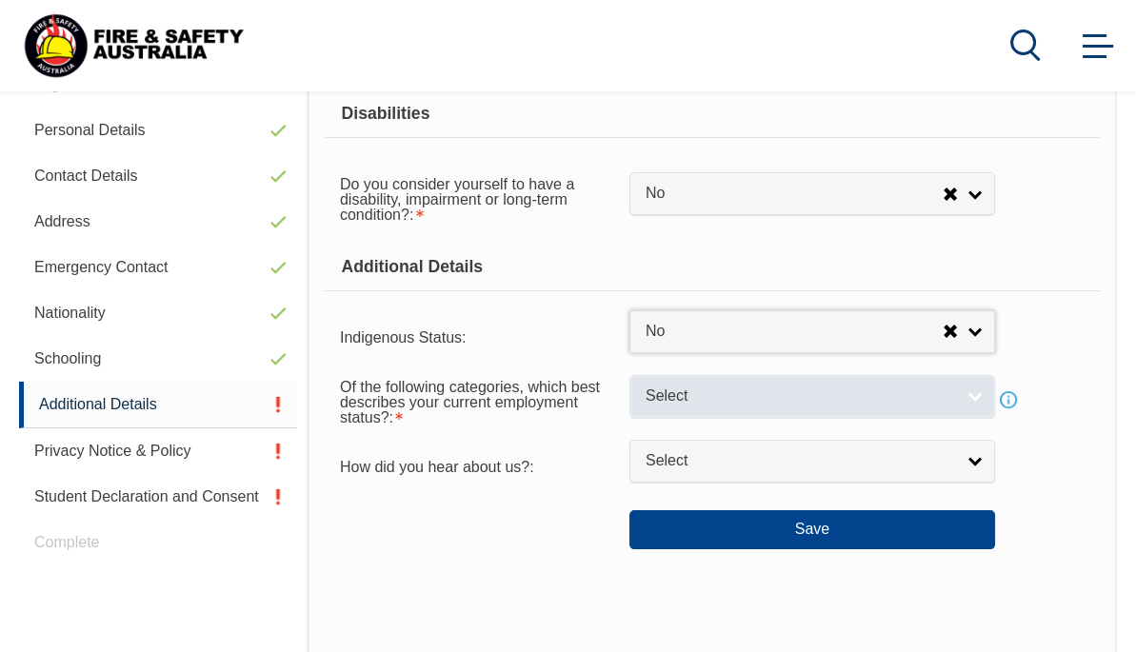
click at [976, 395] on link "Select" at bounding box center [812, 396] width 366 height 43
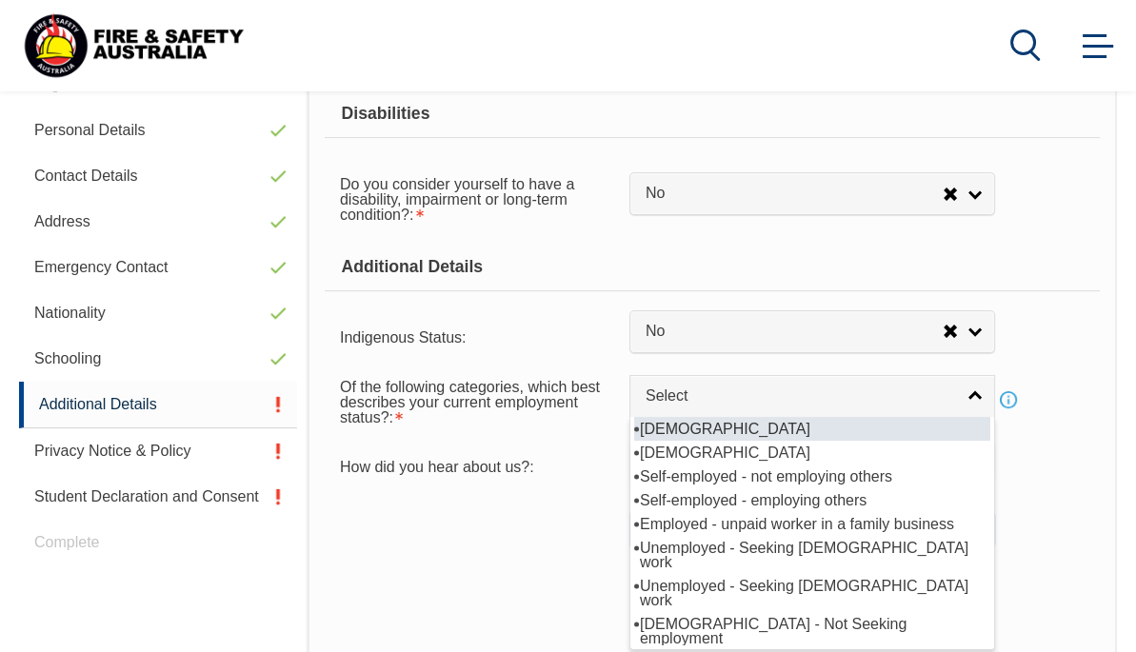
click at [784, 422] on li "[DEMOGRAPHIC_DATA]" at bounding box center [812, 429] width 356 height 24
select select "1"
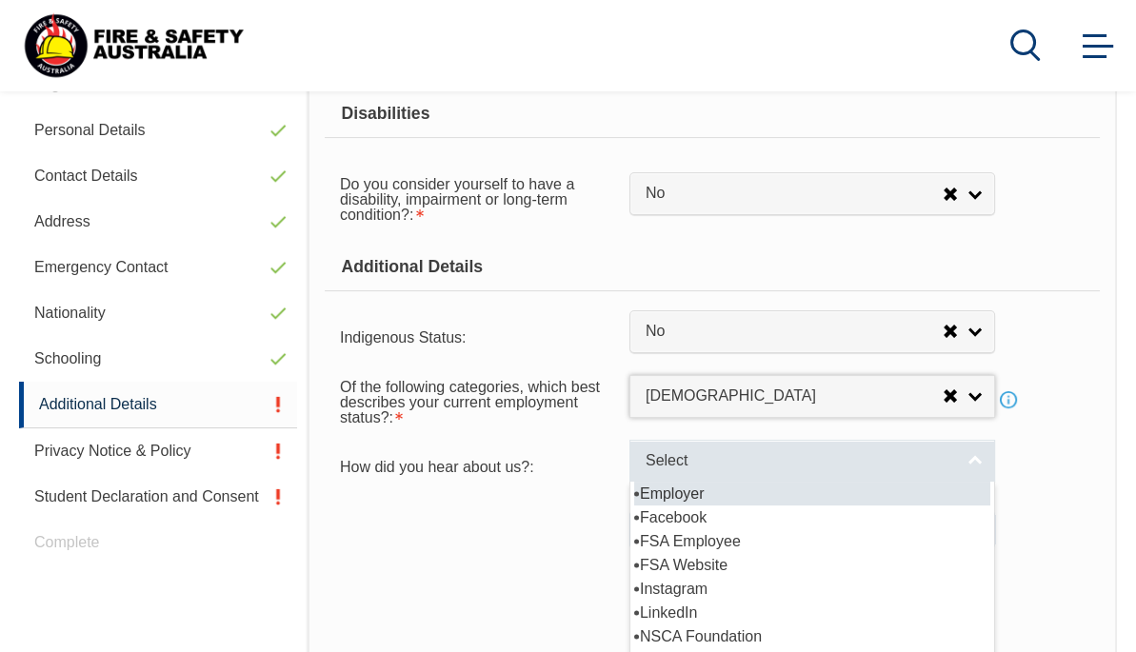
click at [970, 464] on link "Select" at bounding box center [812, 461] width 366 height 43
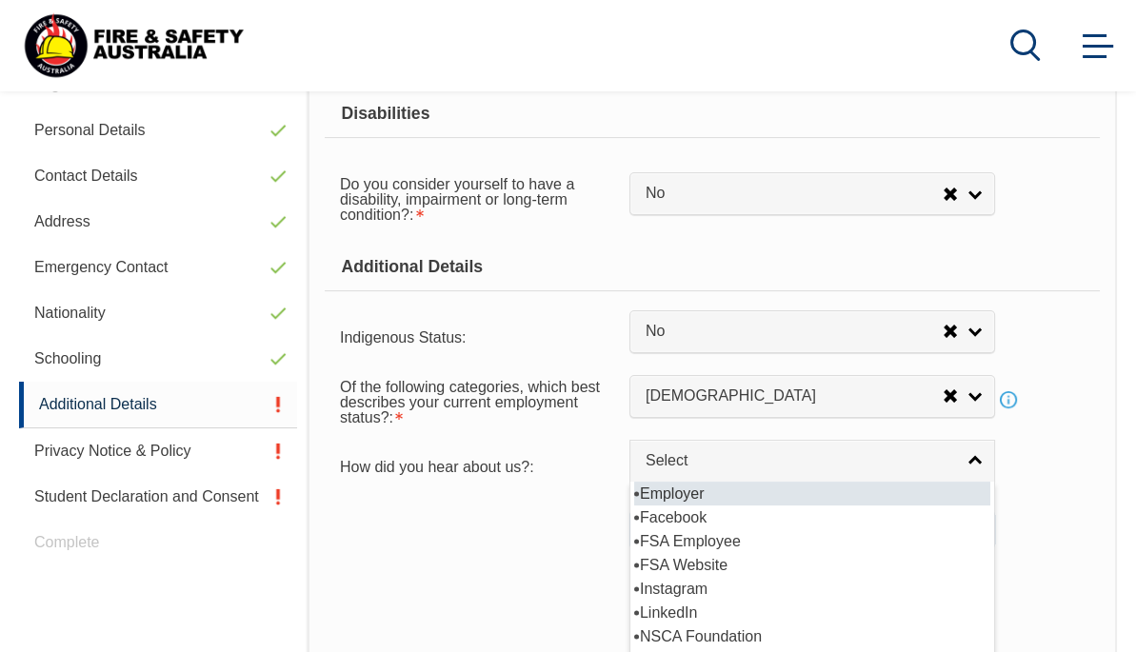
click at [749, 489] on li "Employer" at bounding box center [812, 494] width 356 height 24
select select "8019"
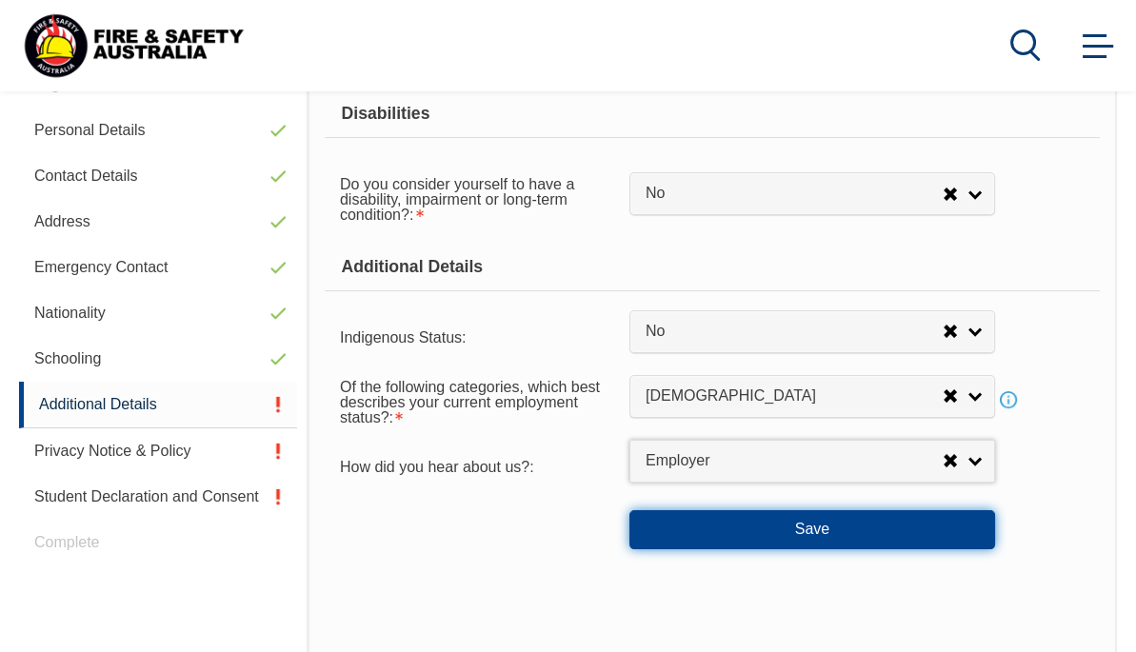
click at [788, 521] on button "Save" at bounding box center [812, 529] width 366 height 38
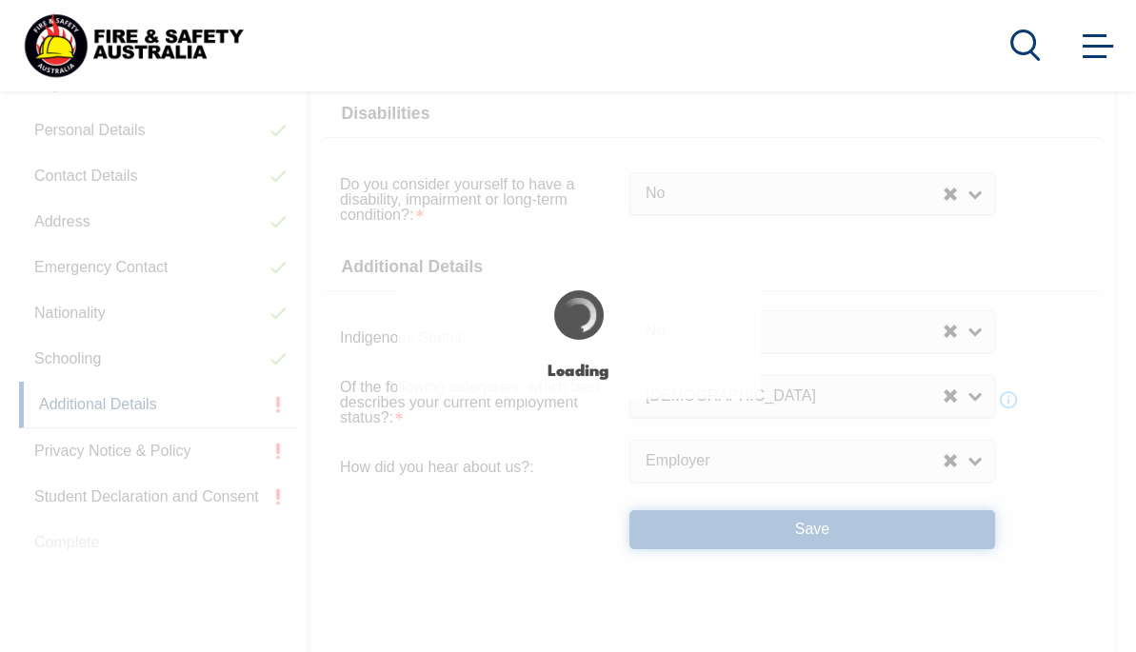
select select "false"
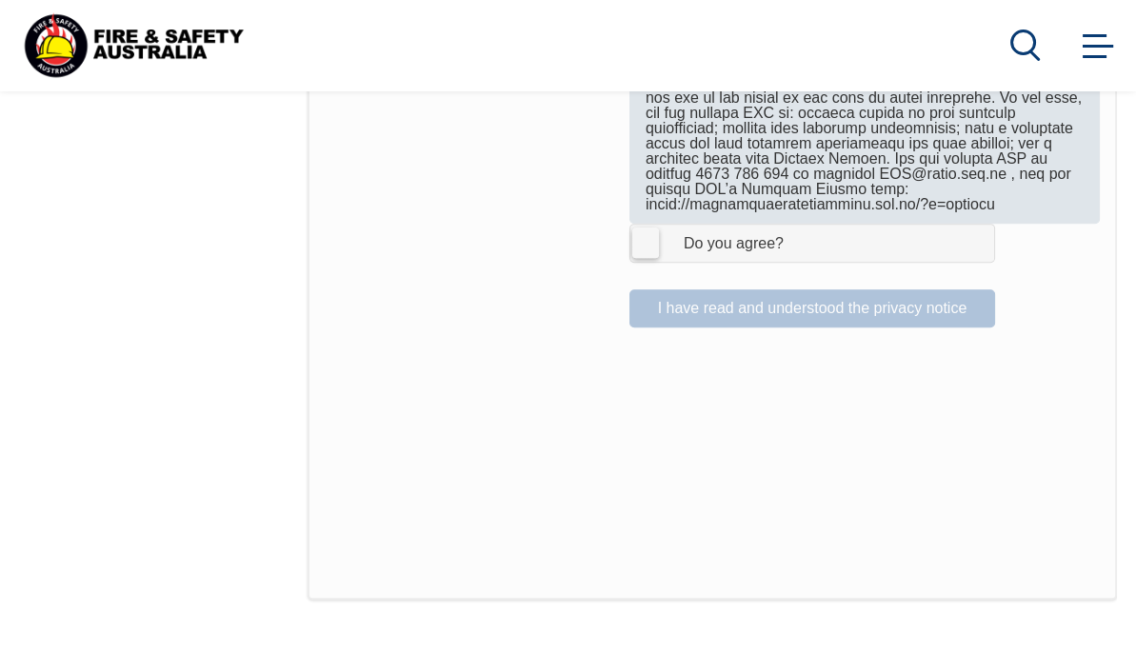
scroll to position [1413, 0]
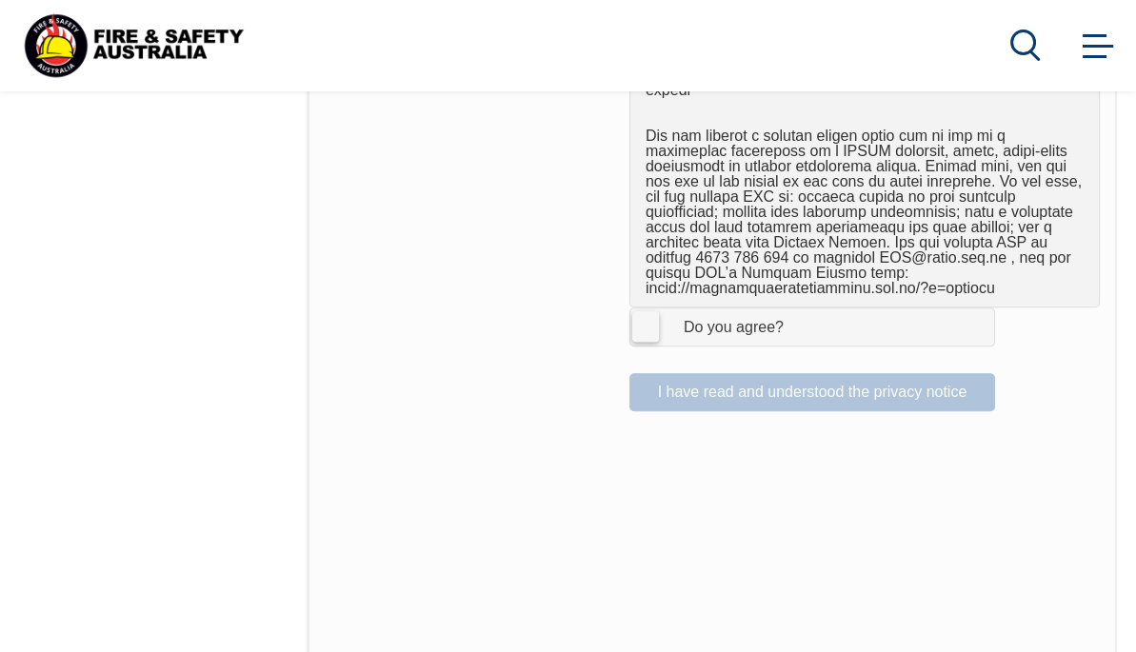
click at [642, 326] on label "I Agree Do you agree?" at bounding box center [812, 327] width 366 height 38
click at [799, 326] on input "I Agree Do you agree?" at bounding box center [815, 326] width 32 height 36
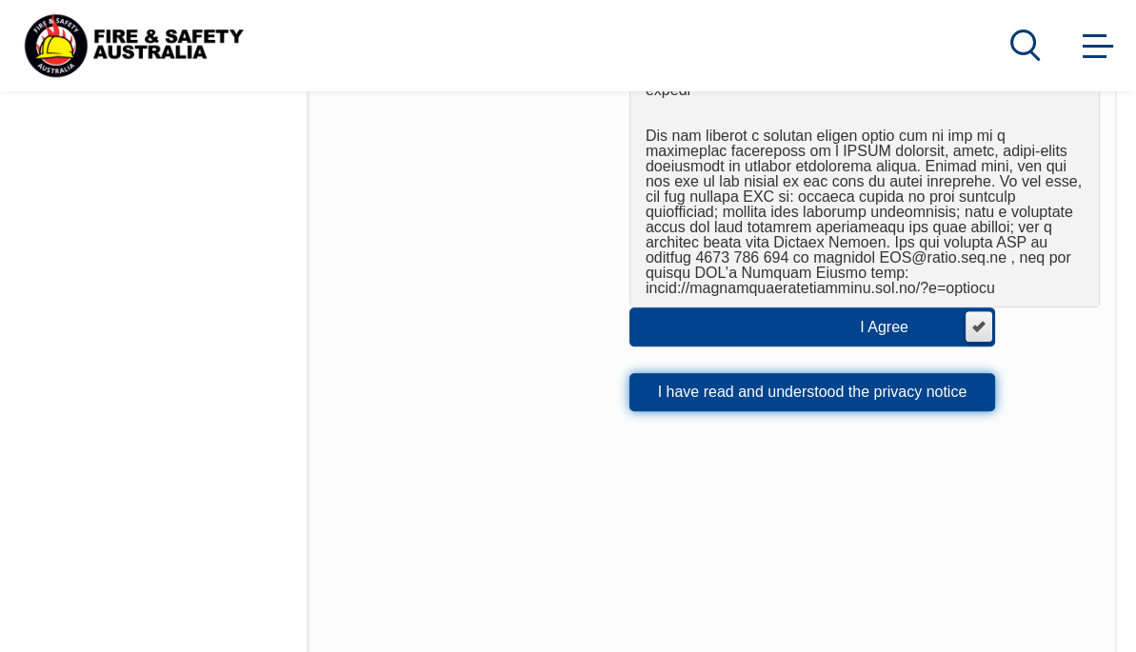
click at [807, 389] on button "I have read and understood the privacy notice" at bounding box center [812, 392] width 366 height 38
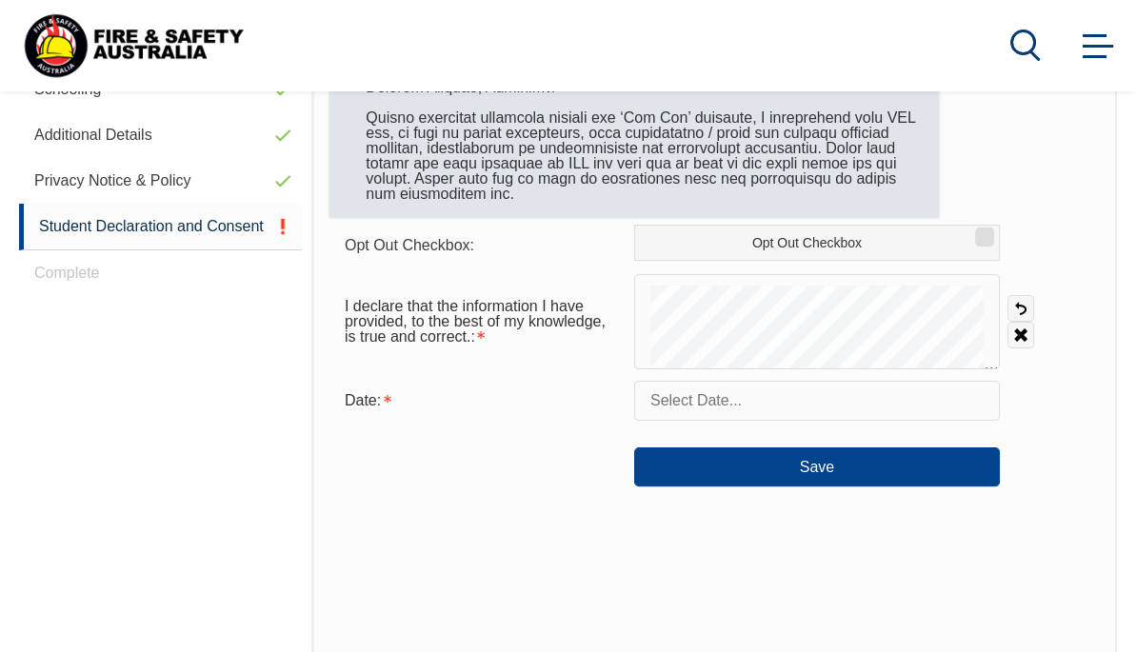
scroll to position [746, 0]
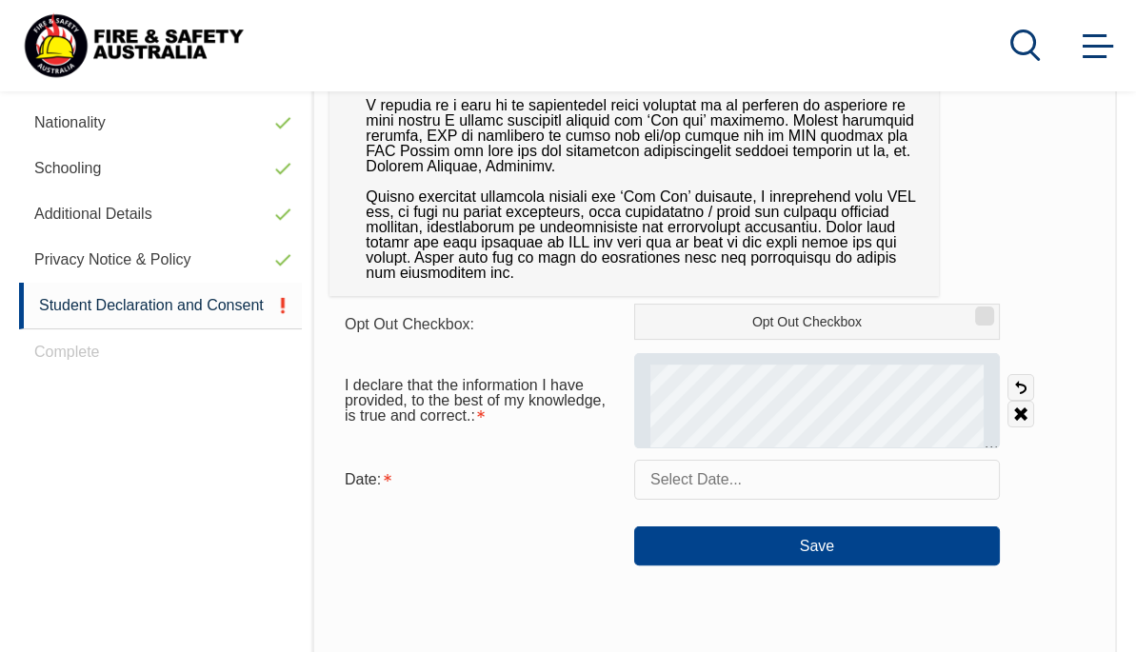
click at [863, 362] on div at bounding box center [817, 400] width 366 height 95
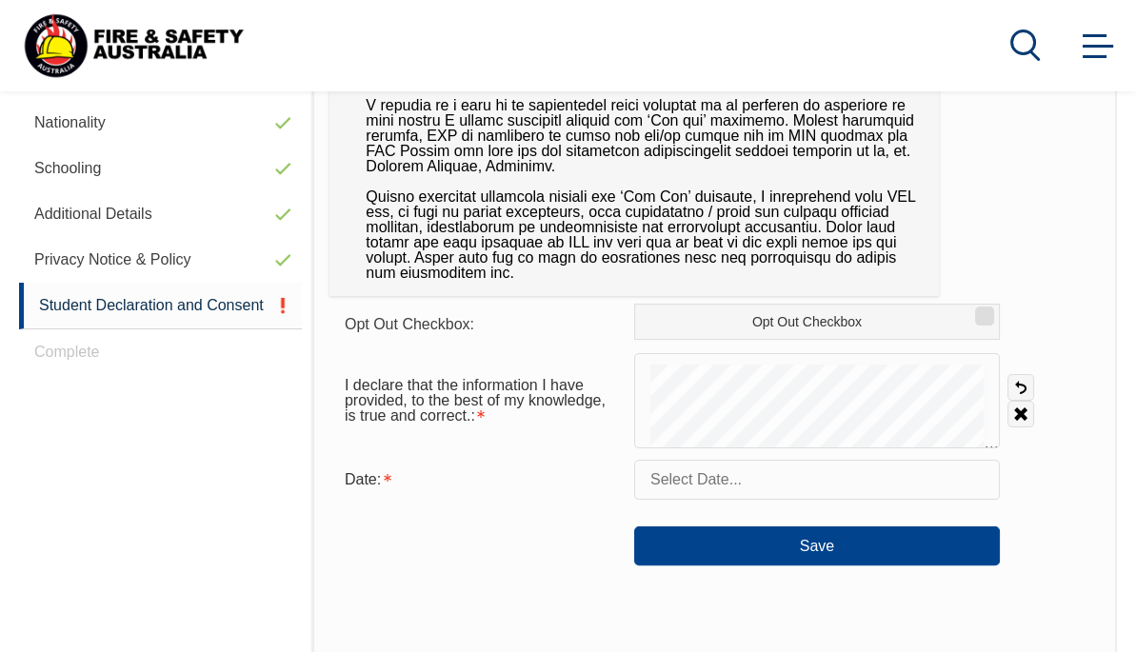
click at [777, 473] on input "text" at bounding box center [817, 480] width 366 height 40
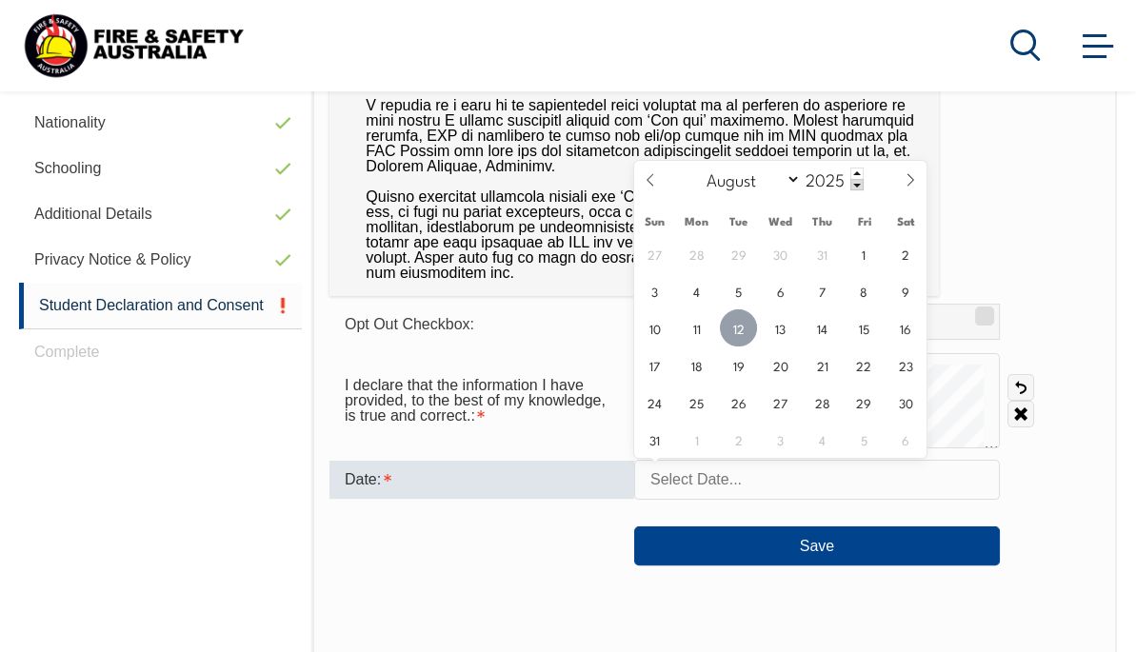
click at [745, 324] on span "12" at bounding box center [738, 327] width 37 height 37
type input "August 12, 2025"
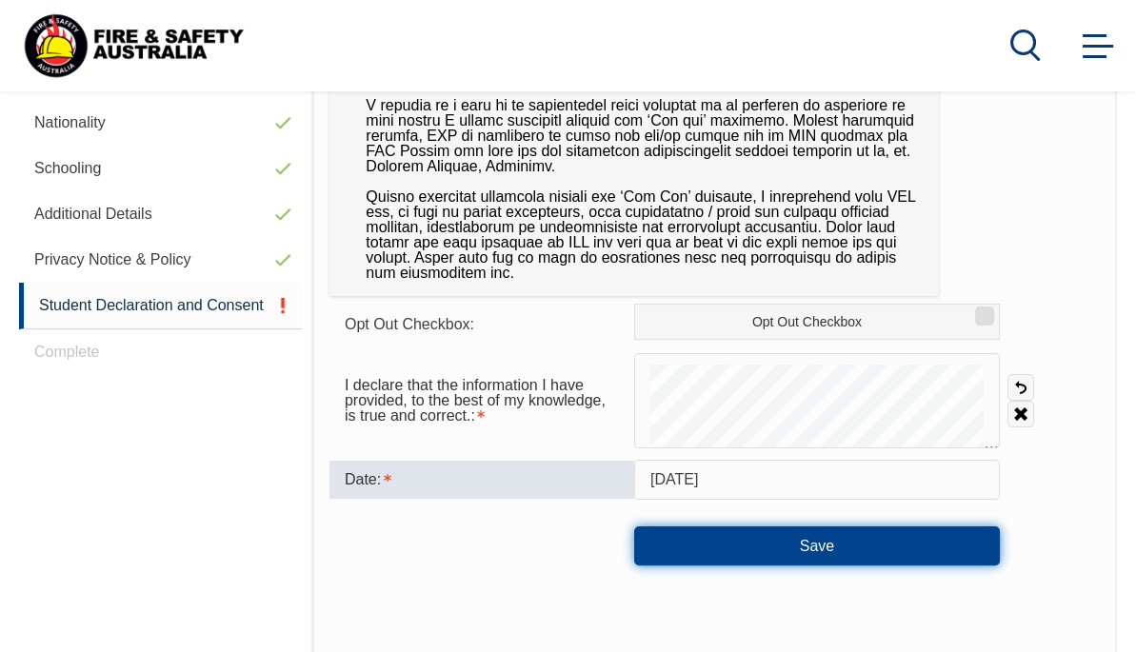
click at [818, 542] on button "Save" at bounding box center [817, 545] width 366 height 38
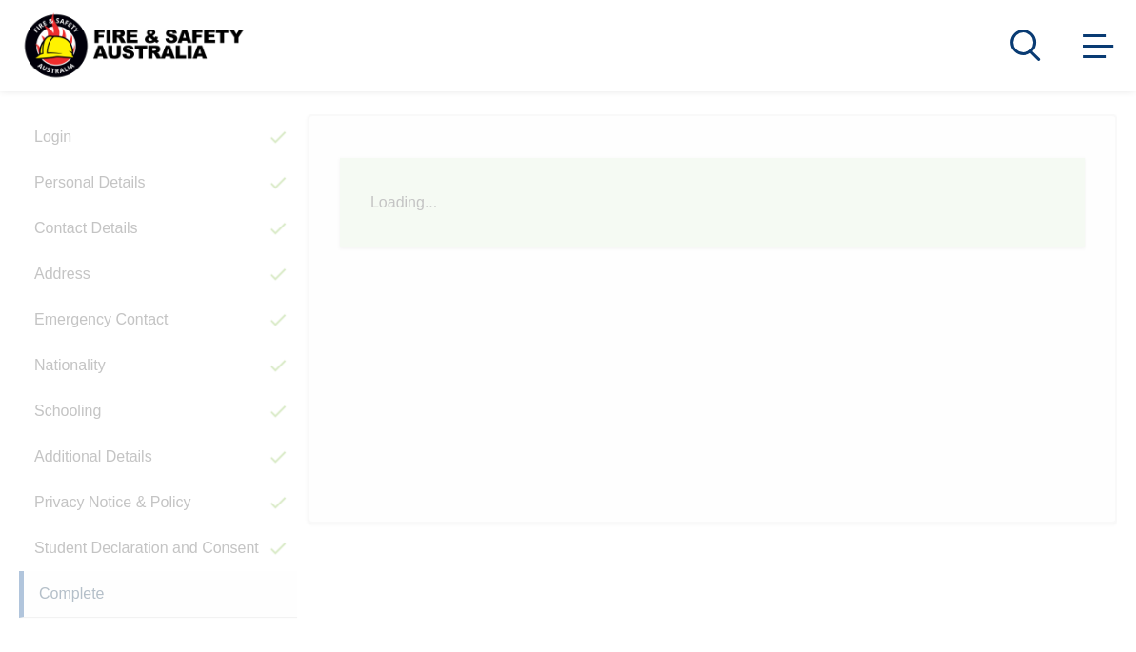
scroll to position [461, 0]
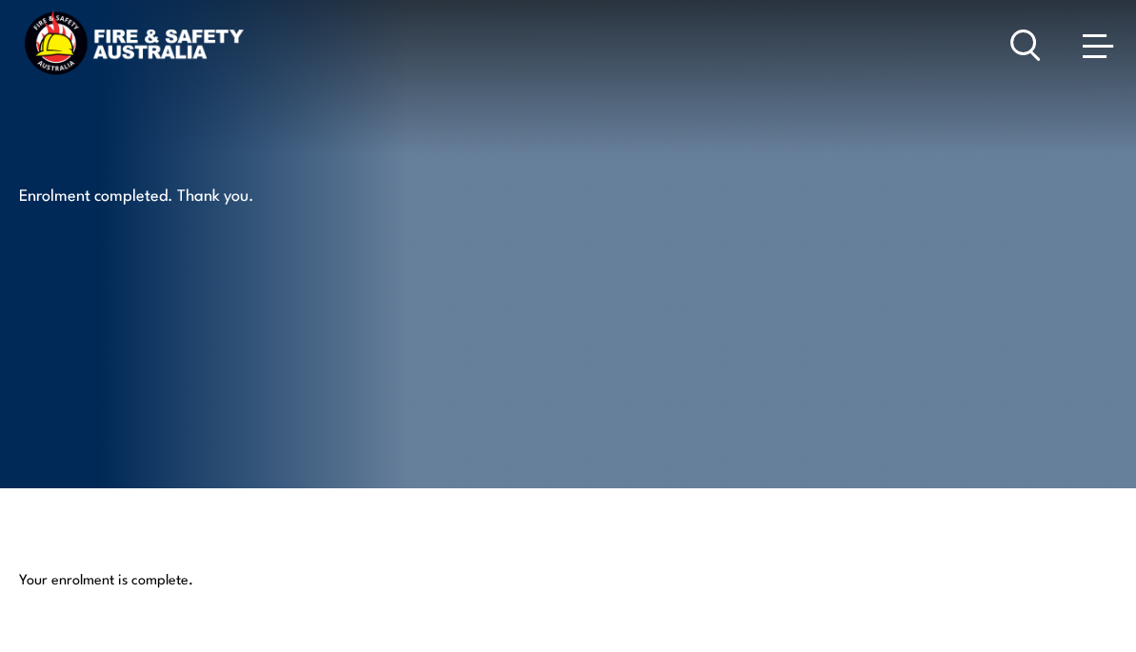
click at [0, 0] on link "Learner Portal" at bounding box center [0, 0] width 0 height 0
